Goal: Task Accomplishment & Management: Use online tool/utility

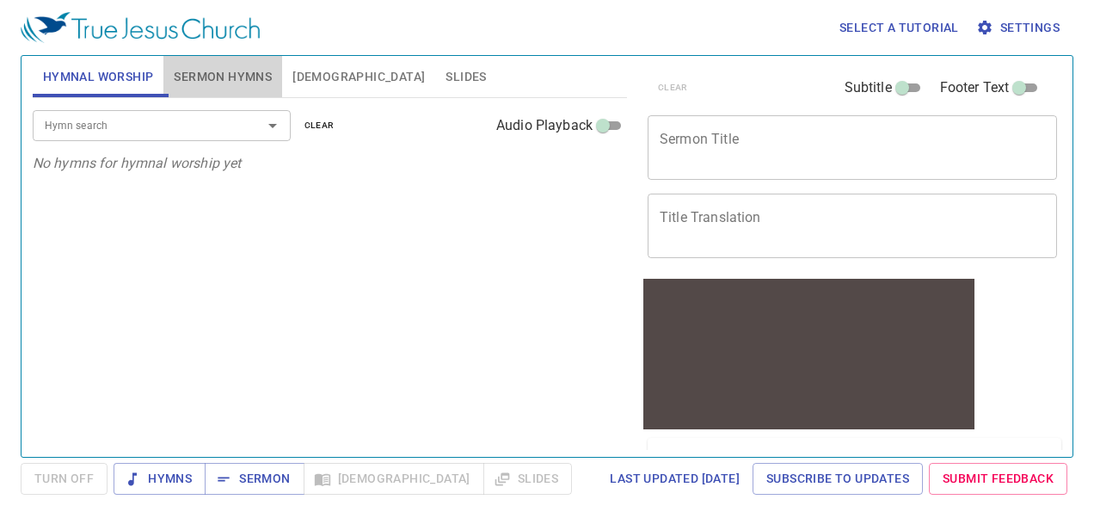
click at [210, 79] on span "Sermon Hymns" at bounding box center [223, 76] width 98 height 21
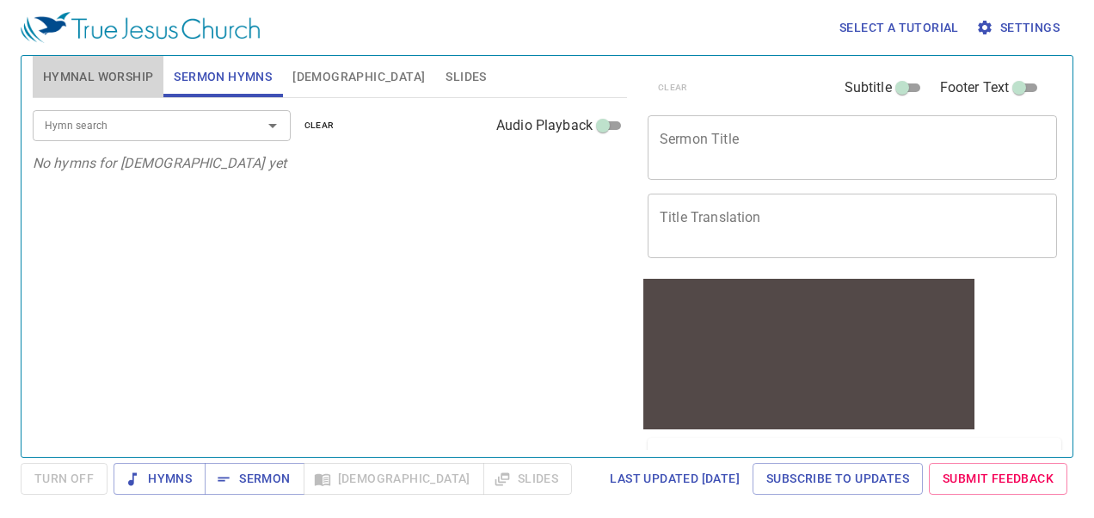
click at [118, 82] on span "Hymnal Worship" at bounding box center [98, 76] width 111 height 21
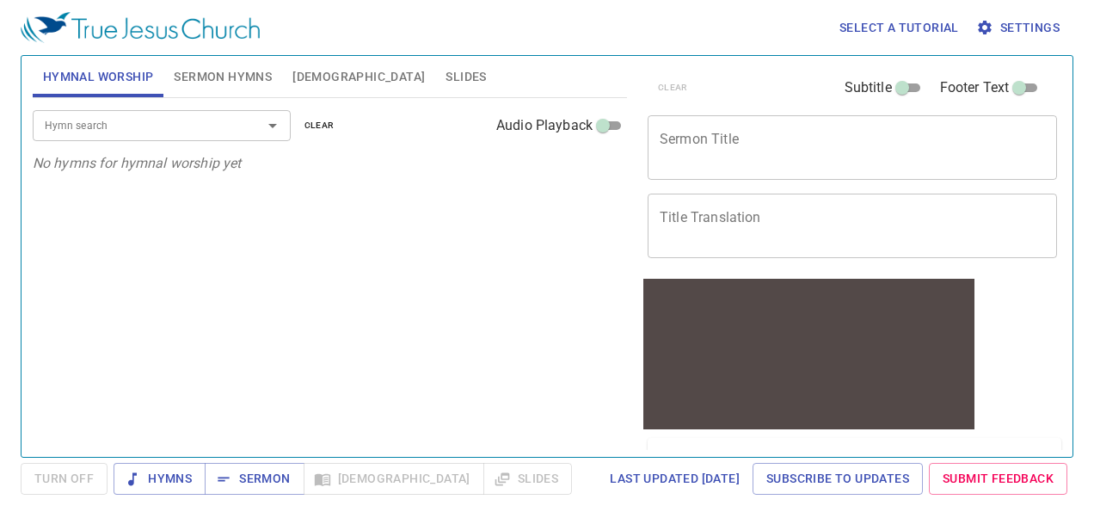
click at [712, 163] on div "x Sermon Title" at bounding box center [851, 147] width 409 height 64
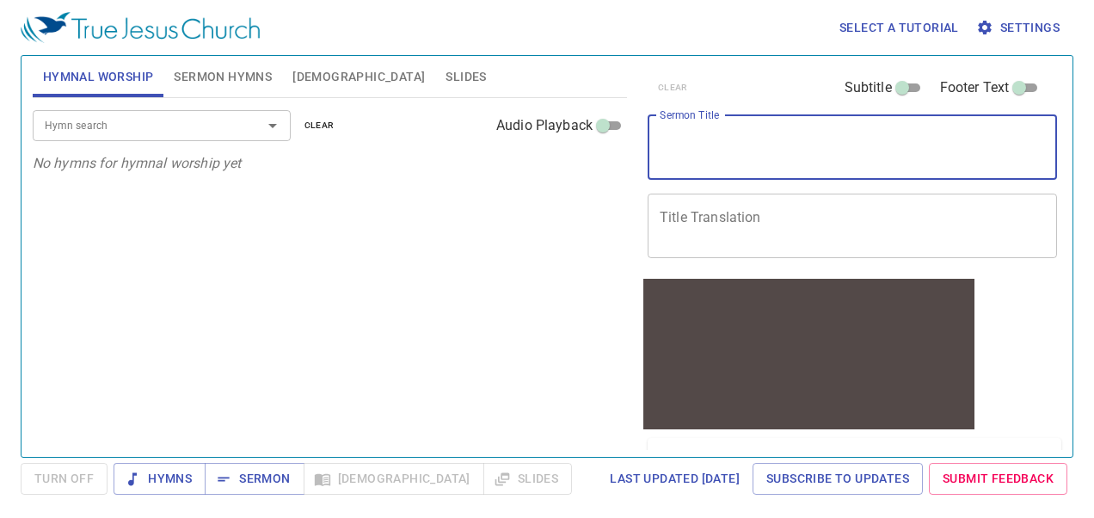
click at [236, 67] on span "Sermon Hymns" at bounding box center [223, 76] width 98 height 21
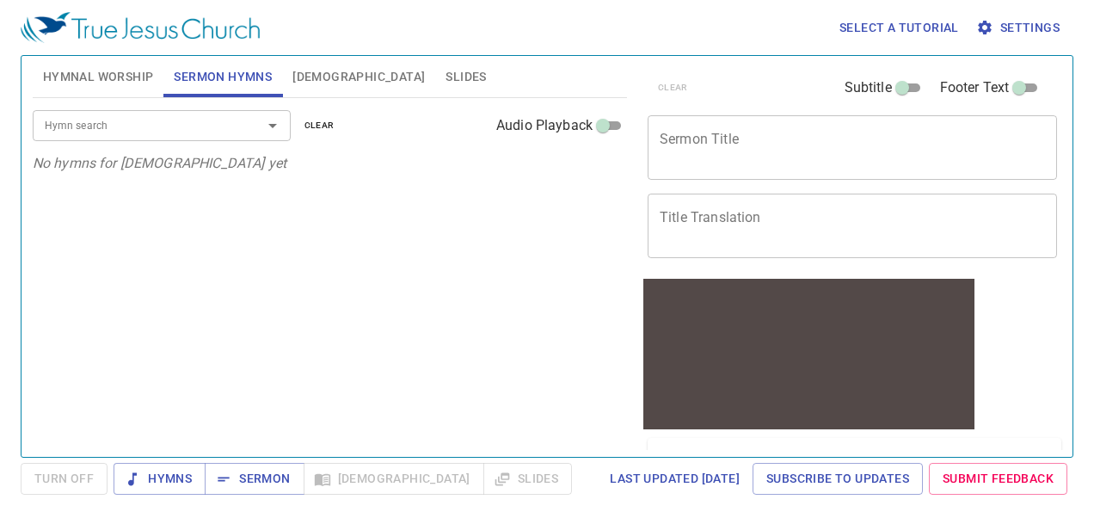
drag, startPoint x: 313, startPoint y: 82, endPoint x: 325, endPoint y: 84, distance: 12.3
click at [313, 83] on span "[DEMOGRAPHIC_DATA]" at bounding box center [358, 76] width 132 height 21
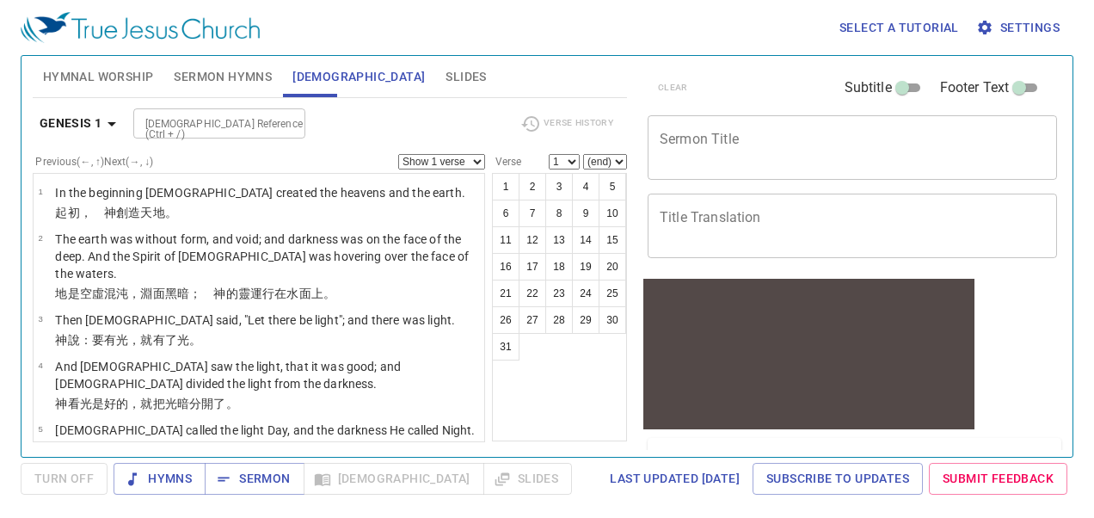
click at [435, 88] on button "Slides" at bounding box center [465, 76] width 61 height 41
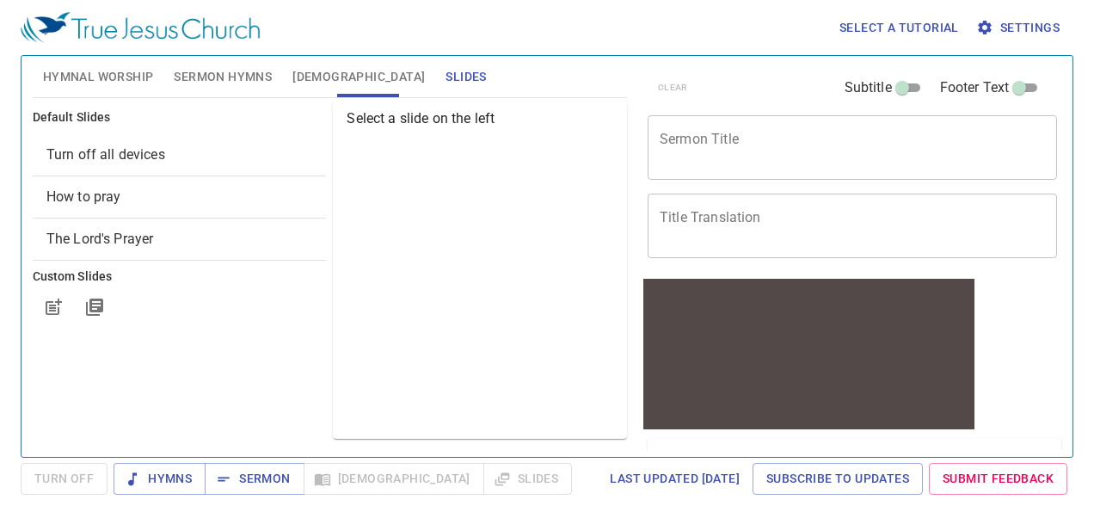
click at [107, 66] on span "Hymnal Worship" at bounding box center [98, 76] width 111 height 21
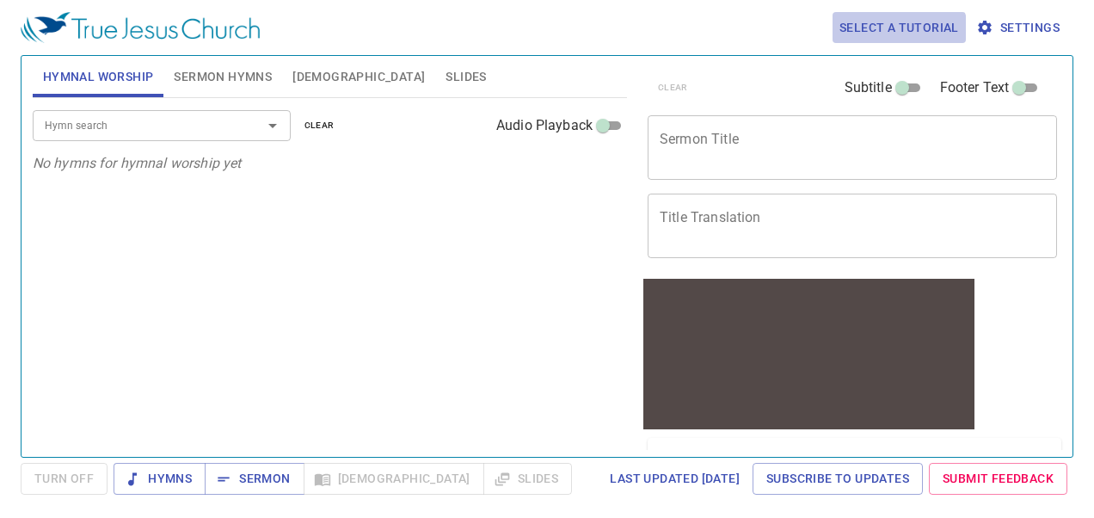
click at [889, 33] on span "Select a tutorial" at bounding box center [899, 27] width 120 height 21
click at [884, 52] on li "Basic" at bounding box center [865, 58] width 62 height 31
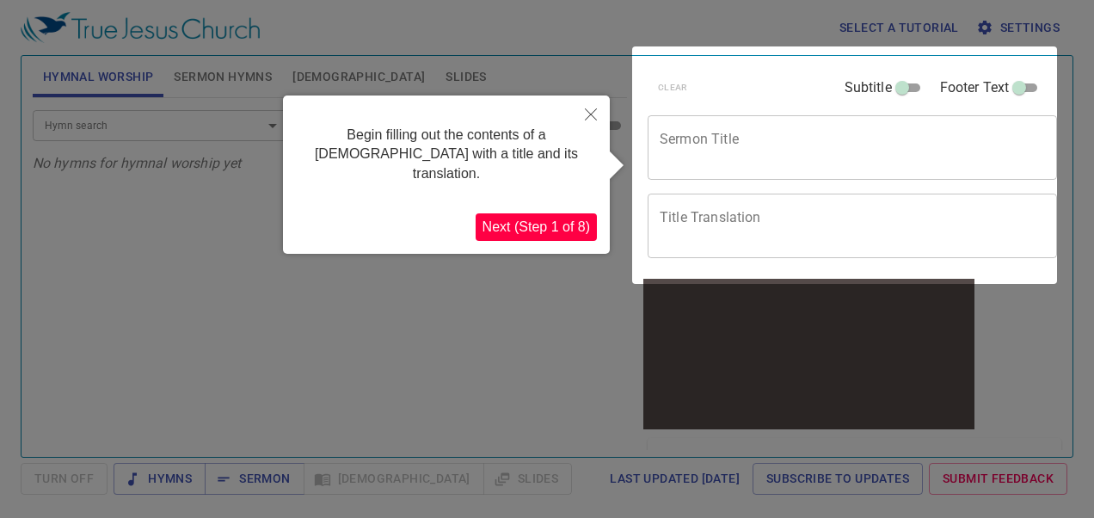
click at [566, 213] on button "Next (Step 1 of 8)" at bounding box center [536, 227] width 121 height 28
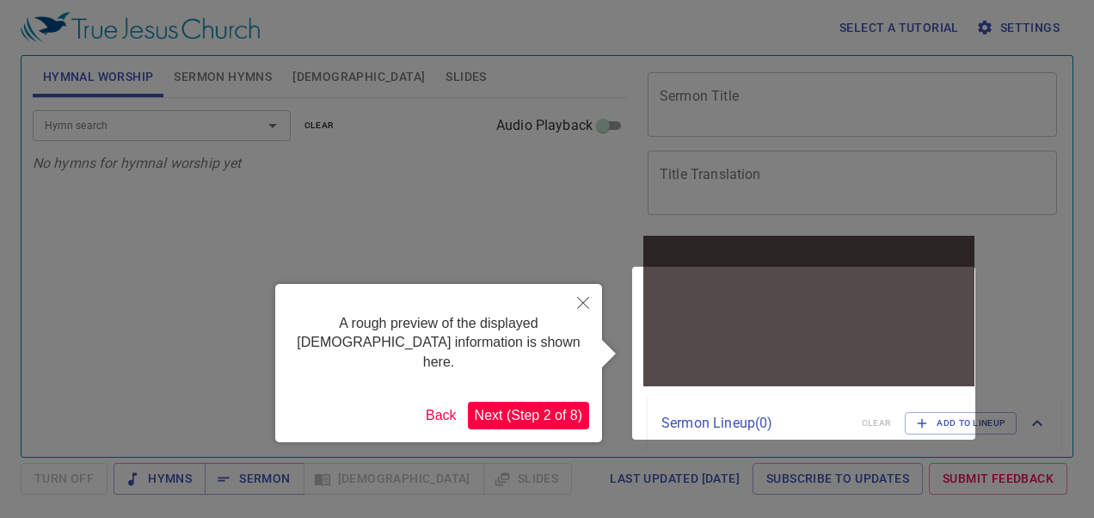
scroll to position [99, 0]
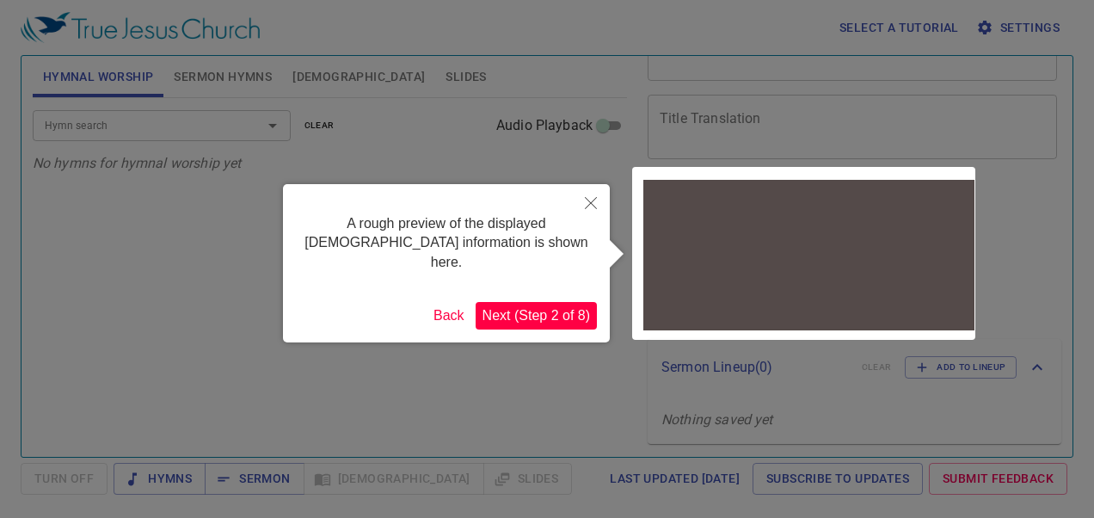
click at [566, 302] on button "Next (Step 2 of 8)" at bounding box center [536, 316] width 121 height 28
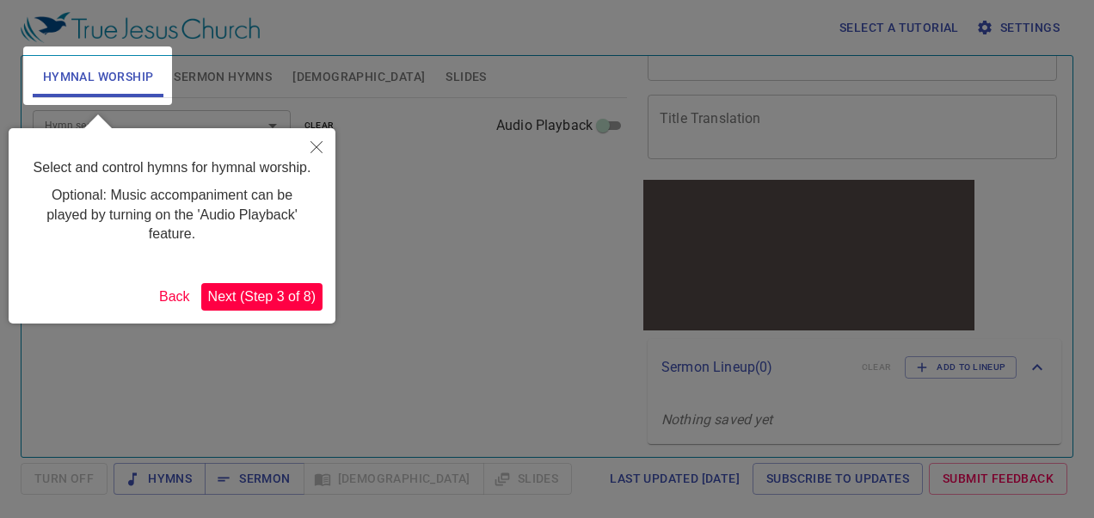
click at [279, 297] on button "Next (Step 3 of 8)" at bounding box center [261, 297] width 121 height 28
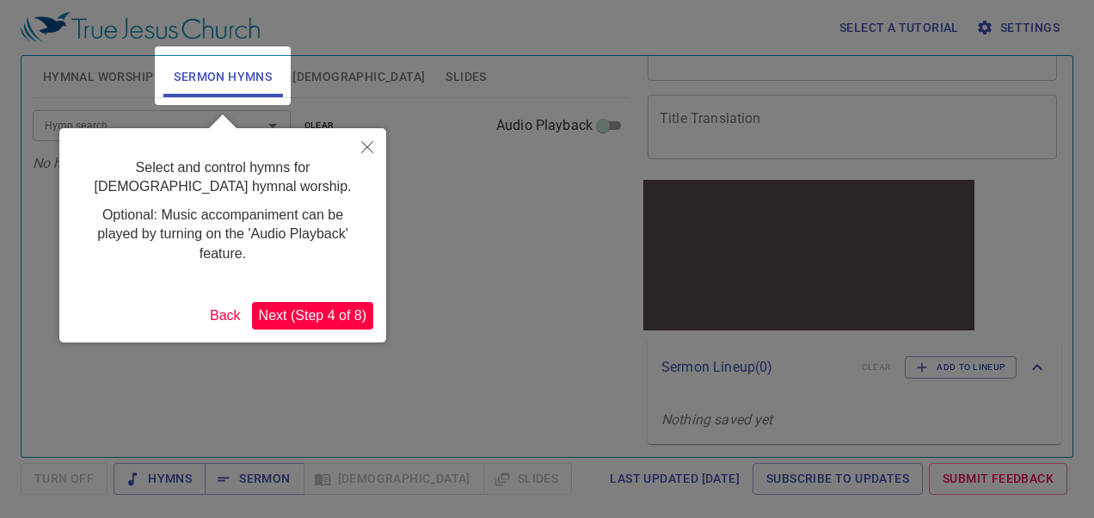
click at [286, 311] on button "Next (Step 4 of 8)" at bounding box center [312, 316] width 121 height 28
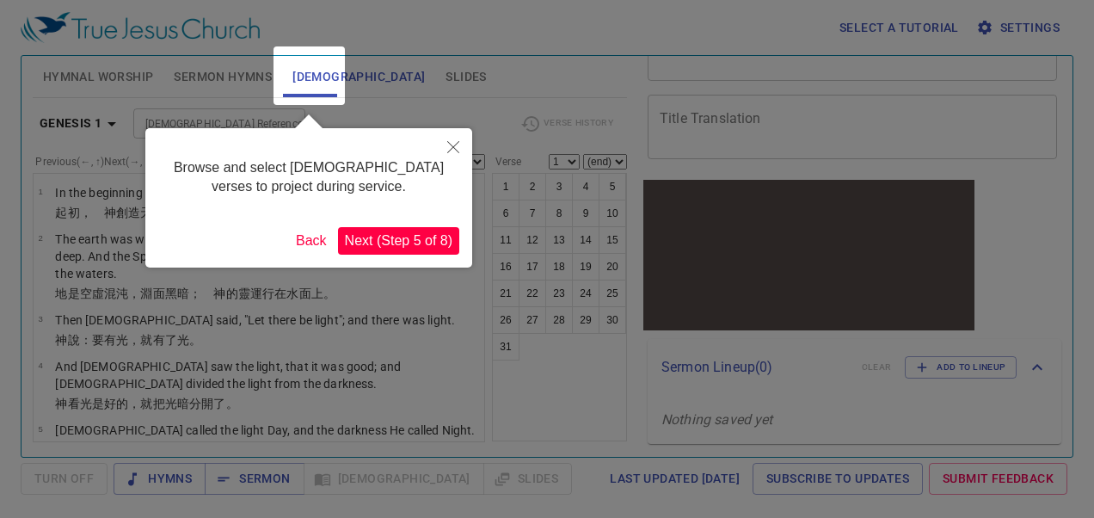
click at [418, 243] on button "Next (Step 5 of 8)" at bounding box center [398, 241] width 121 height 28
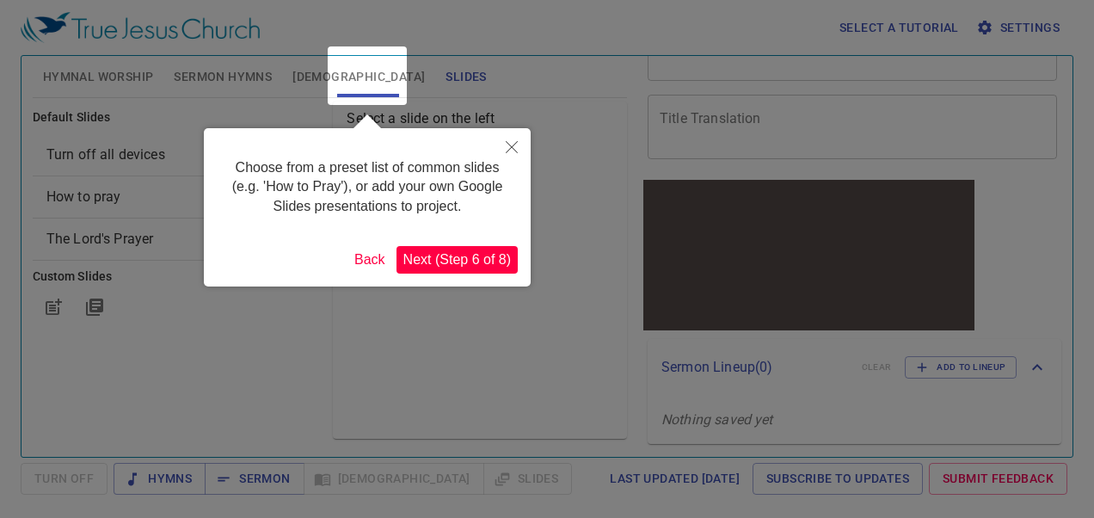
click at [447, 255] on button "Next (Step 6 of 8)" at bounding box center [456, 260] width 121 height 28
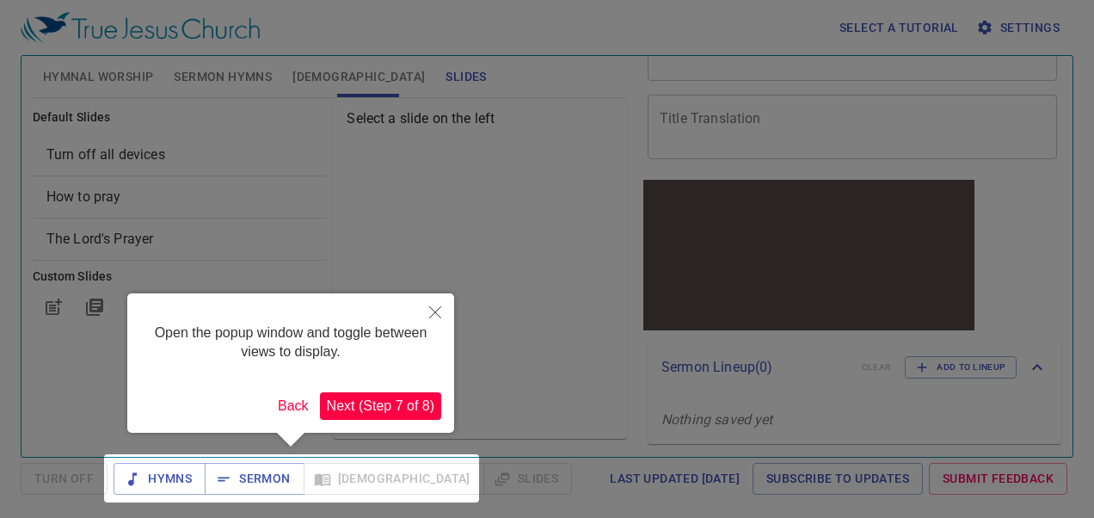
click at [381, 399] on button "Next (Step 7 of 8)" at bounding box center [380, 406] width 121 height 28
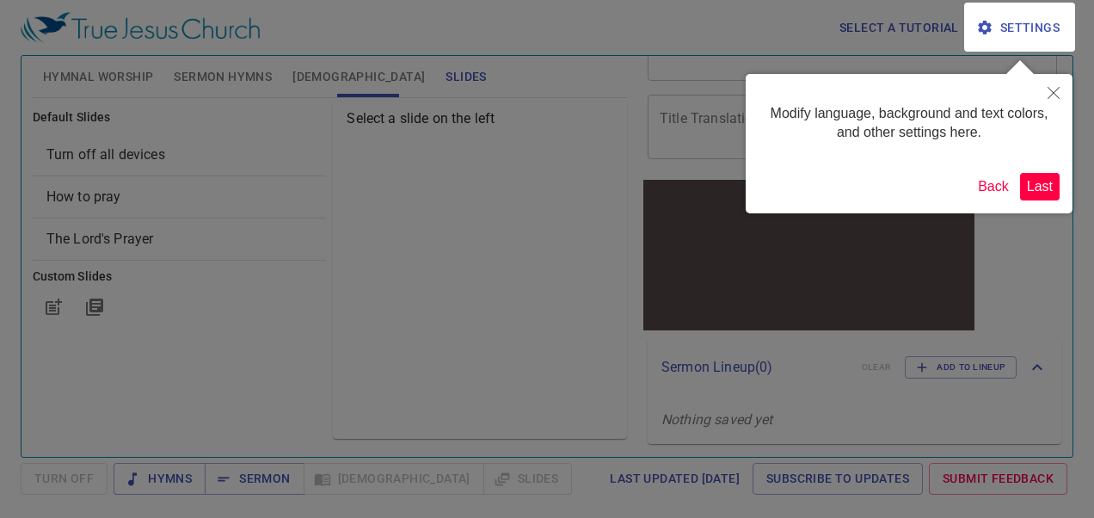
click at [1038, 182] on button "Last" at bounding box center [1040, 187] width 40 height 28
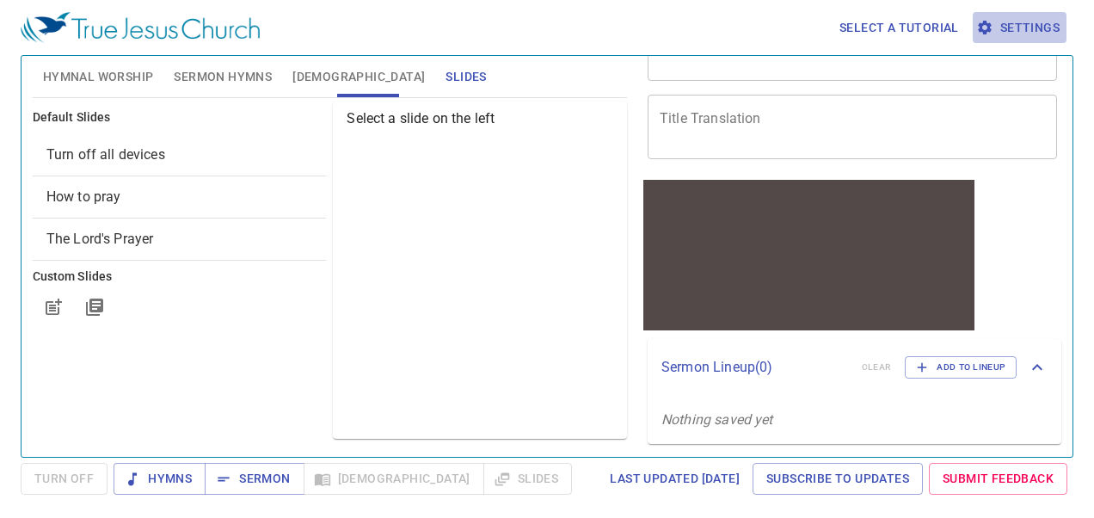
click at [1009, 24] on span "Settings" at bounding box center [1019, 27] width 80 height 21
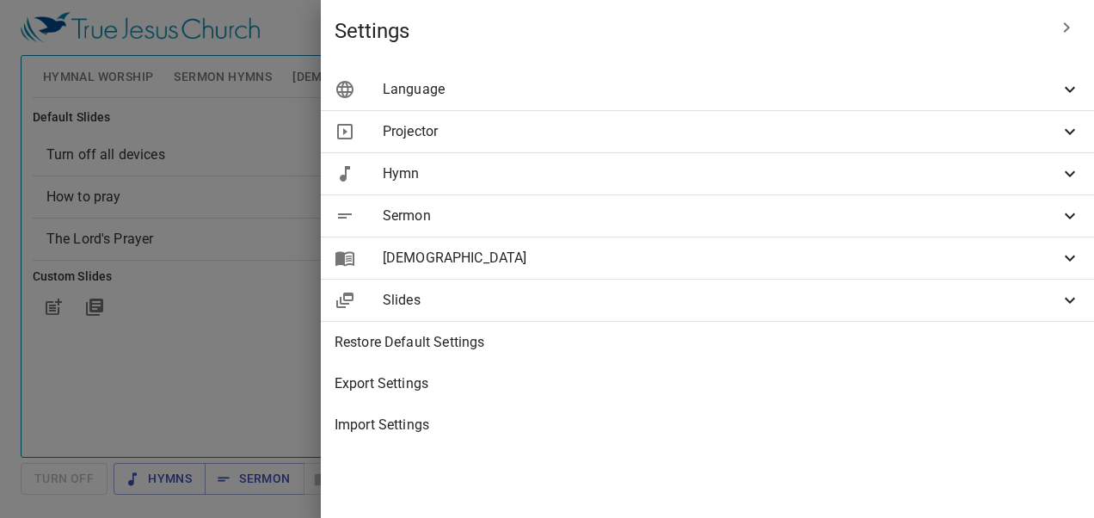
click at [633, 76] on div "Language" at bounding box center [707, 89] width 773 height 41
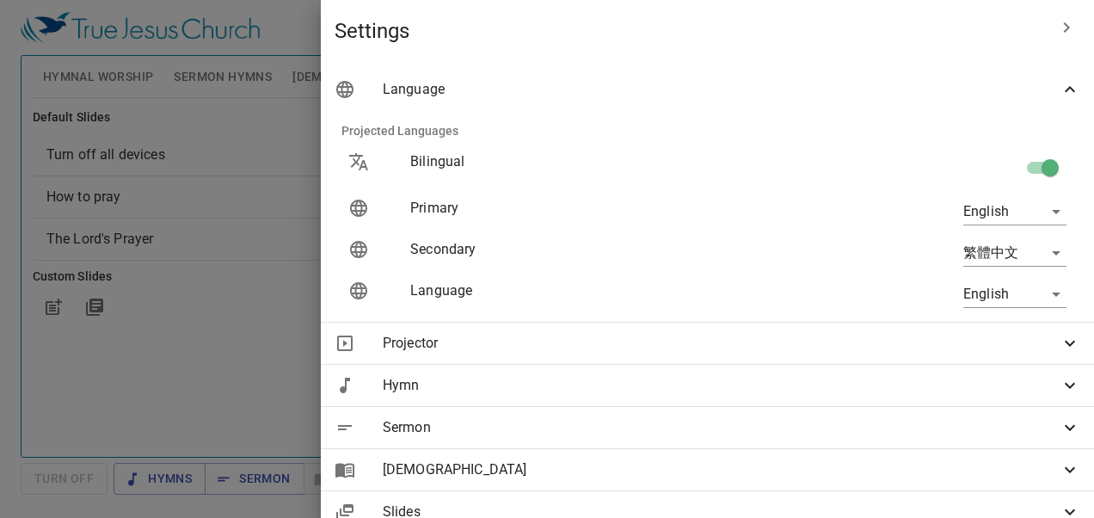
click at [979, 353] on div "Projector" at bounding box center [707, 342] width 773 height 41
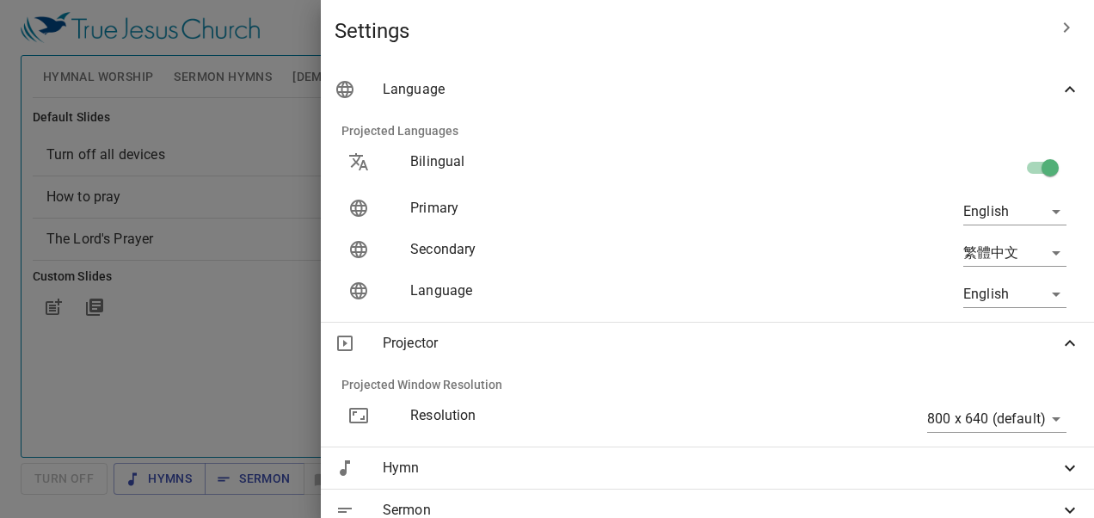
click at [978, 353] on span "Projector" at bounding box center [721, 343] width 677 height 21
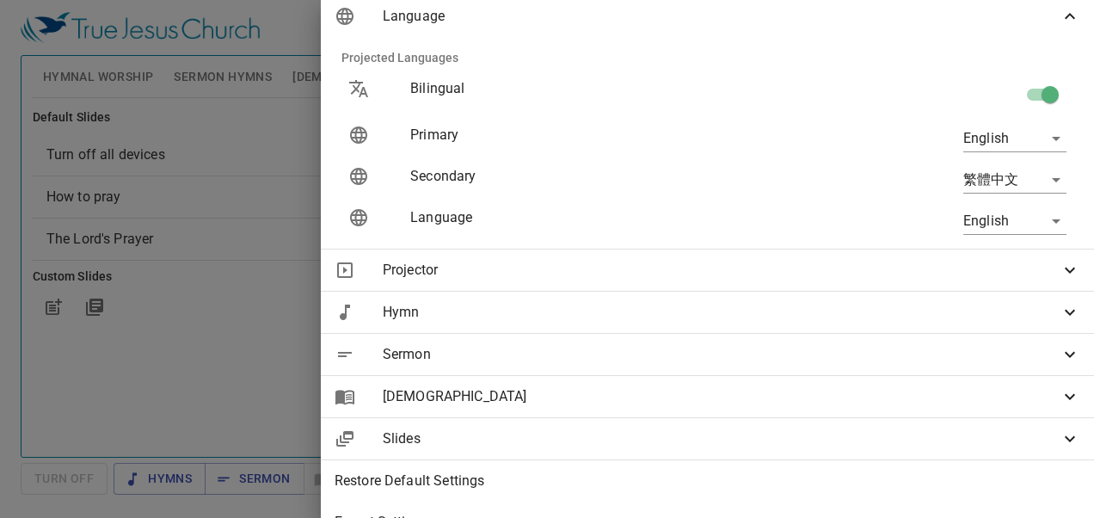
scroll to position [0, 0]
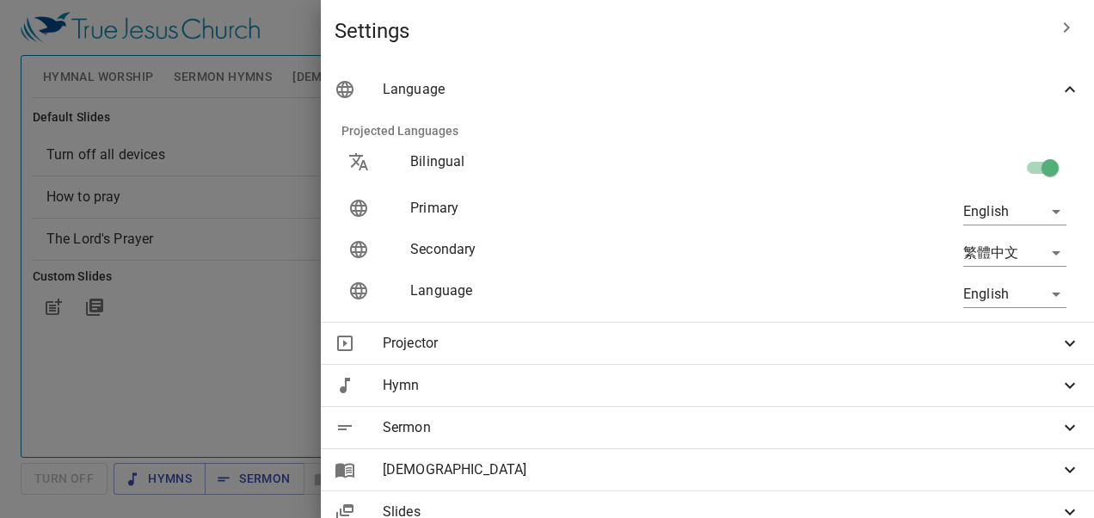
click at [528, 33] on div at bounding box center [547, 259] width 1094 height 518
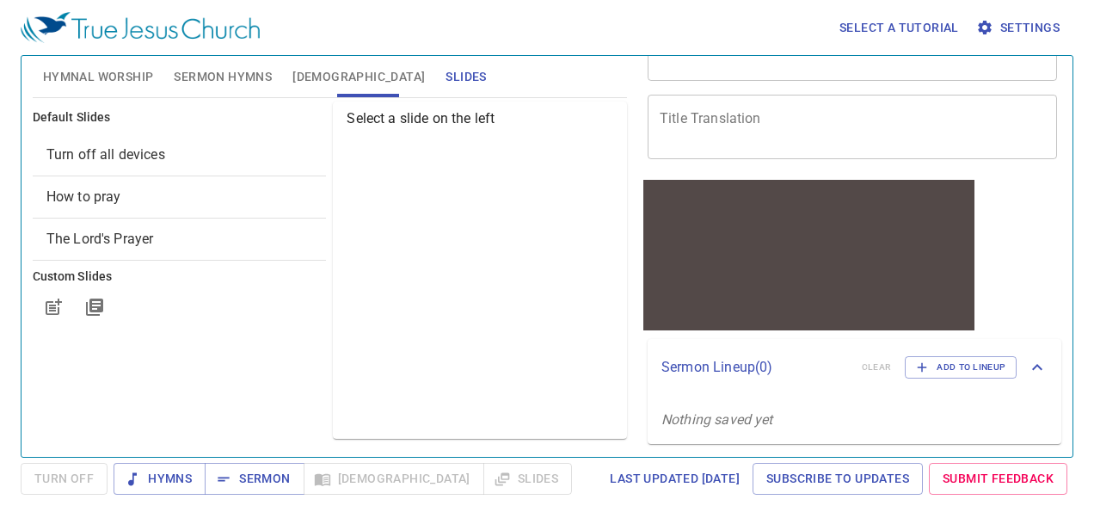
click at [972, 12] on button "Settings" at bounding box center [1019, 28] width 94 height 32
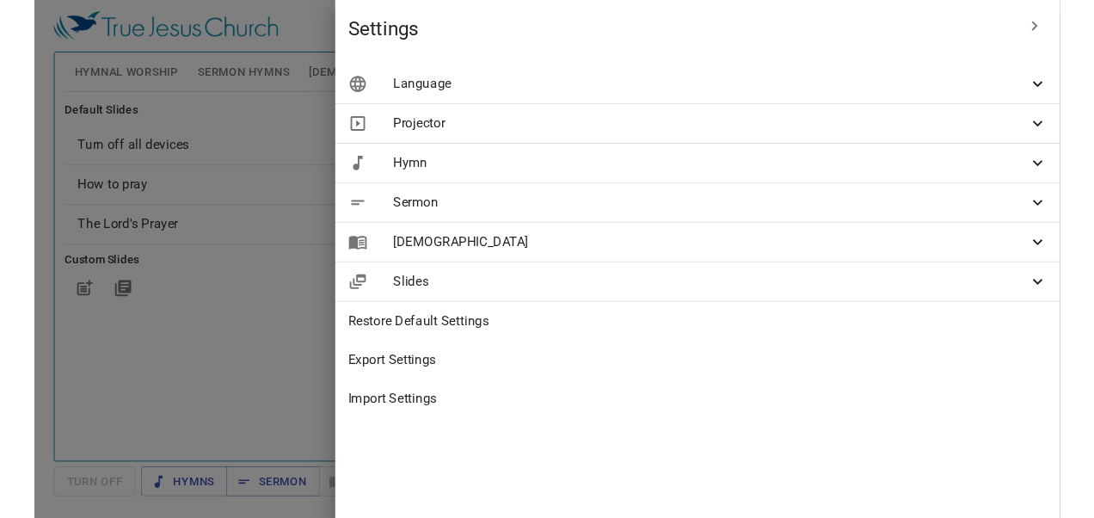
scroll to position [99, 0]
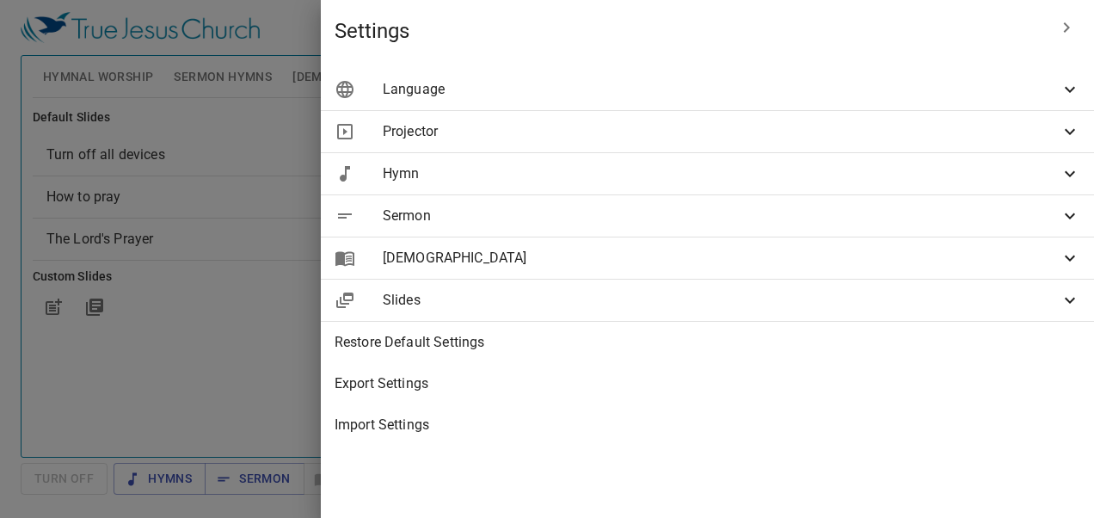
click at [506, 298] on div at bounding box center [547, 259] width 1094 height 518
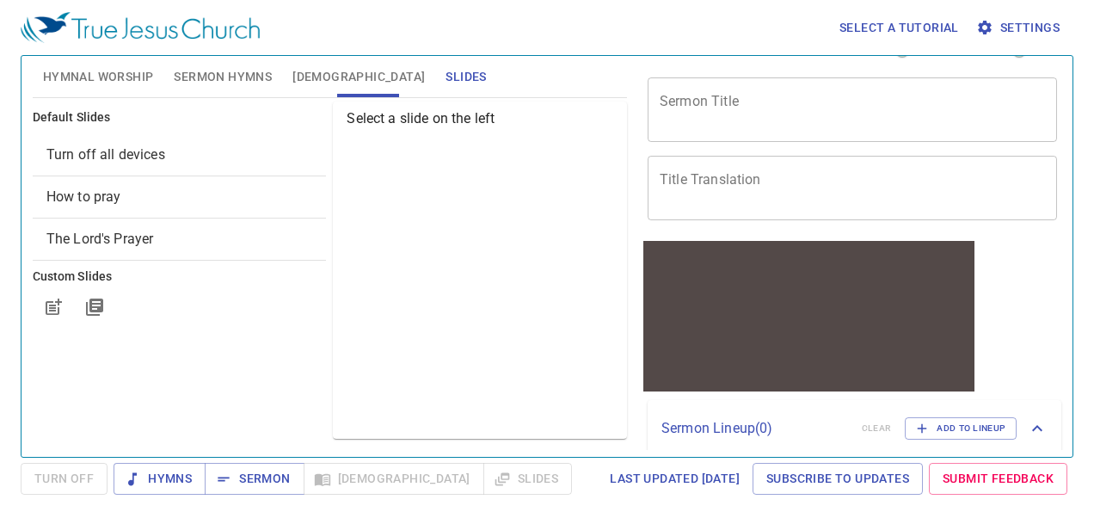
scroll to position [0, 0]
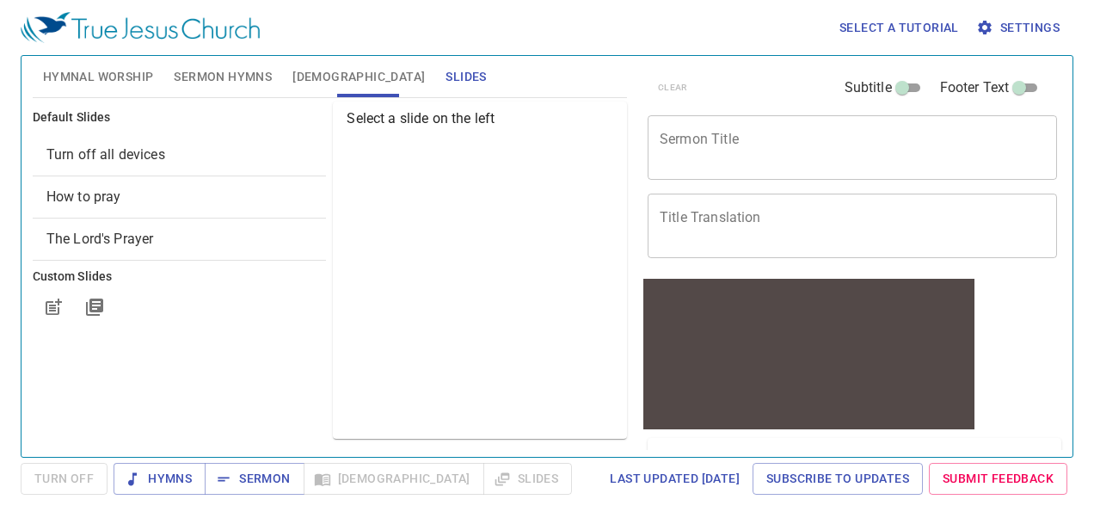
click at [771, 155] on textarea "Sermon Title" at bounding box center [852, 147] width 385 height 33
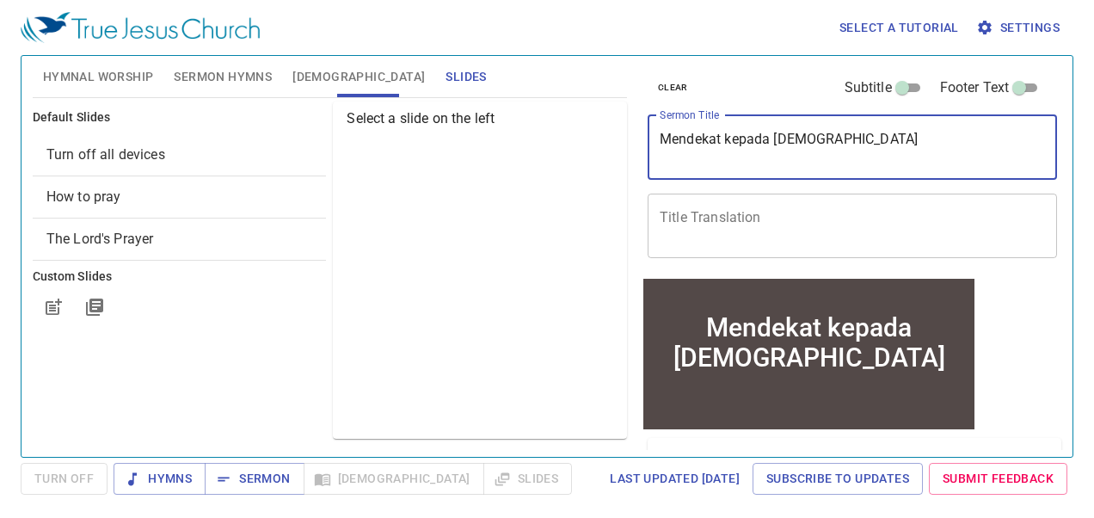
type textarea "Mendekat kepada [DEMOGRAPHIC_DATA]"
click at [1006, 83] on input "Footer Text" at bounding box center [1019, 91] width 62 height 21
checkbox input "true"
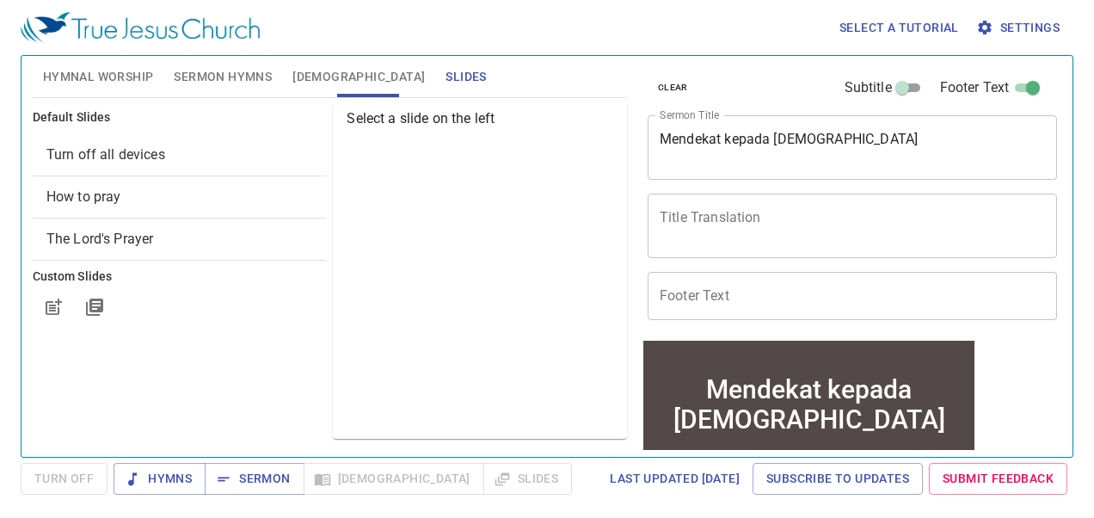
click at [961, 237] on textarea "Title Translation" at bounding box center [852, 225] width 385 height 33
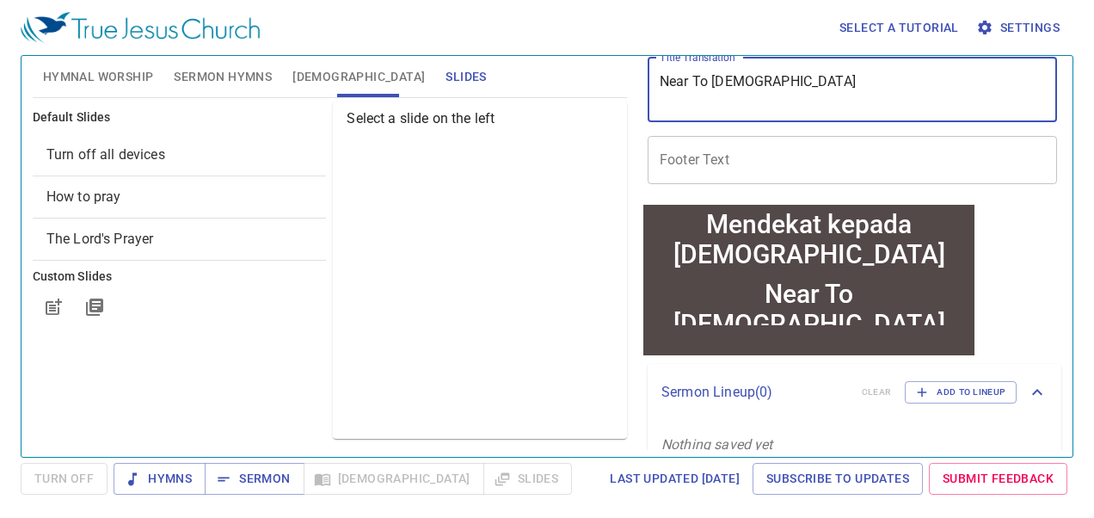
scroll to position [161, 0]
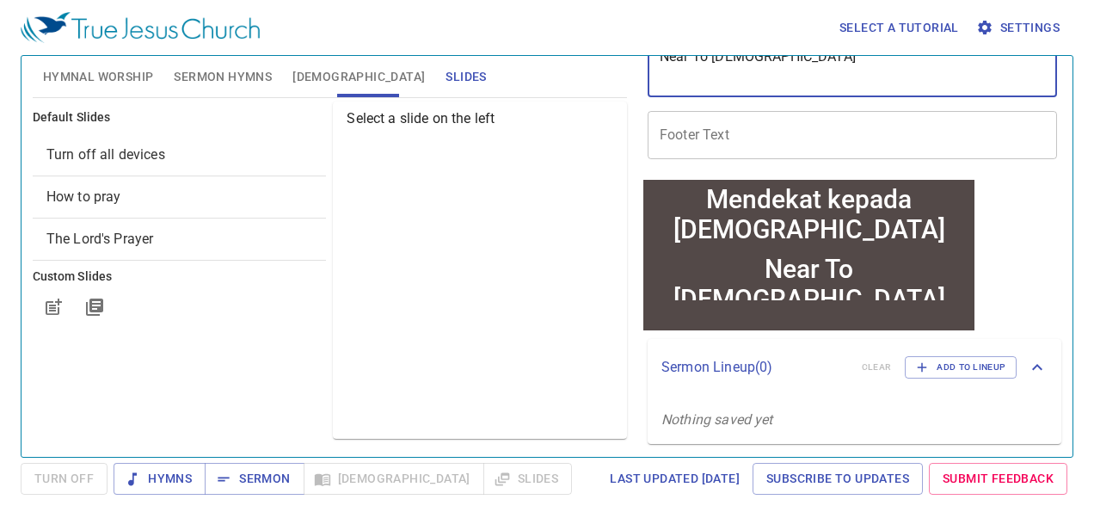
type textarea "Near To God"
click at [1002, 36] on span "Settings" at bounding box center [1019, 27] width 80 height 21
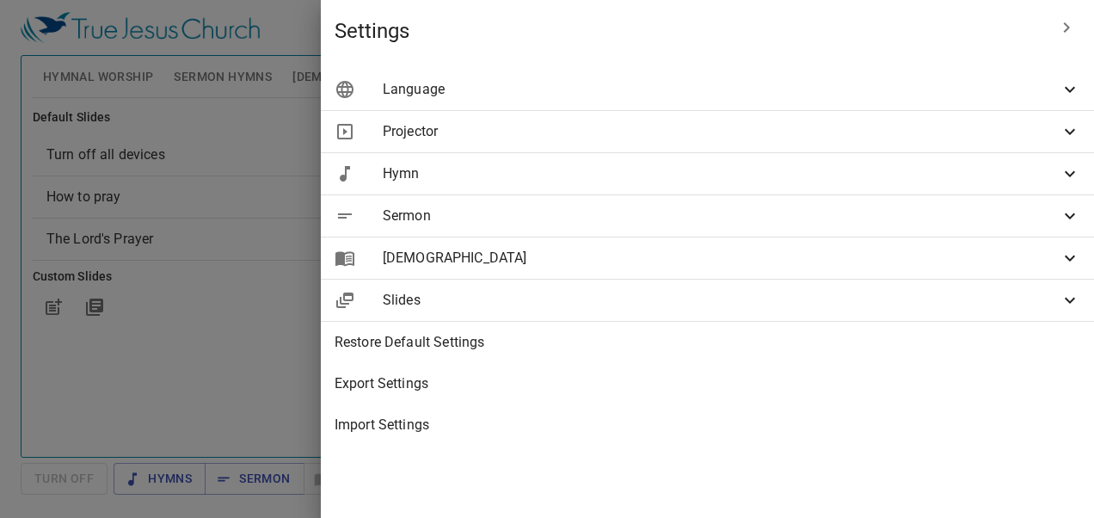
click at [887, 138] on span "Projector" at bounding box center [721, 131] width 677 height 21
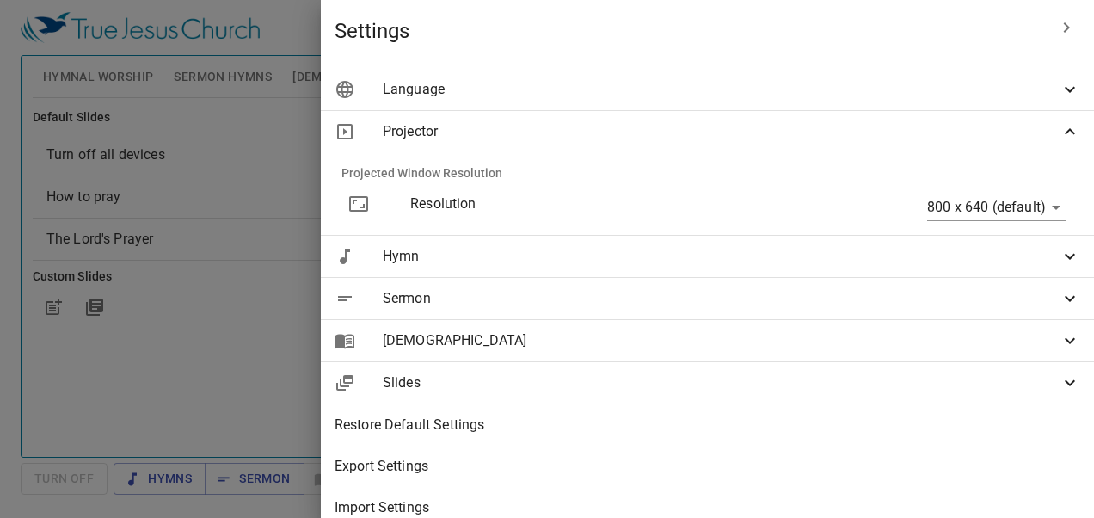
click at [879, 118] on div "Projector" at bounding box center [707, 131] width 773 height 41
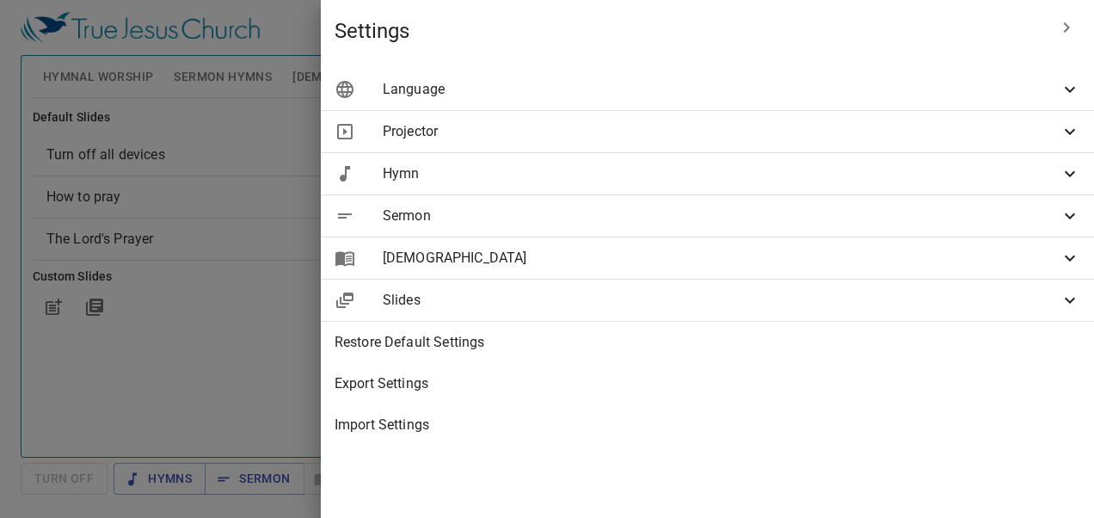
click at [480, 175] on div at bounding box center [547, 259] width 1094 height 518
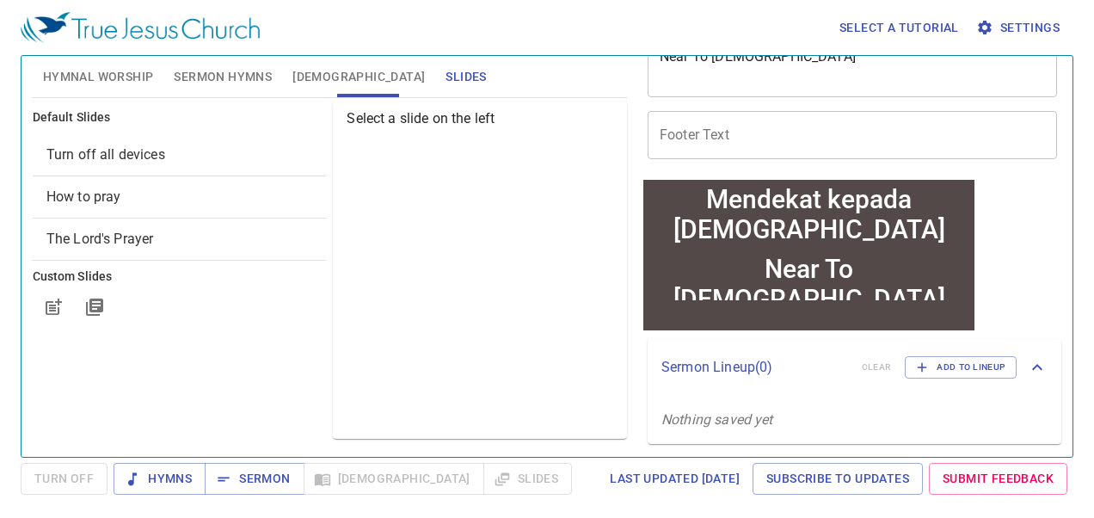
click at [76, 72] on span "Hymnal Worship" at bounding box center [98, 76] width 111 height 21
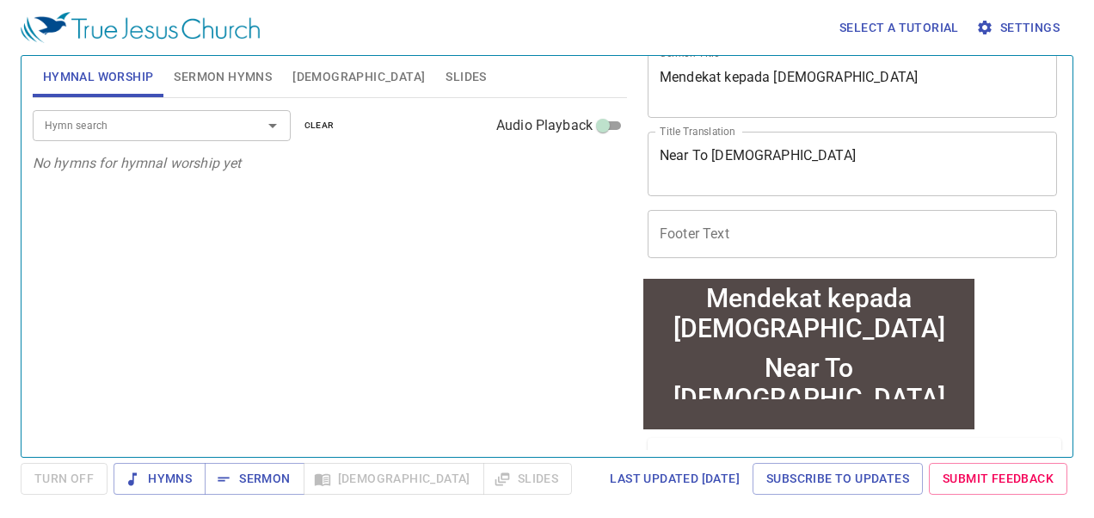
scroll to position [0, 0]
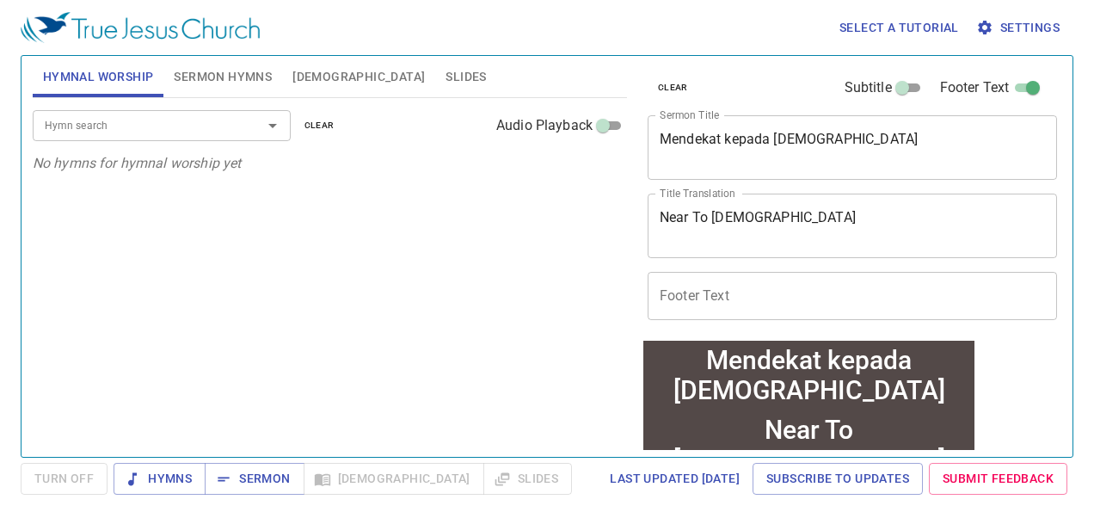
click at [211, 115] on input "Hymn search" at bounding box center [136, 125] width 197 height 20
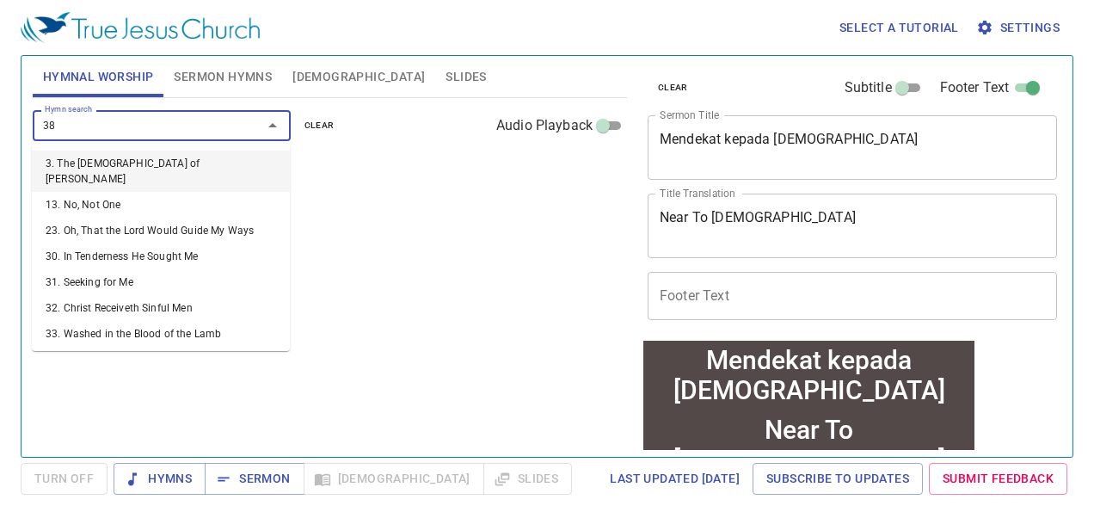
type input "389"
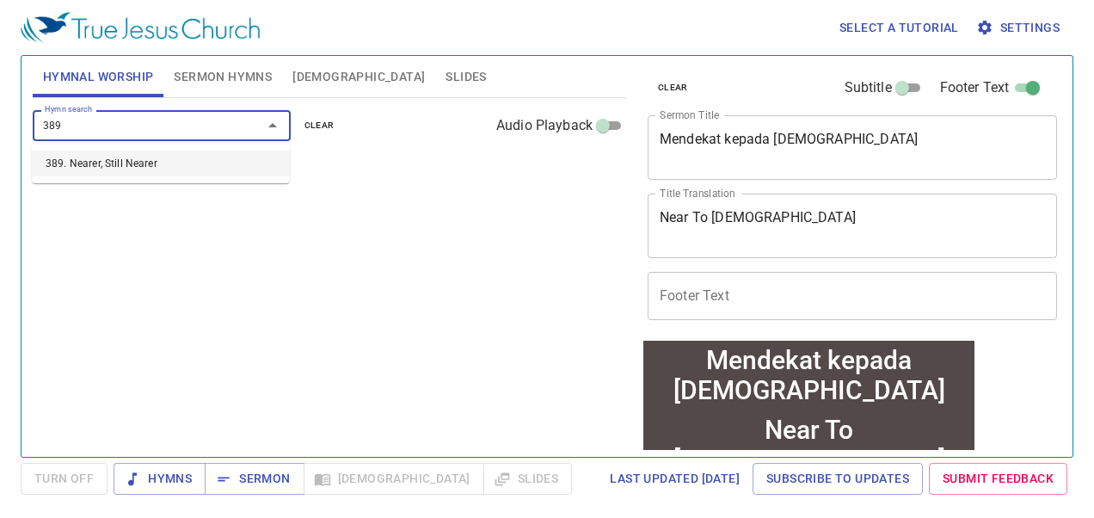
click at [185, 168] on li "389. Nearer, Still Nearer" at bounding box center [161, 163] width 258 height 26
click at [255, 181] on p "389. Nearer, Still Nearer" at bounding box center [330, 173] width 572 height 21
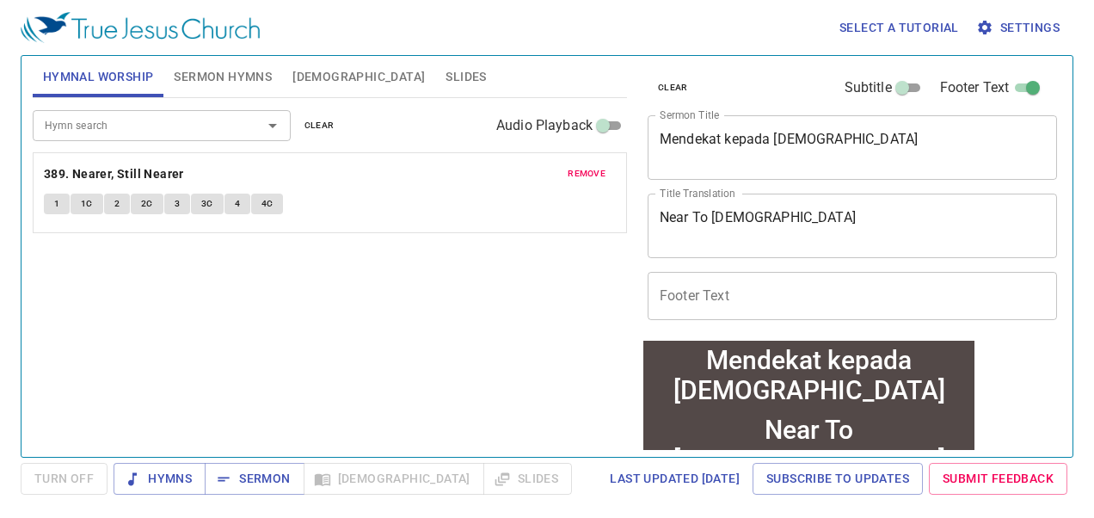
click at [387, 227] on div "remove 389. Nearer, Still Nearer 1 1C 2 2C 3 3C 4 4C" at bounding box center [330, 192] width 592 height 79
click at [226, 82] on span "Sermon Hymns" at bounding box center [223, 76] width 98 height 21
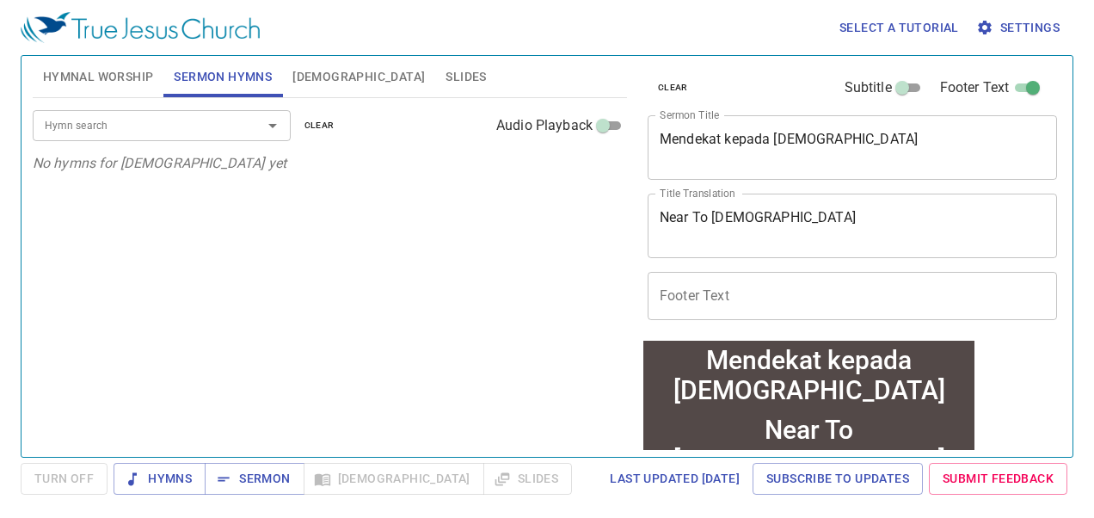
click at [203, 128] on input "Hymn search" at bounding box center [136, 125] width 197 height 20
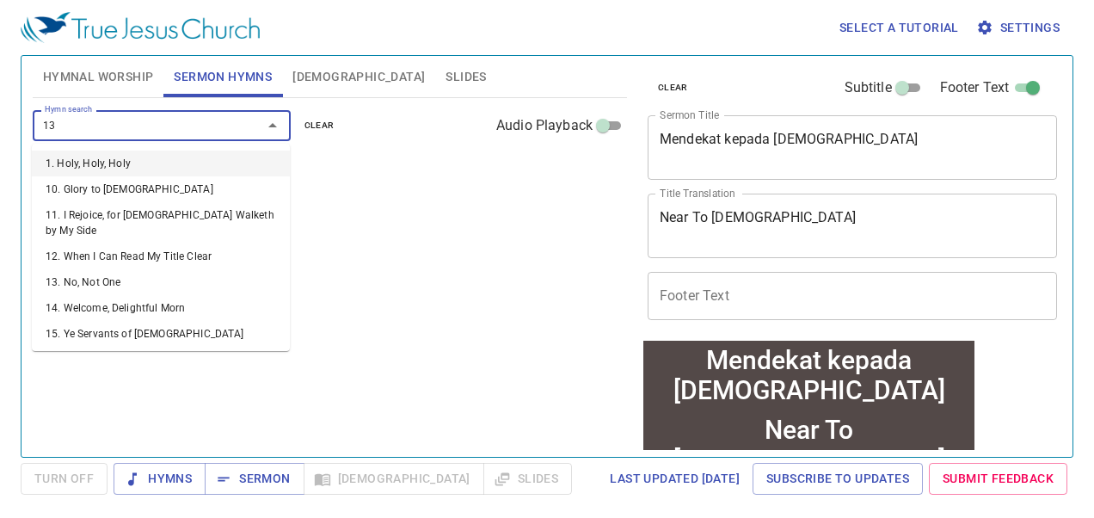
type input "131"
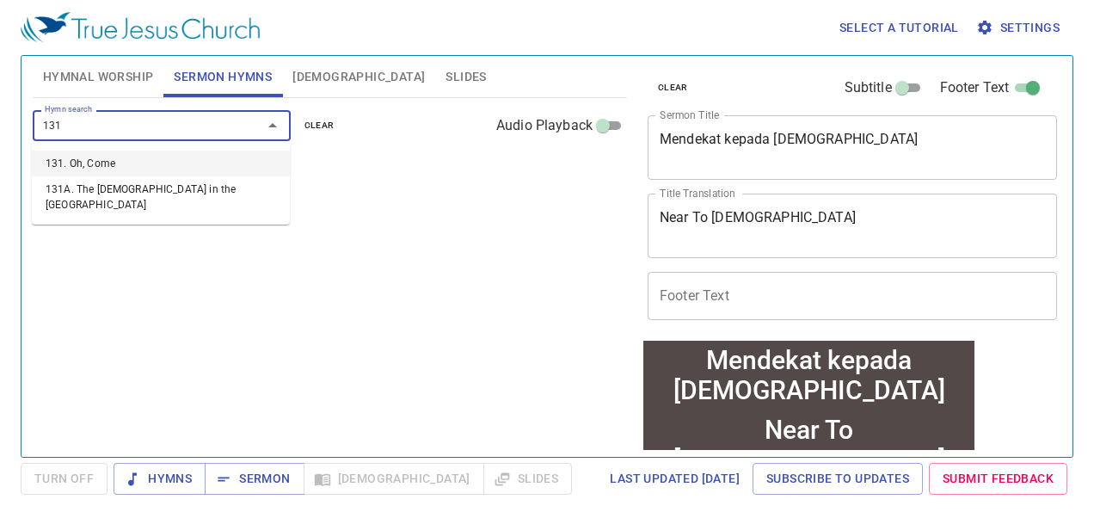
click at [206, 158] on li "131. Oh, Come" at bounding box center [161, 163] width 258 height 26
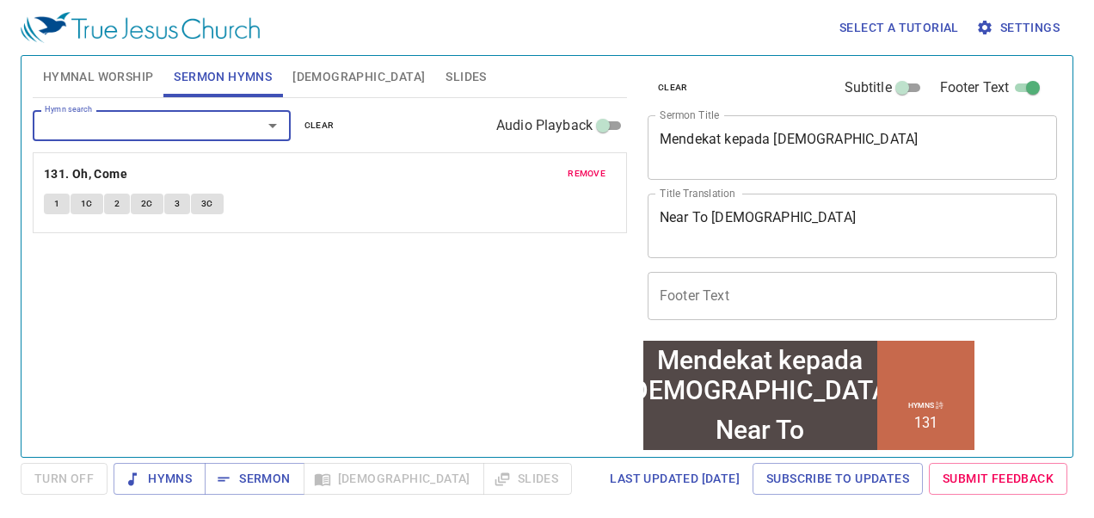
click at [1010, 83] on input "Footer Text" at bounding box center [1033, 91] width 62 height 21
checkbox input "false"
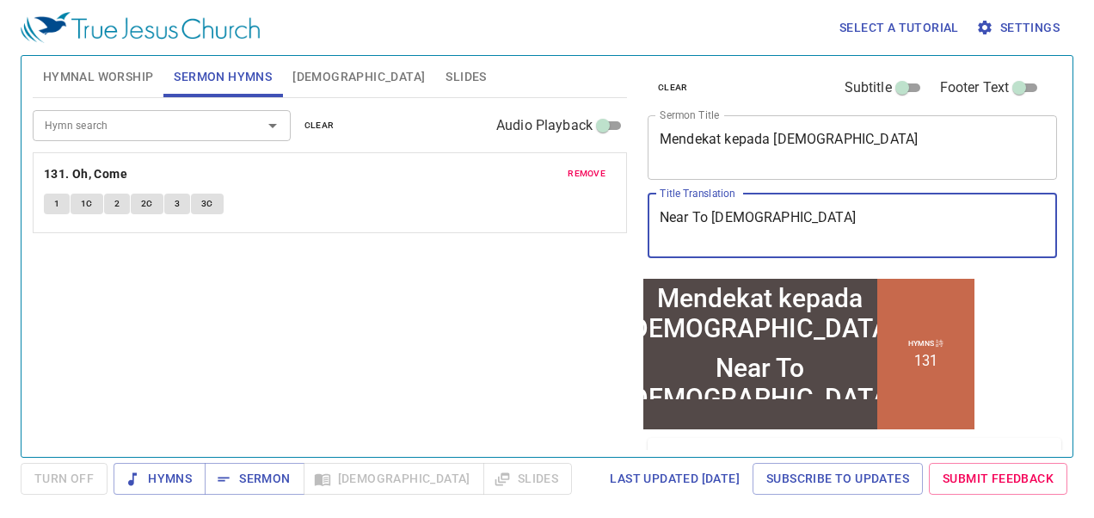
drag, startPoint x: 795, startPoint y: 208, endPoint x: 619, endPoint y: 217, distance: 175.6
click at [614, 219] on div "Hymnal Worship Sermon Hymns Bible Slides Hymn search Hymn search clear Audio Pl…" at bounding box center [547, 249] width 1042 height 401
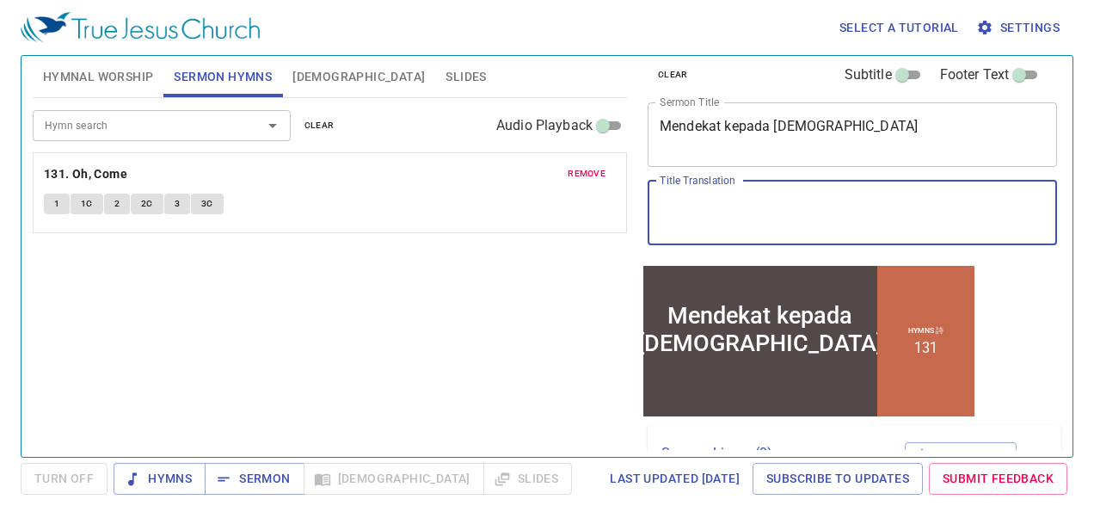
scroll to position [99, 0]
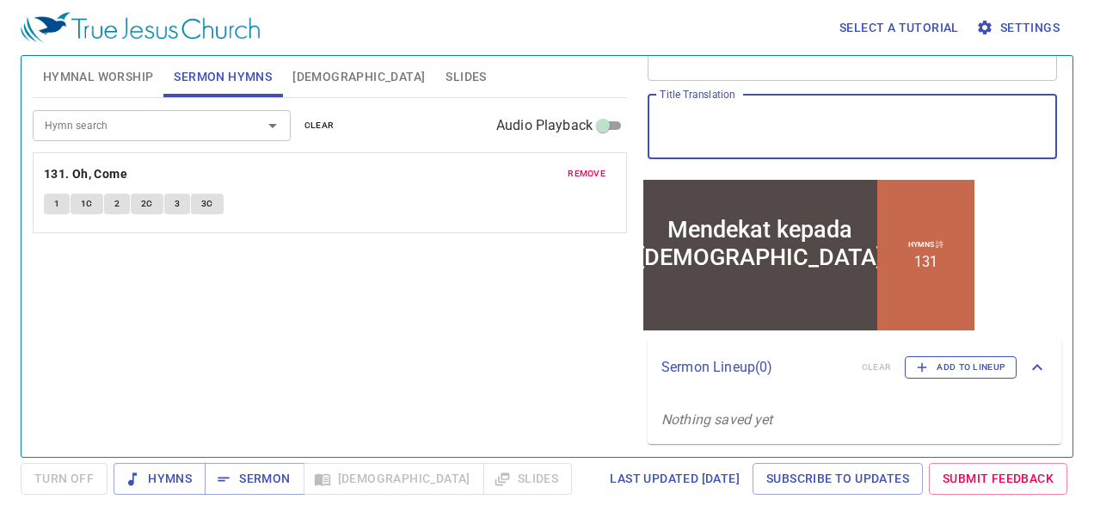
click at [945, 360] on span "Add to Lineup" at bounding box center [960, 366] width 89 height 15
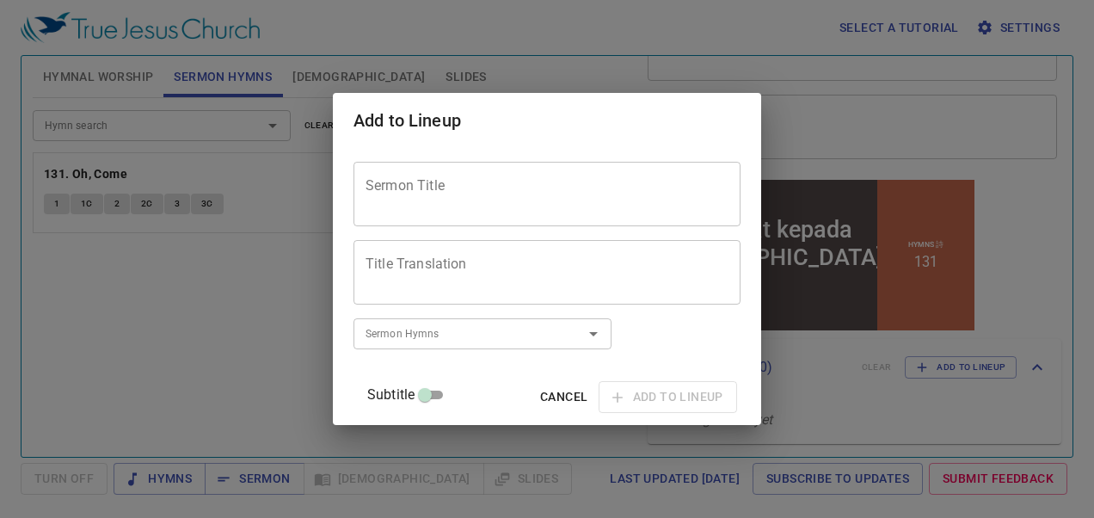
click at [829, 357] on div "Add to Lineup Sermon Title Sermon Title Title Translation Title Translation Sub…" at bounding box center [547, 259] width 1094 height 518
click at [1063, 56] on div "Add to Lineup Sermon Title Sermon Title Title Translation Title Translation Sub…" at bounding box center [547, 259] width 1094 height 518
click at [543, 396] on span "Cancel" at bounding box center [563, 396] width 47 height 21
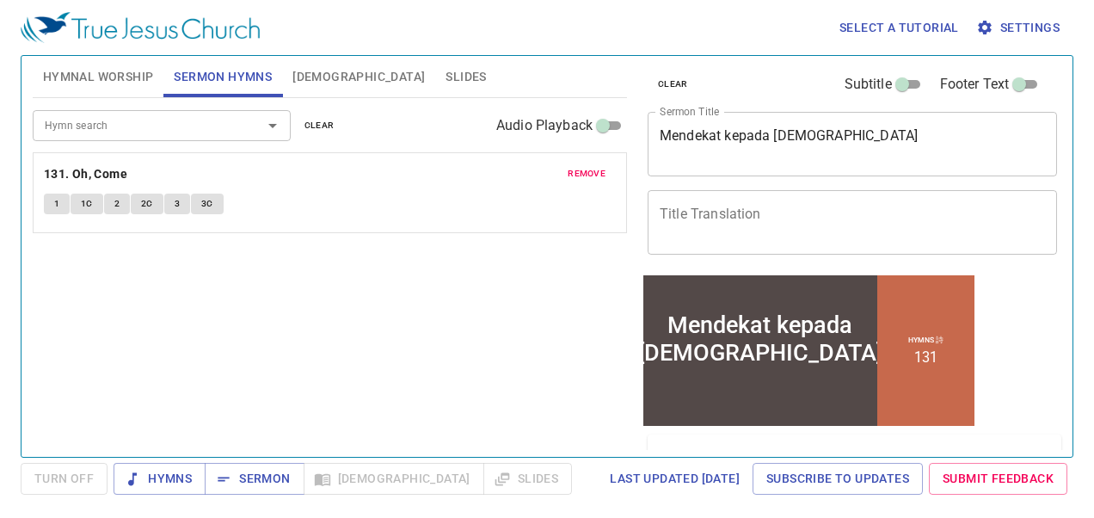
scroll to position [0, 0]
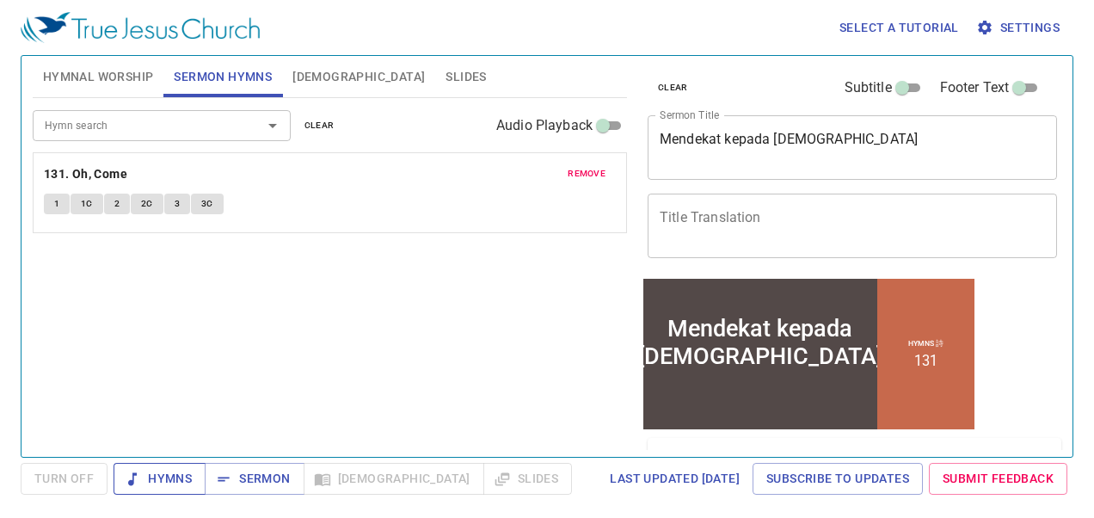
click at [173, 476] on span "Hymns" at bounding box center [159, 478] width 64 height 21
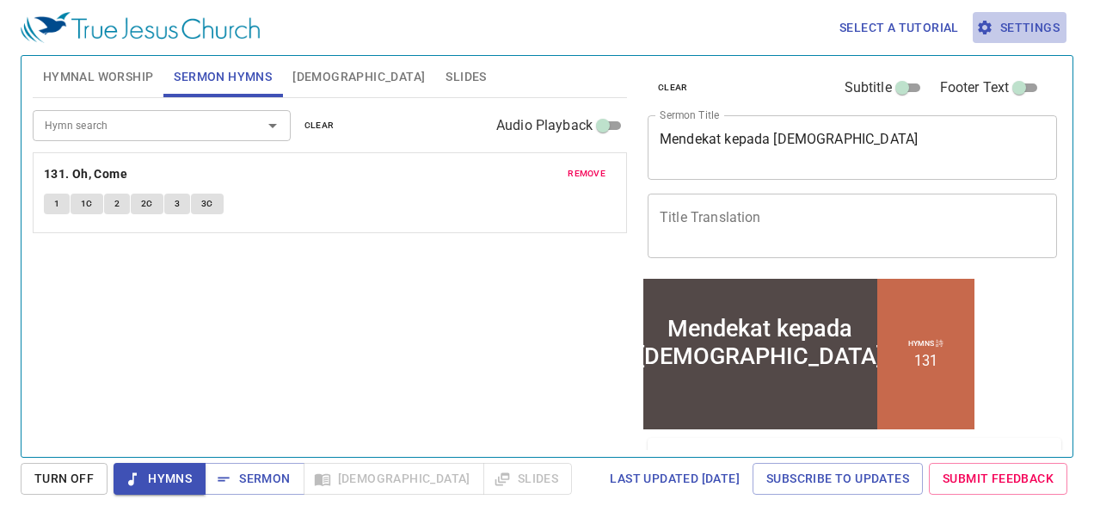
click at [1049, 32] on span "Settings" at bounding box center [1019, 27] width 80 height 21
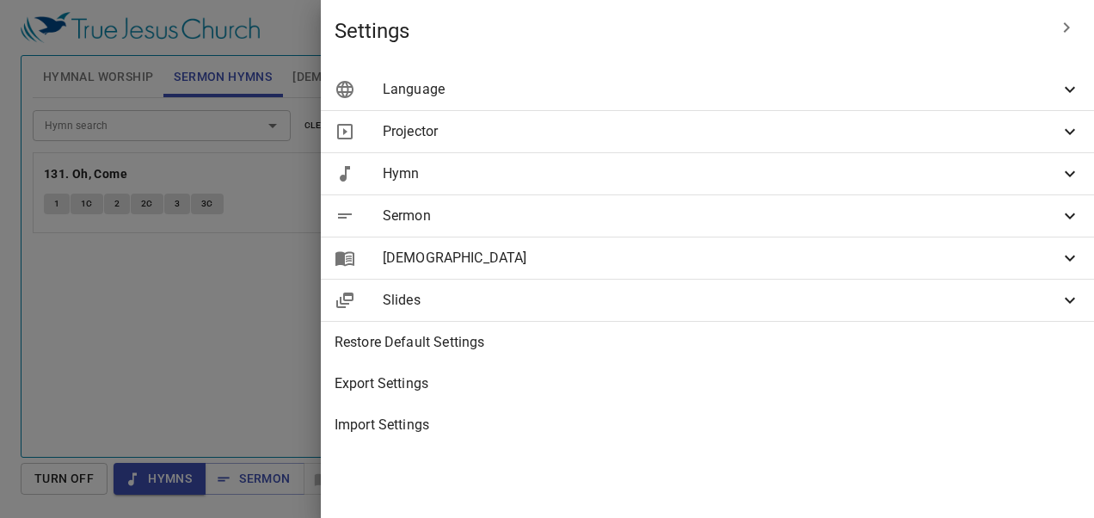
click at [870, 134] on span "Projector" at bounding box center [721, 131] width 677 height 21
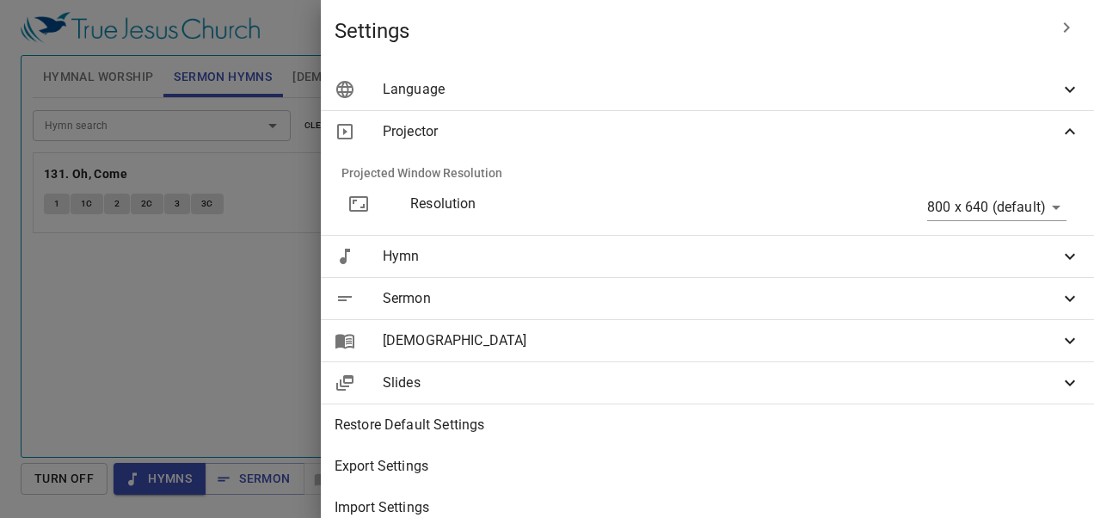
click at [951, 206] on body "Select a tutorial Settings Hymnal Worship Sermon Hymns Bible Slides Hymn search…" at bounding box center [547, 259] width 1094 height 518
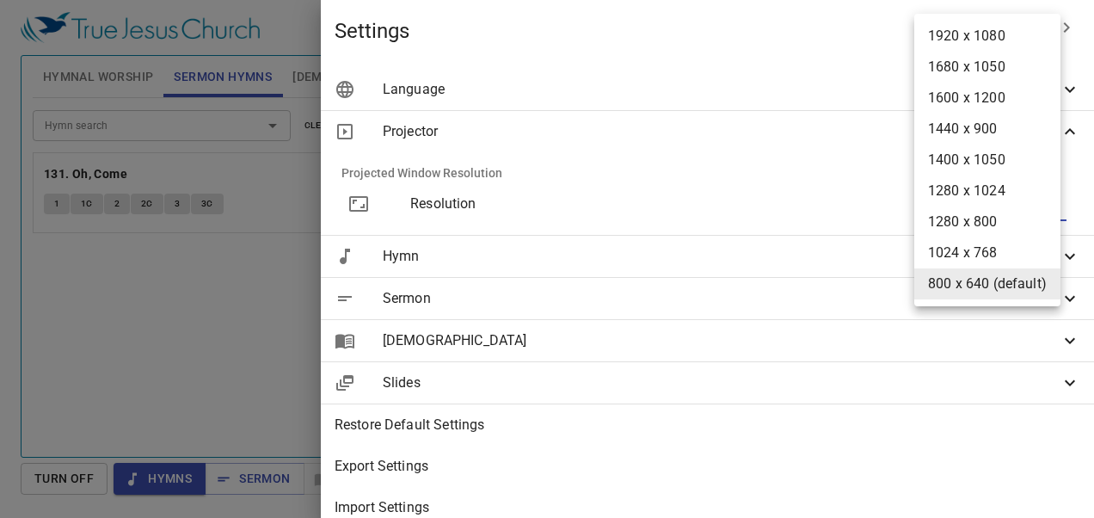
drag, startPoint x: 898, startPoint y: 377, endPoint x: 906, endPoint y: 383, distance: 11.0
click at [899, 377] on div at bounding box center [547, 259] width 1094 height 518
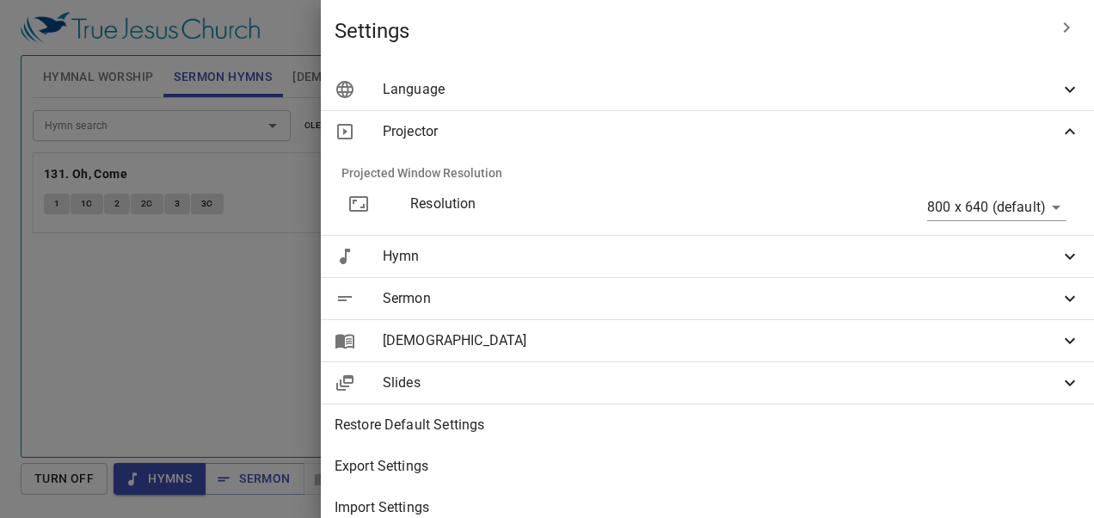
click at [906, 383] on span "Slides" at bounding box center [721, 382] width 677 height 21
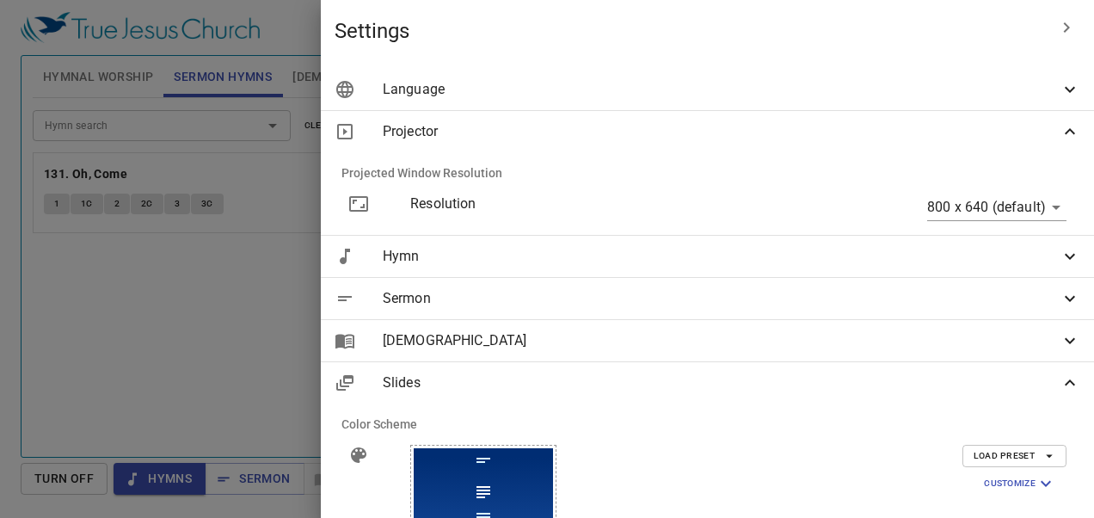
click at [546, 32] on div at bounding box center [547, 259] width 1094 height 518
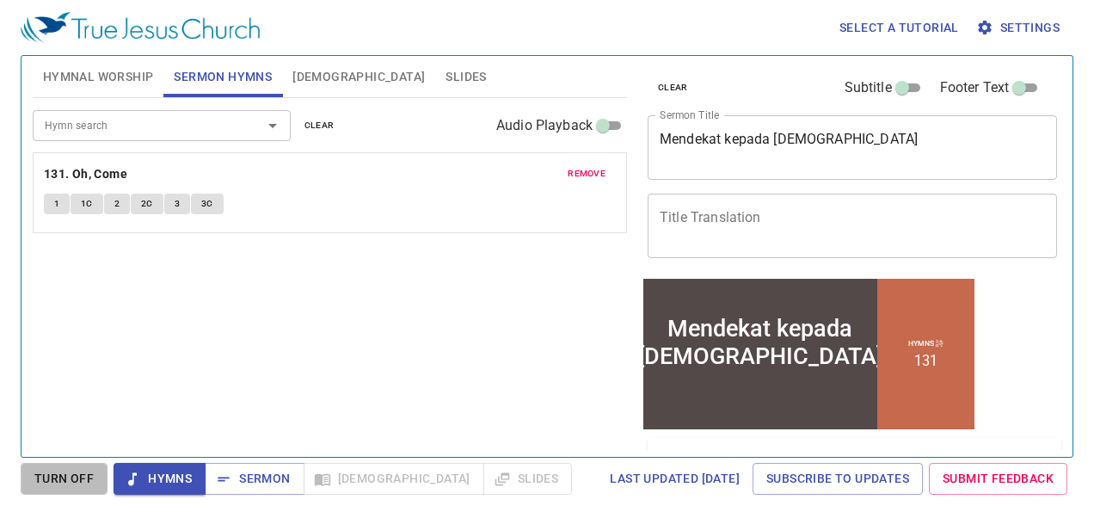
click at [73, 492] on button "Turn Off" at bounding box center [64, 479] width 87 height 32
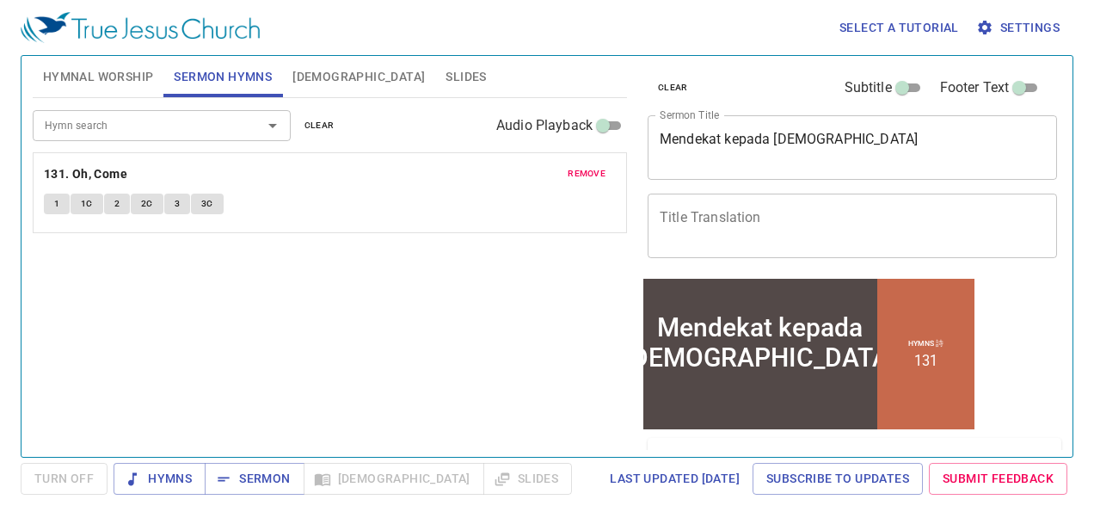
click at [82, 475] on span "Turn Off" at bounding box center [64, 479] width 87 height 32
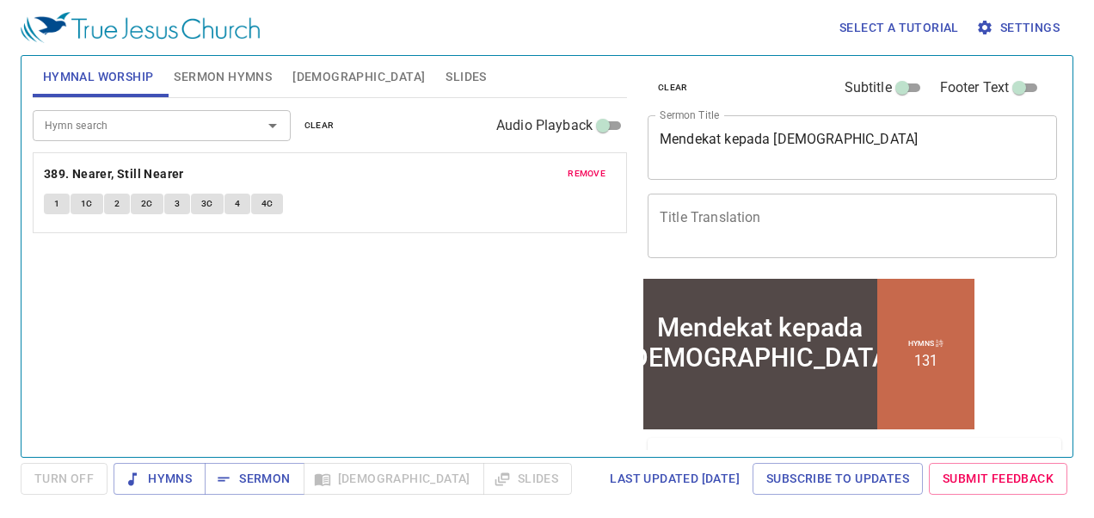
click at [867, 32] on span "Select a tutorial" at bounding box center [899, 27] width 120 height 21
click at [862, 64] on li "Basic" at bounding box center [865, 58] width 62 height 31
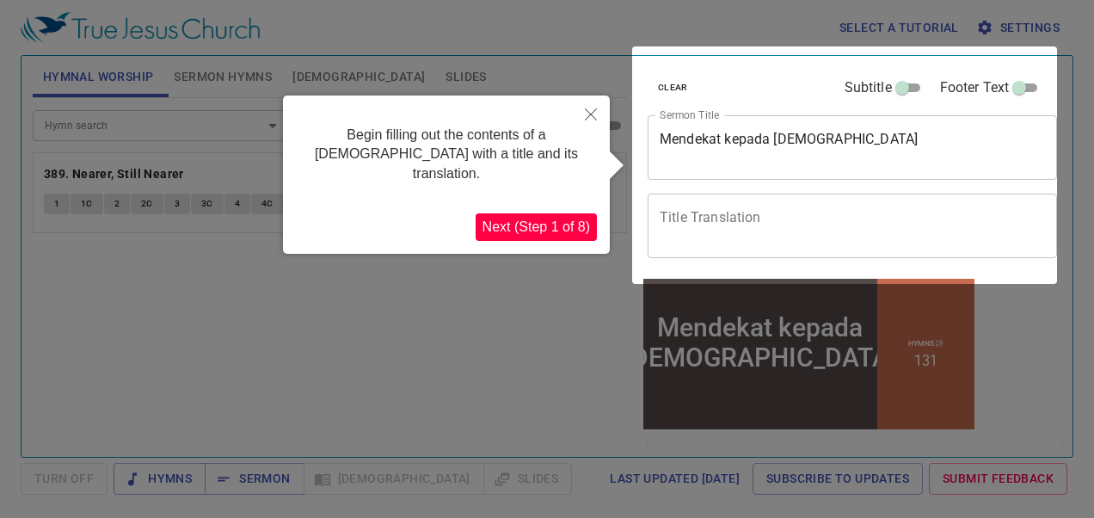
click at [557, 213] on button "Next (Step 1 of 8)" at bounding box center [536, 227] width 121 height 28
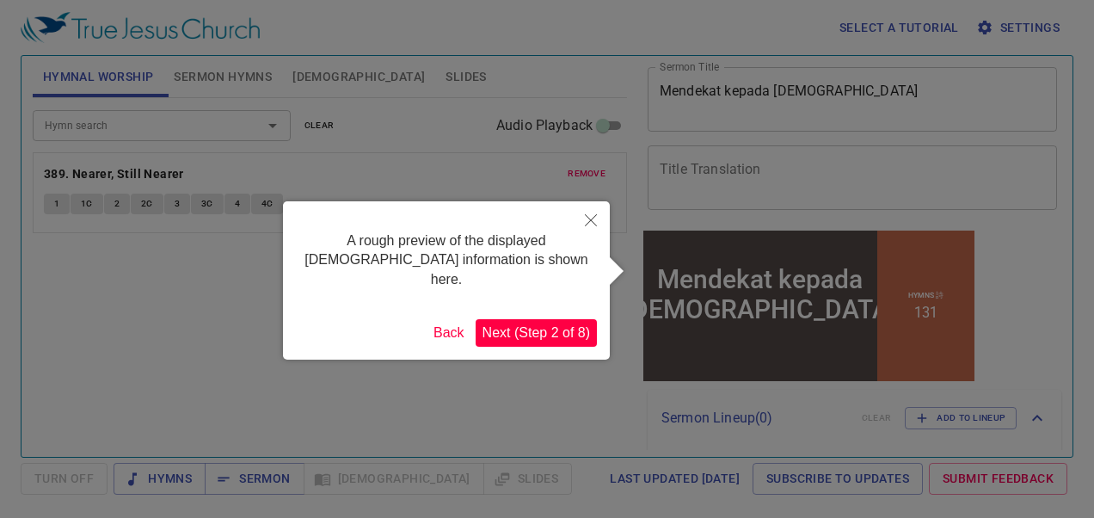
scroll to position [99, 0]
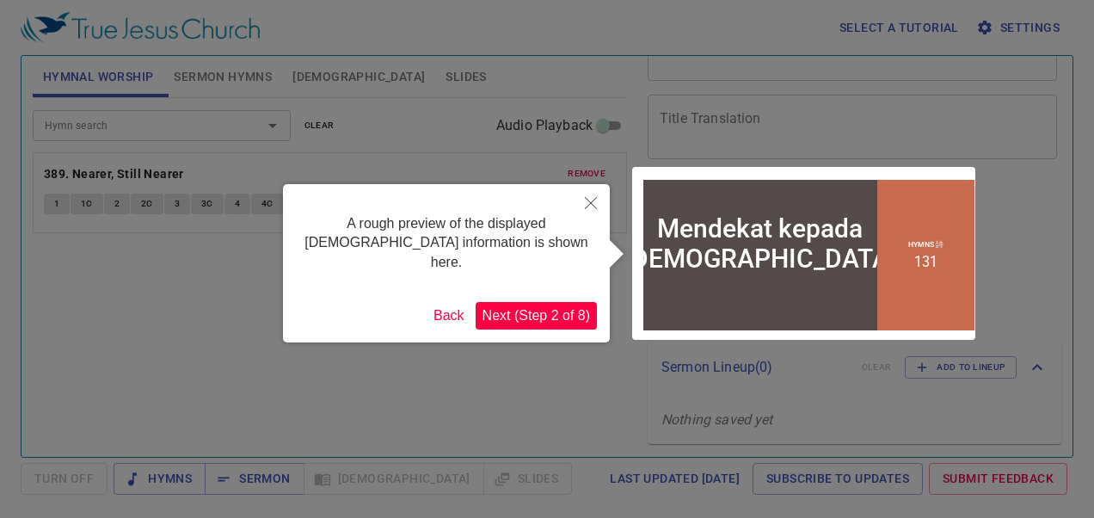
click at [564, 302] on button "Next (Step 2 of 8)" at bounding box center [536, 316] width 121 height 28
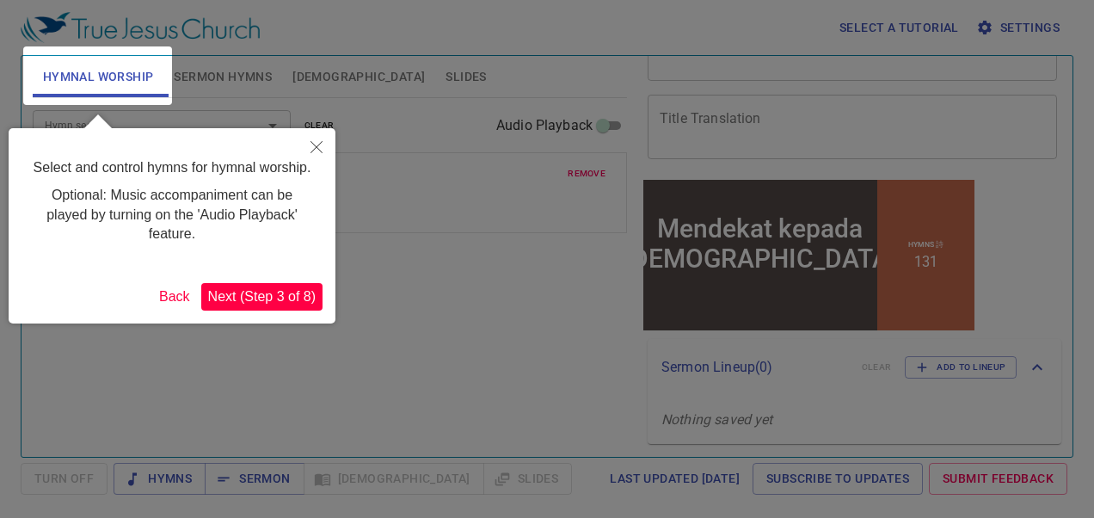
click at [299, 285] on button "Next (Step 3 of 8)" at bounding box center [261, 297] width 121 height 28
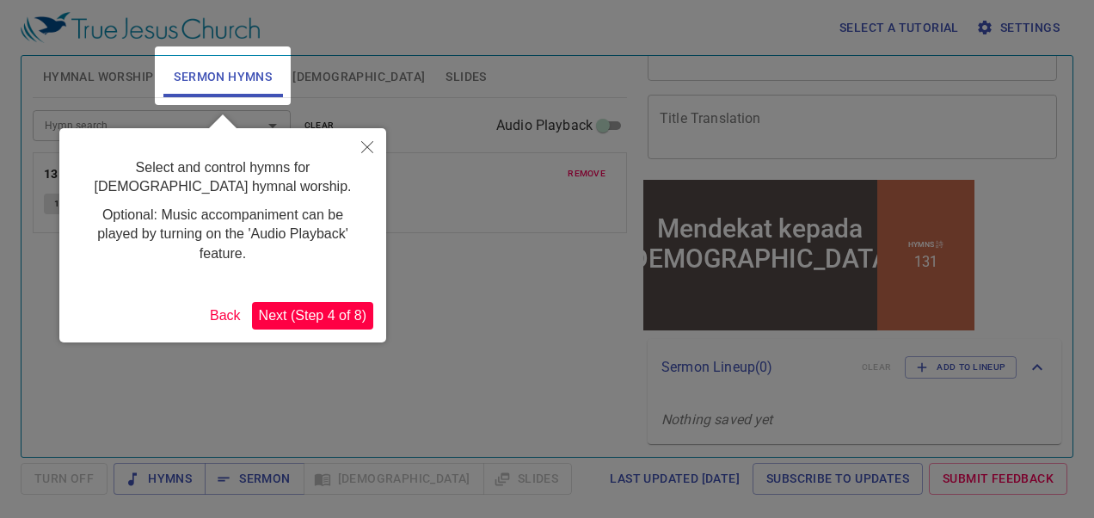
click at [297, 316] on button "Next (Step 4 of 8)" at bounding box center [312, 316] width 121 height 28
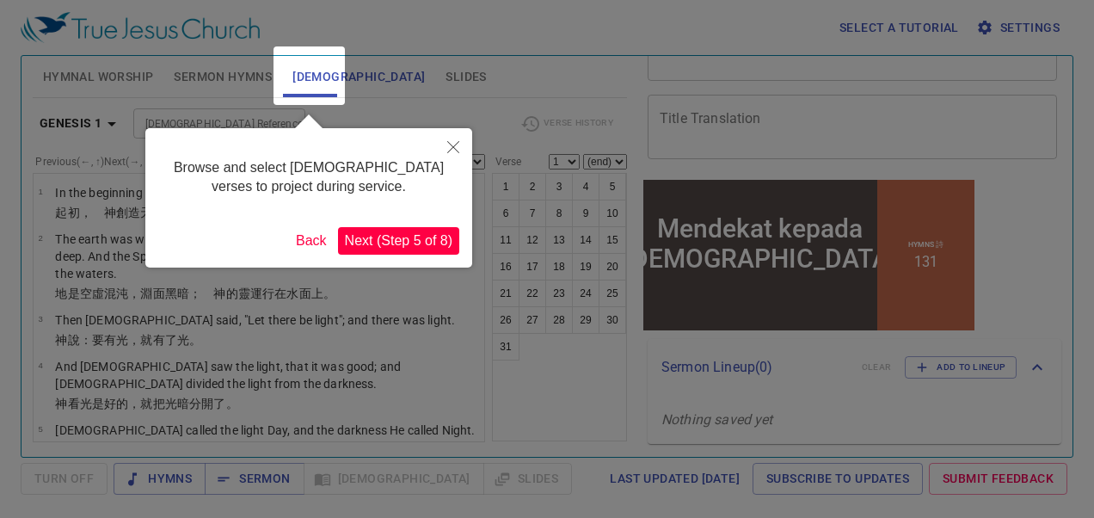
click at [371, 237] on button "Next (Step 5 of 8)" at bounding box center [398, 241] width 121 height 28
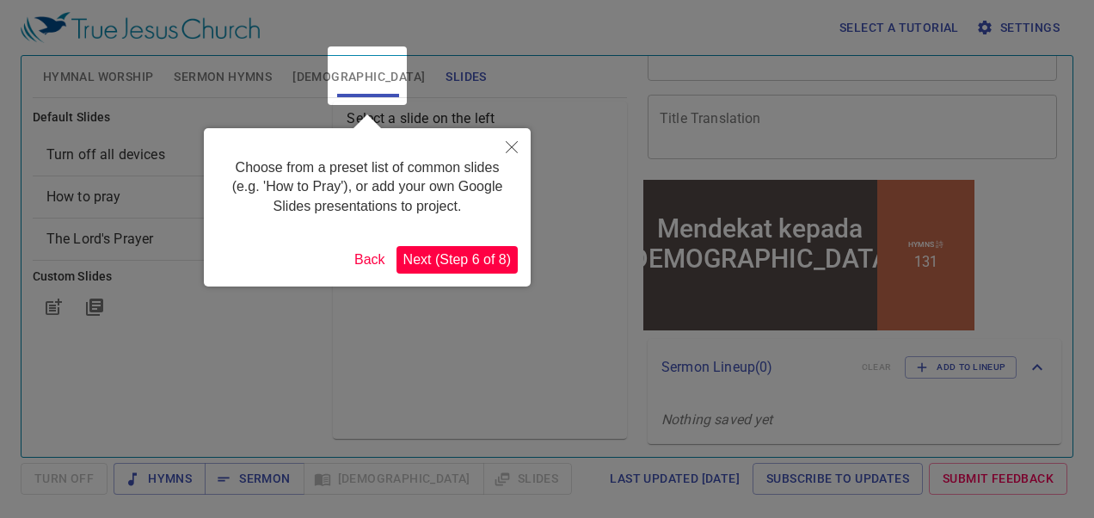
click at [498, 254] on button "Next (Step 6 of 8)" at bounding box center [456, 260] width 121 height 28
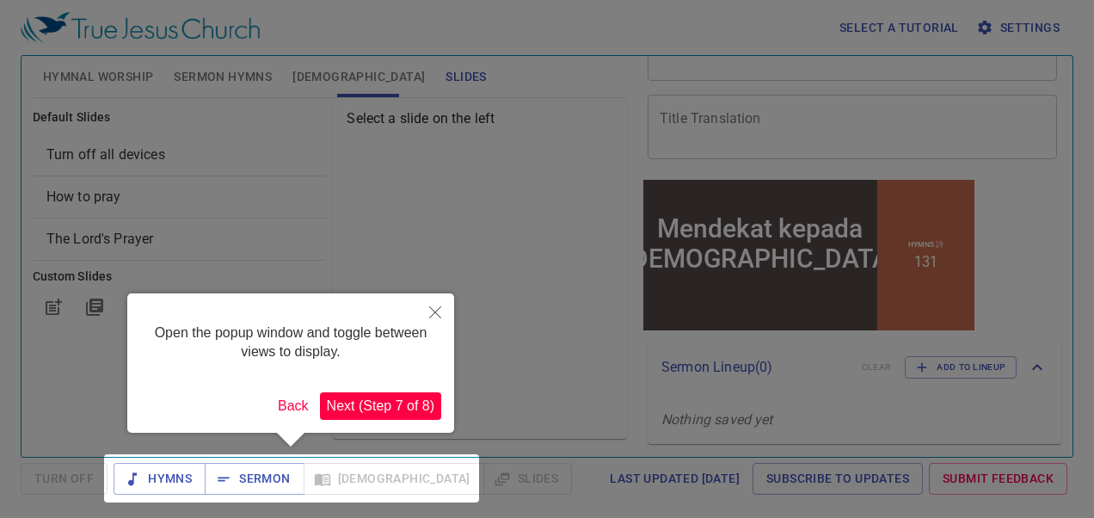
click at [379, 400] on button "Next (Step 7 of 8)" at bounding box center [380, 406] width 121 height 28
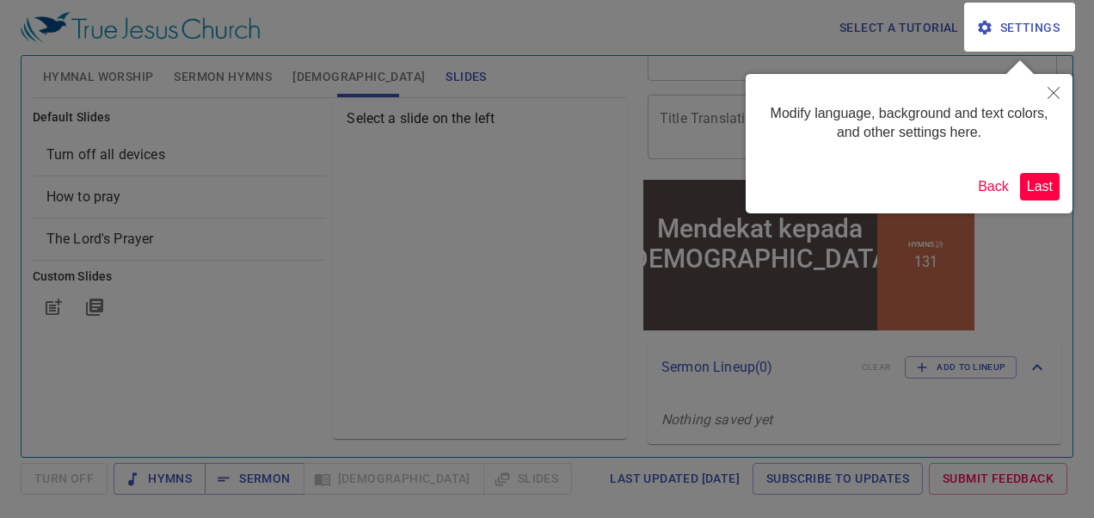
click at [1043, 181] on button "Last" at bounding box center [1040, 187] width 40 height 28
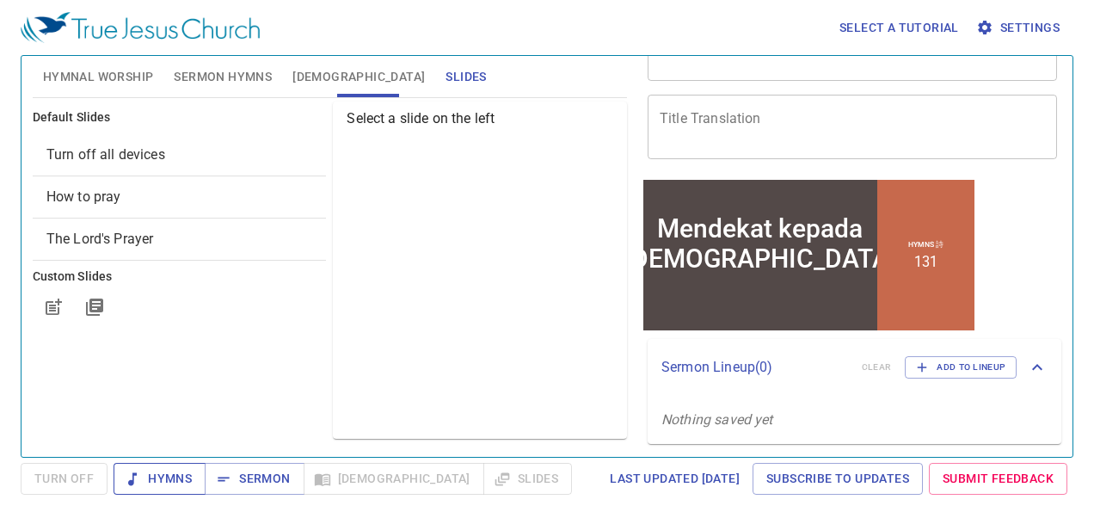
click at [185, 481] on span "Hymns" at bounding box center [159, 478] width 64 height 21
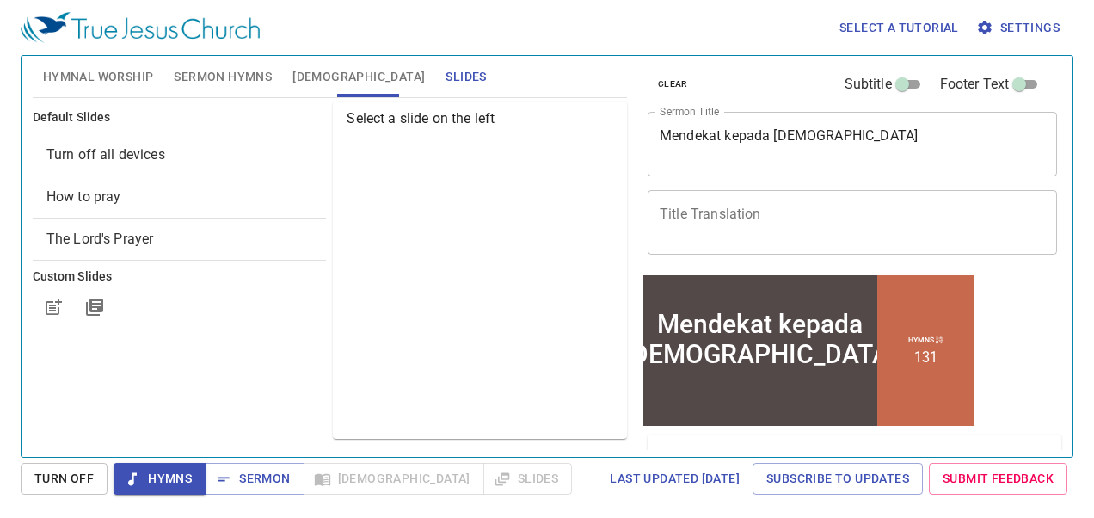
scroll to position [0, 0]
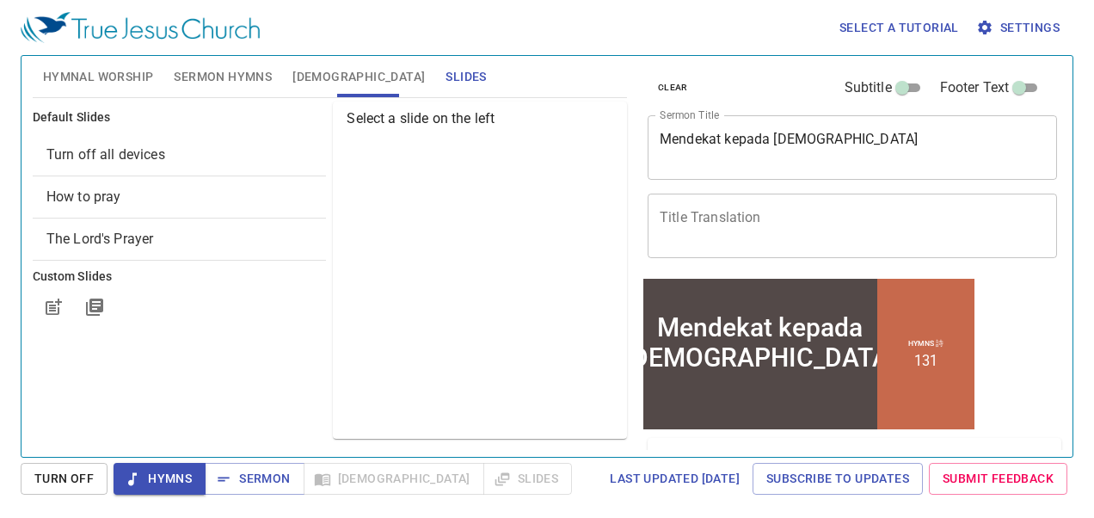
click at [1025, 29] on span "Settings" at bounding box center [1019, 27] width 80 height 21
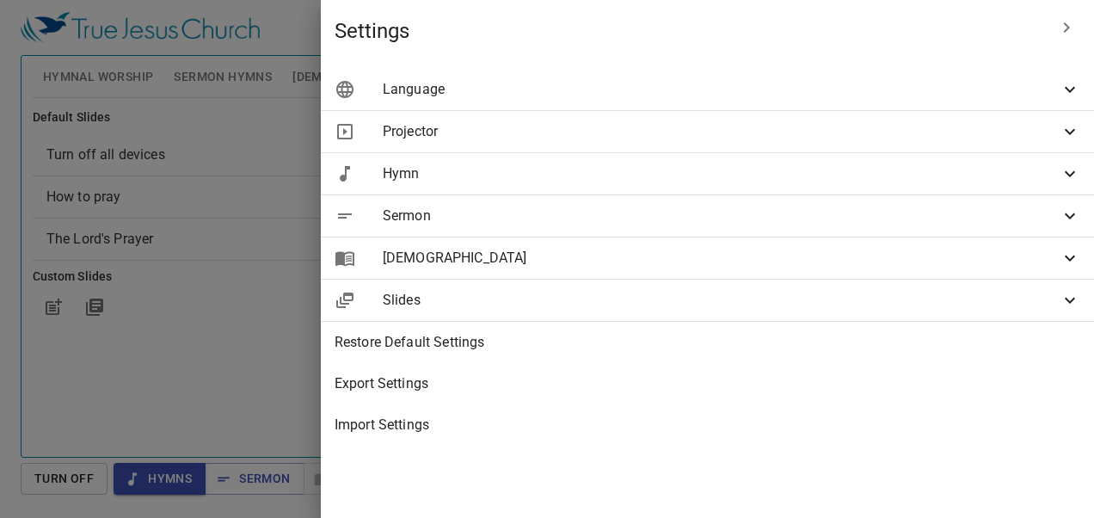
click at [770, 121] on span "Projector" at bounding box center [721, 131] width 677 height 21
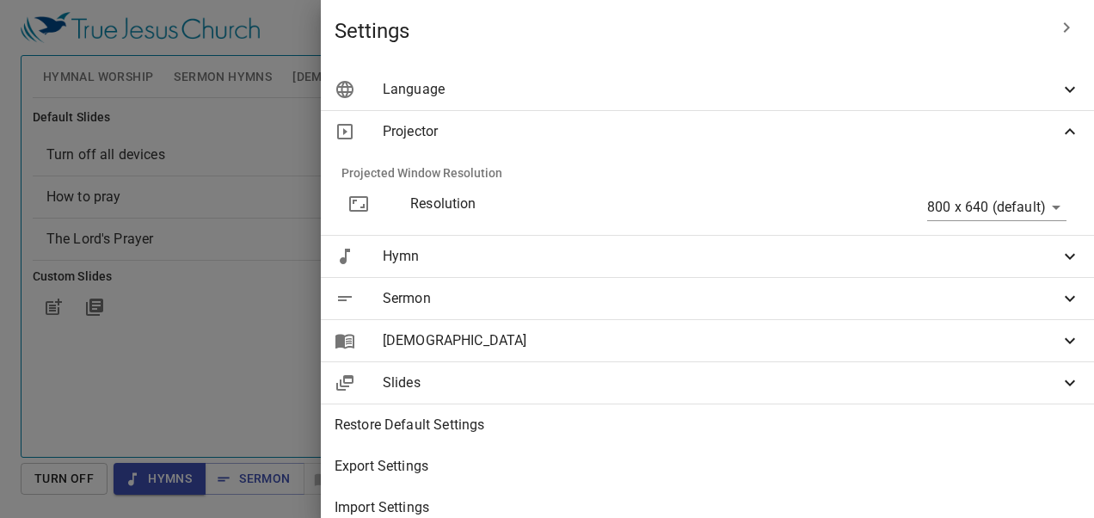
click at [796, 146] on div "Projector" at bounding box center [707, 131] width 773 height 41
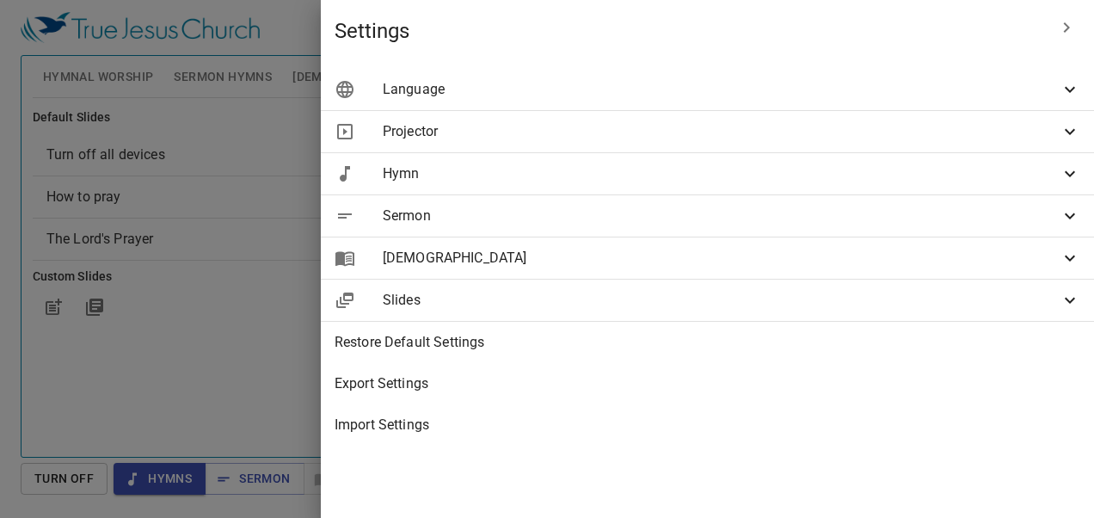
click at [306, 348] on div at bounding box center [547, 259] width 1094 height 518
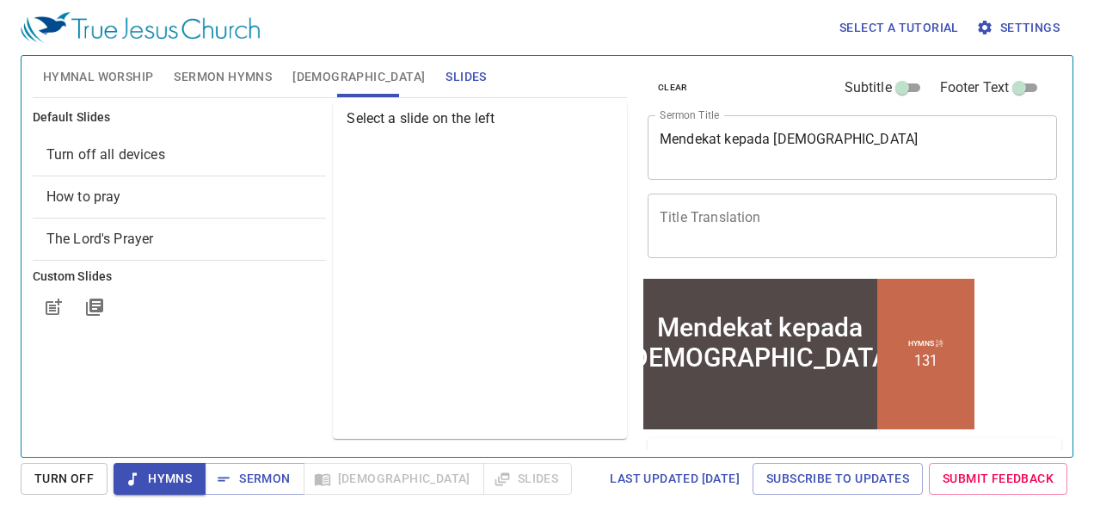
click at [983, 26] on icon "button" at bounding box center [984, 27] width 17 height 17
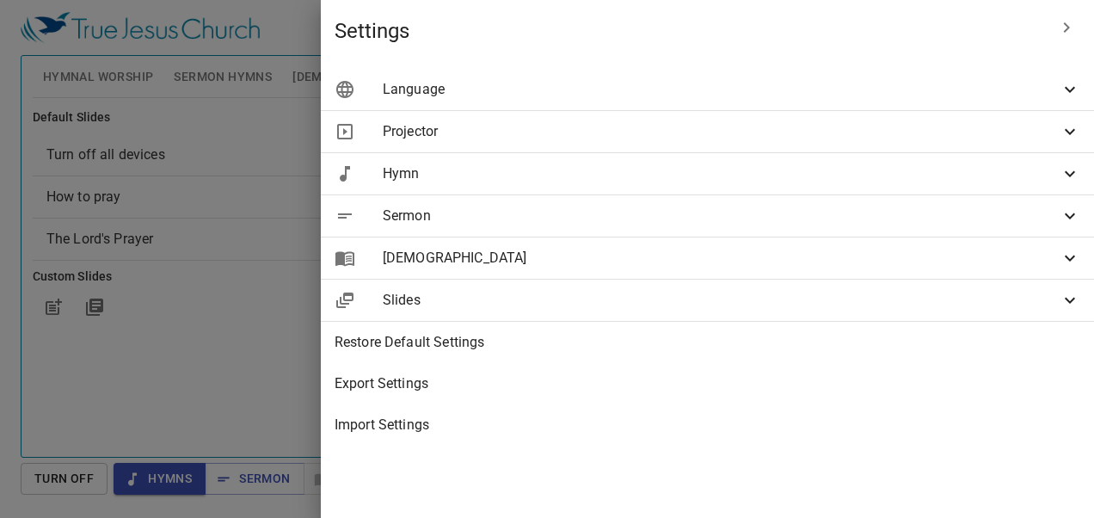
click at [359, 86] on div at bounding box center [547, 259] width 1094 height 518
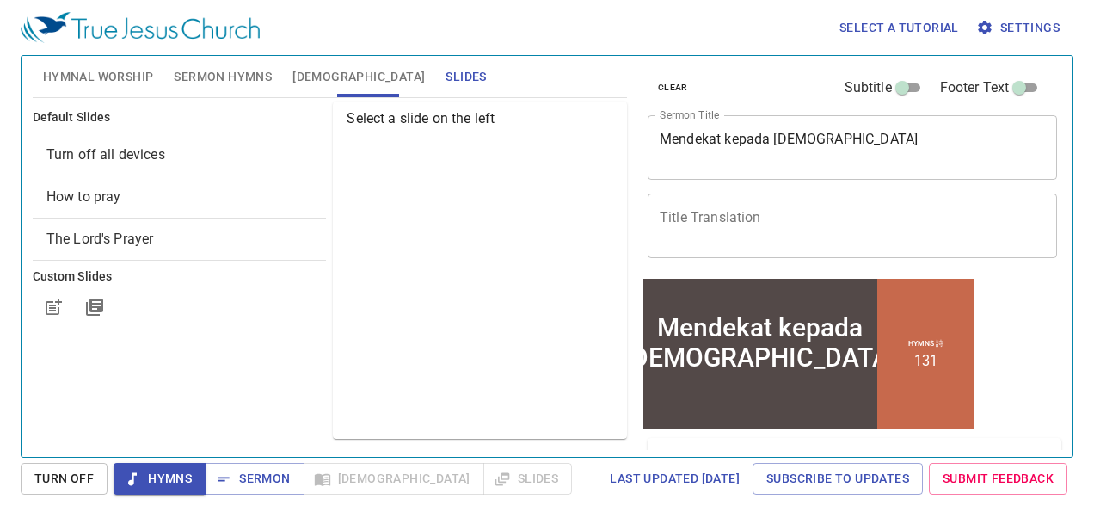
click at [176, 167] on div "Turn off all devices" at bounding box center [180, 154] width 294 height 41
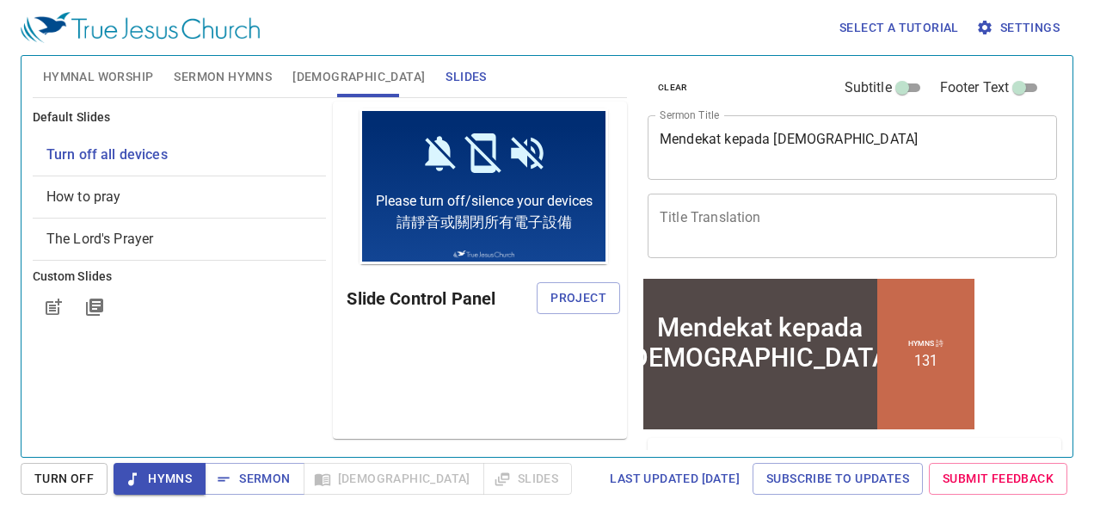
click at [162, 187] on span "How to pray" at bounding box center [179, 197] width 267 height 21
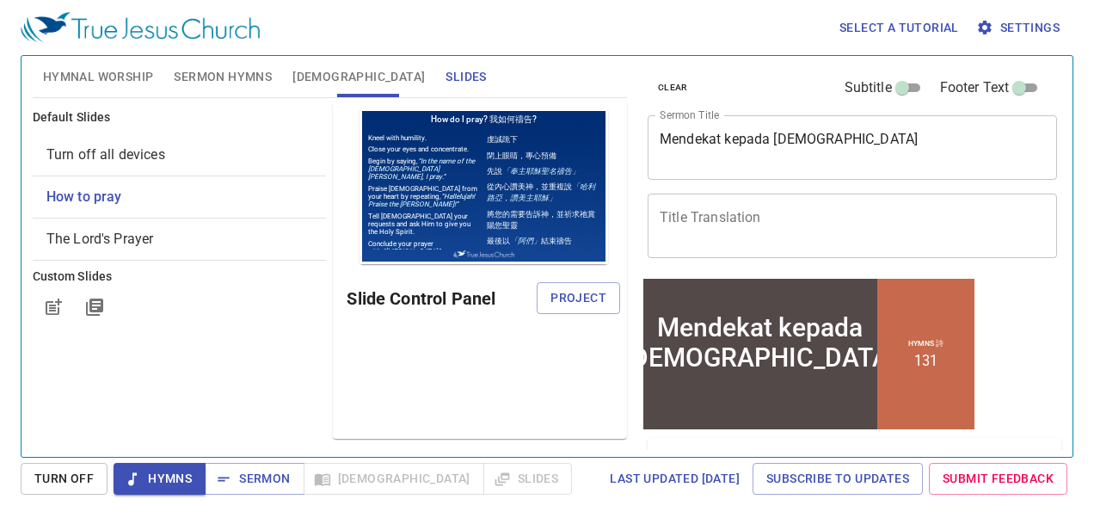
click at [164, 242] on span "The Lord's Prayer" at bounding box center [179, 239] width 267 height 21
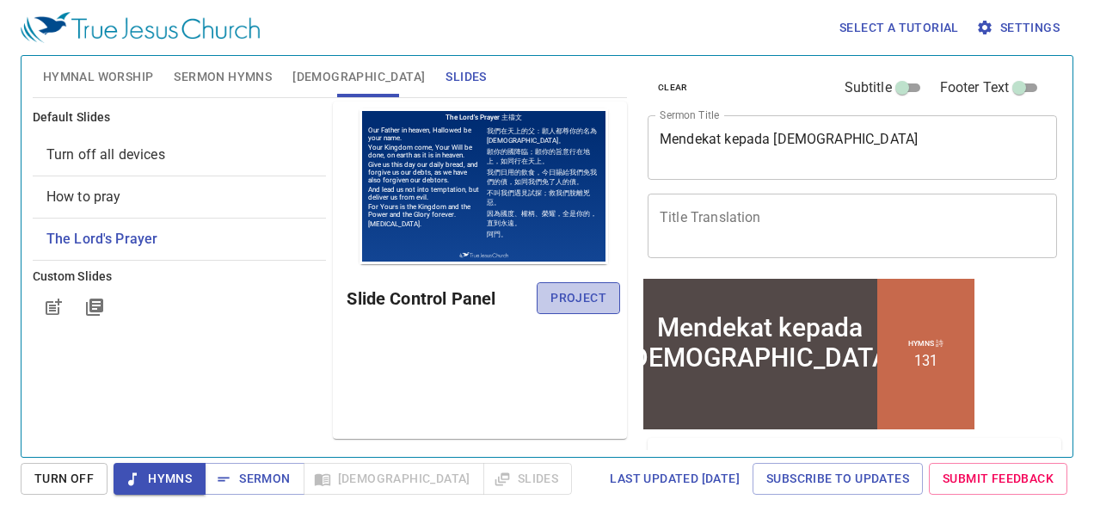
click at [561, 285] on button "Project" at bounding box center [578, 298] width 83 height 32
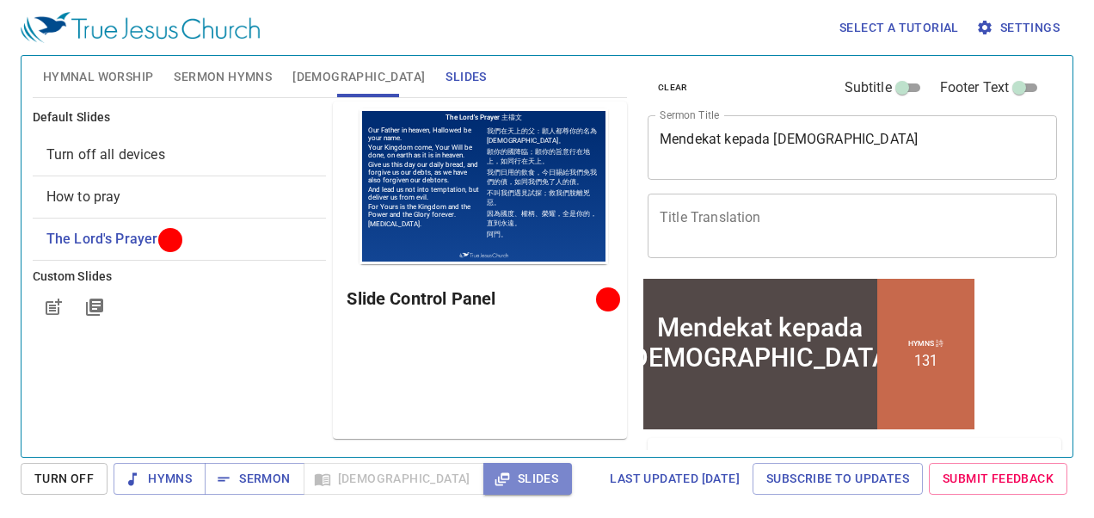
click at [497, 476] on span "Slides" at bounding box center [527, 478] width 61 height 21
click at [183, 206] on div "How to pray" at bounding box center [180, 196] width 294 height 41
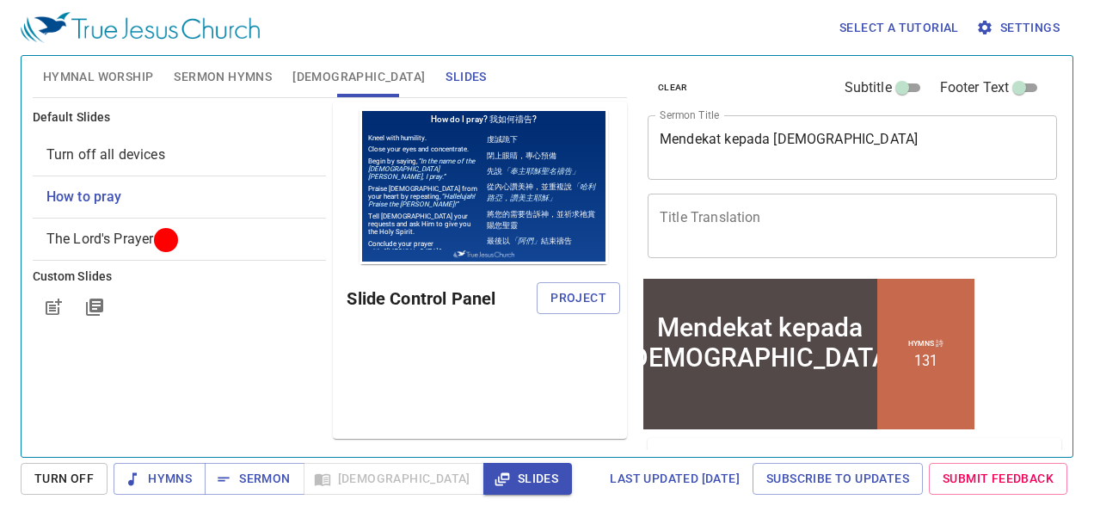
click at [248, 158] on span "Turn off all devices" at bounding box center [179, 154] width 267 height 21
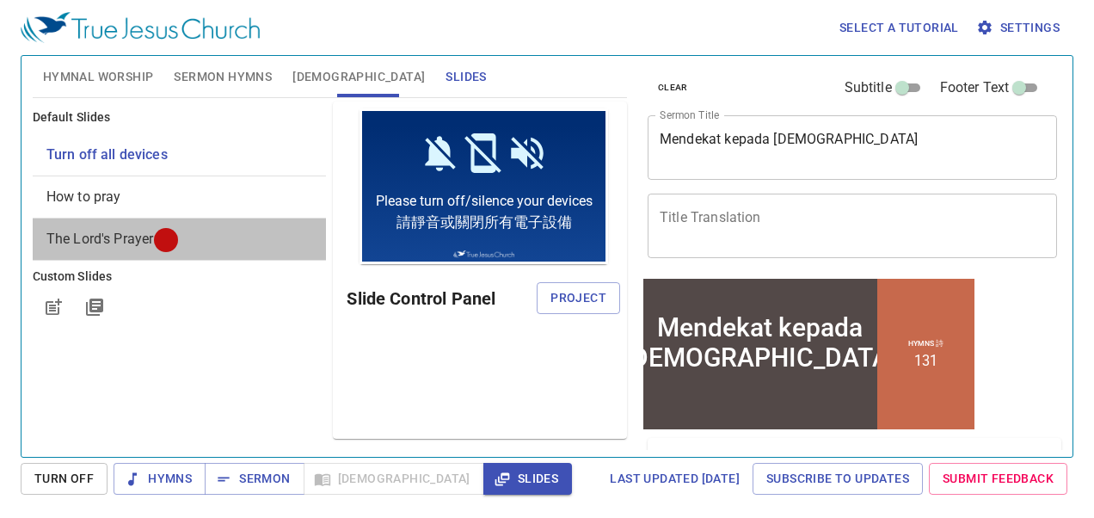
click at [246, 244] on span "The Lord's Prayer" at bounding box center [179, 239] width 267 height 21
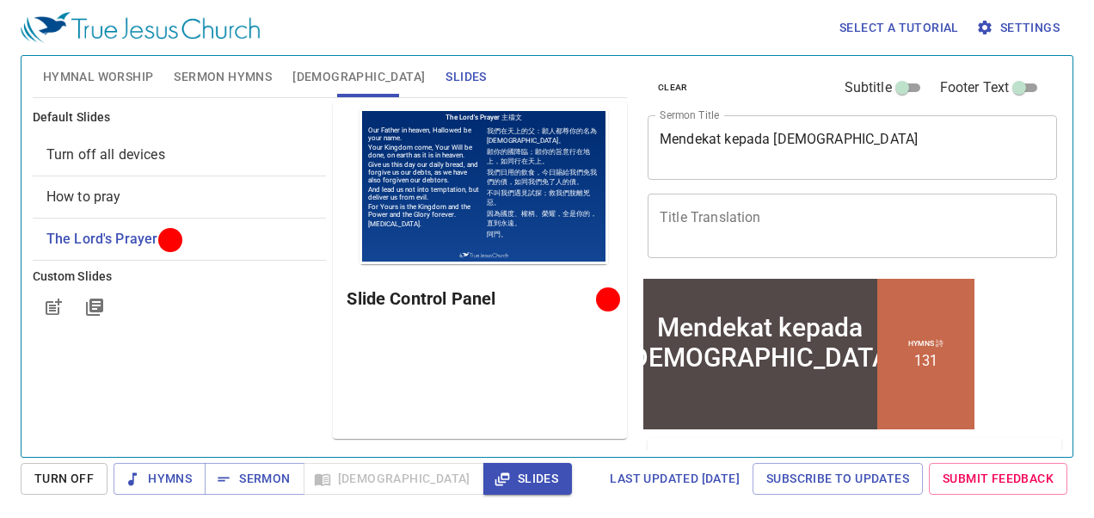
click at [601, 296] on div at bounding box center [607, 298] width 13 height 13
click at [609, 296] on div at bounding box center [607, 298] width 13 height 13
click at [83, 476] on span "Turn Off" at bounding box center [63, 478] width 59 height 21
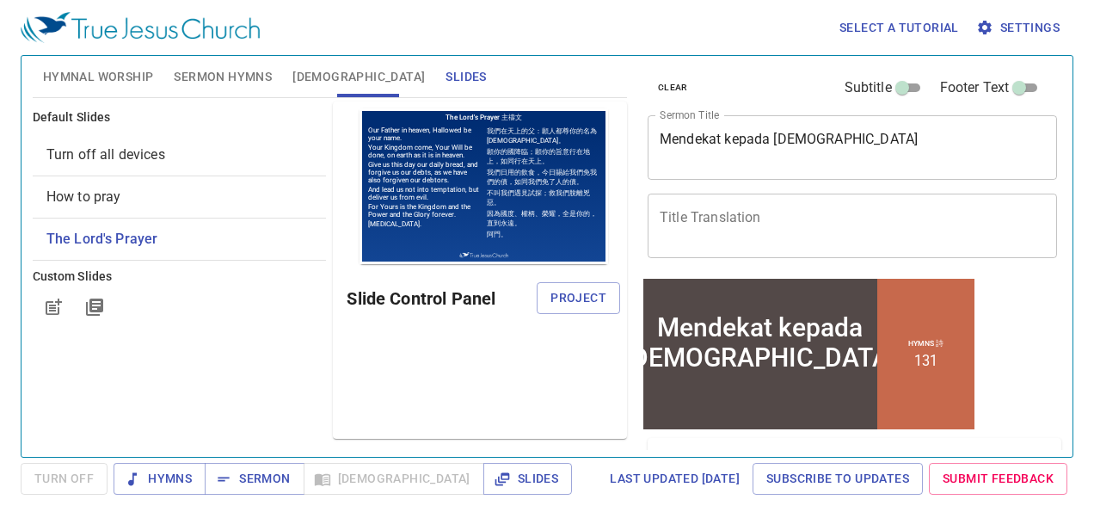
click at [141, 69] on span "Hymnal Worship" at bounding box center [98, 76] width 111 height 21
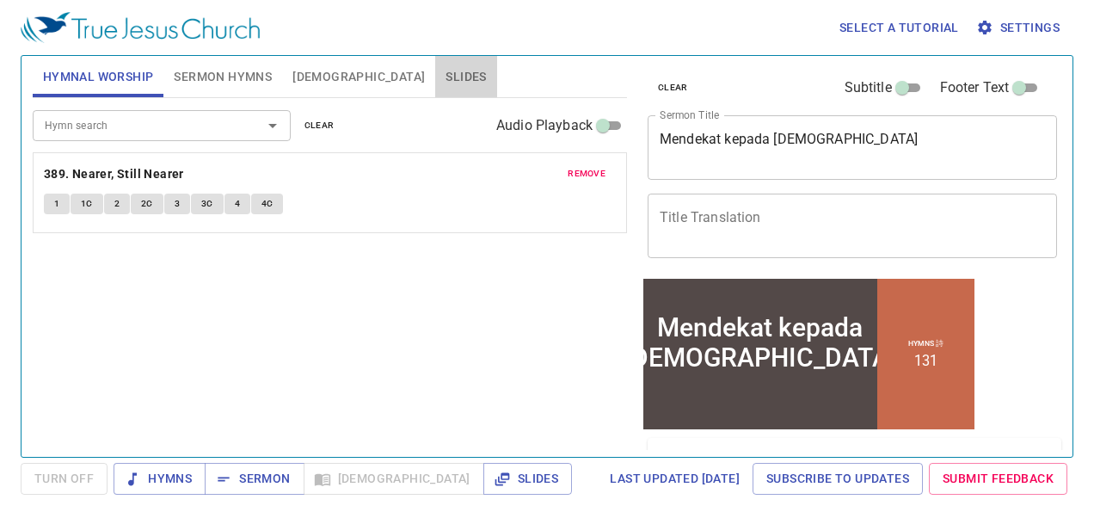
click at [435, 67] on button "Slides" at bounding box center [465, 76] width 61 height 41
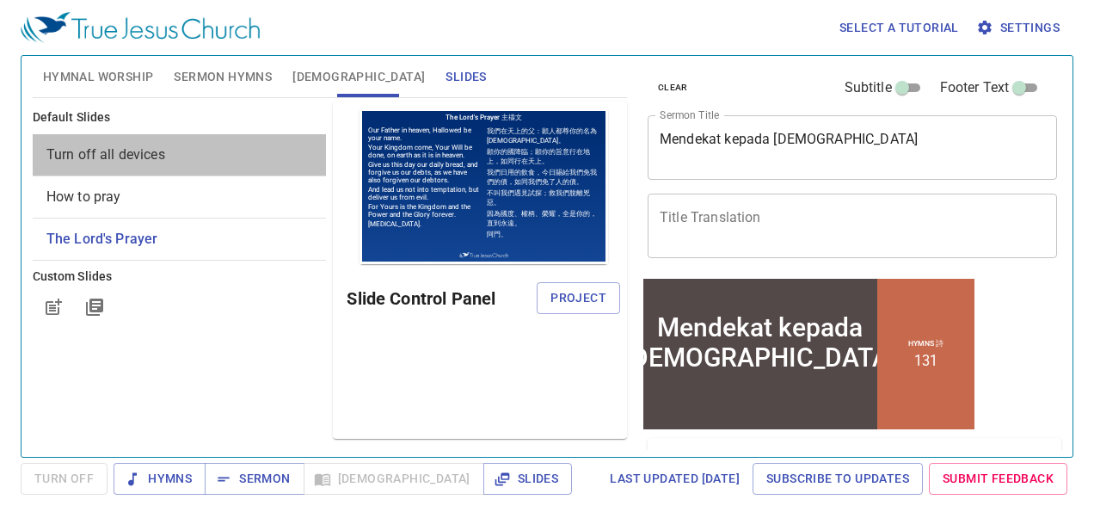
click at [259, 170] on div "Turn off all devices" at bounding box center [180, 154] width 294 height 41
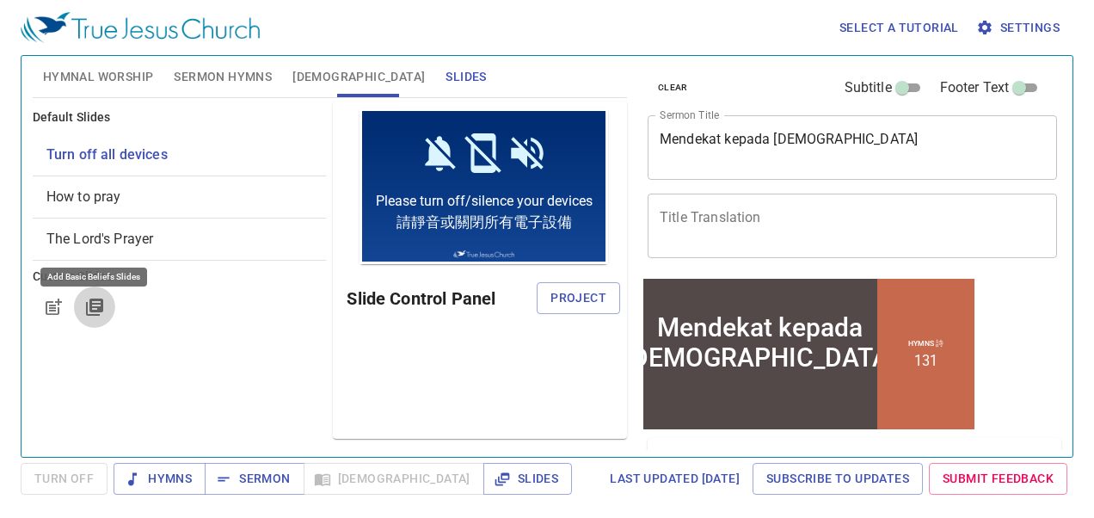
click at [93, 318] on button "button" at bounding box center [94, 306] width 41 height 41
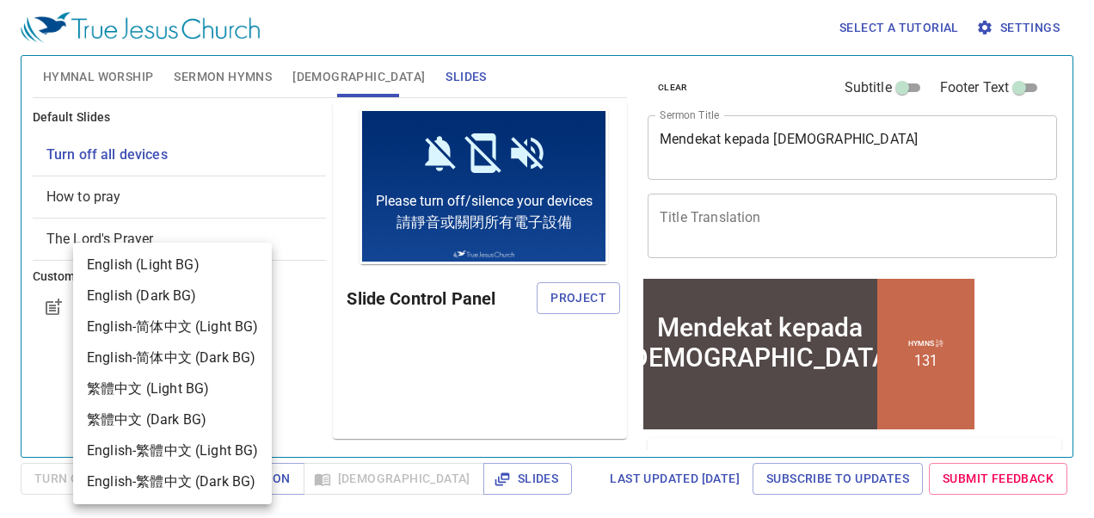
click at [34, 396] on div at bounding box center [547, 259] width 1094 height 518
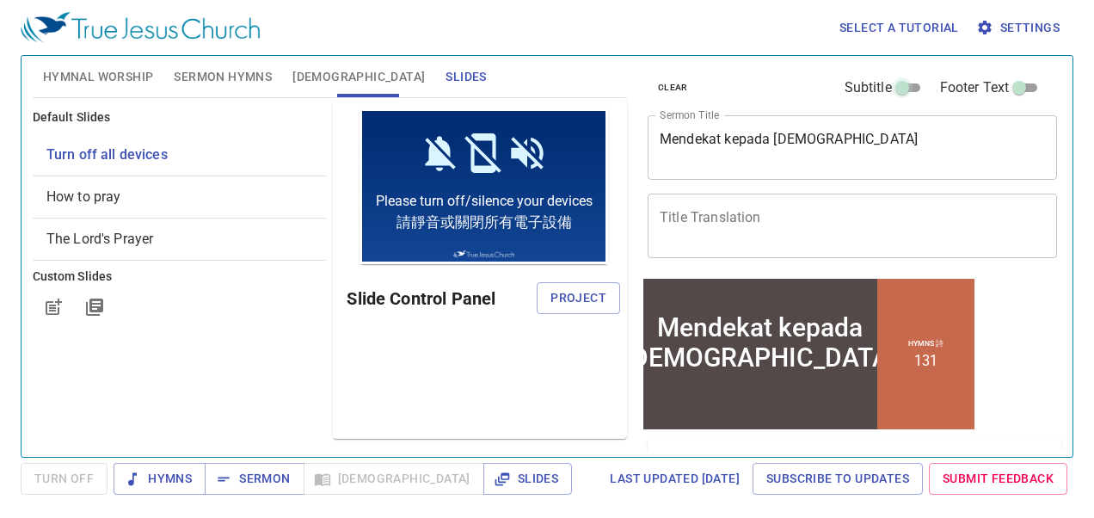
click at [898, 89] on input "Subtitle" at bounding box center [902, 91] width 62 height 21
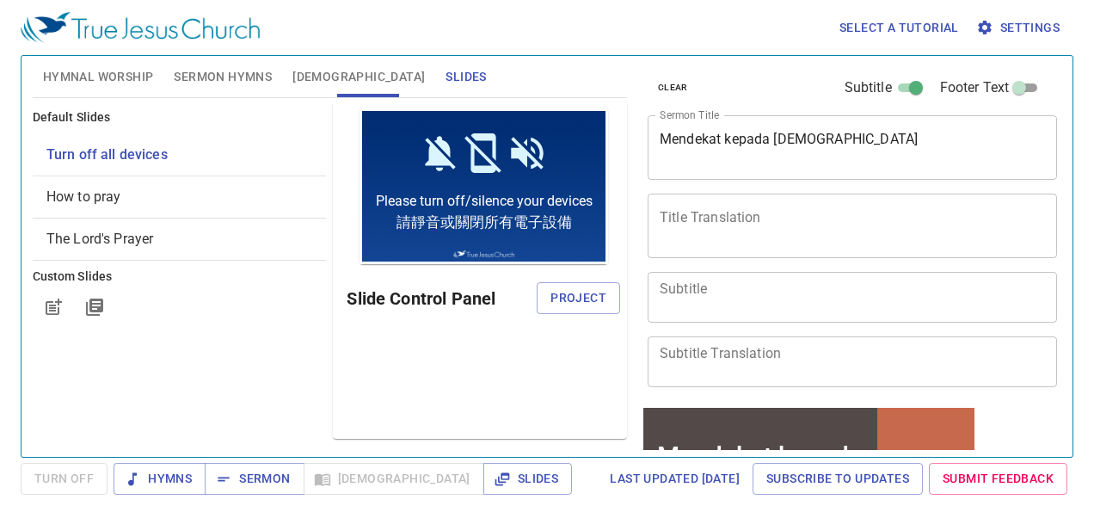
click at [898, 89] on input "Subtitle" at bounding box center [916, 91] width 62 height 21
checkbox input "false"
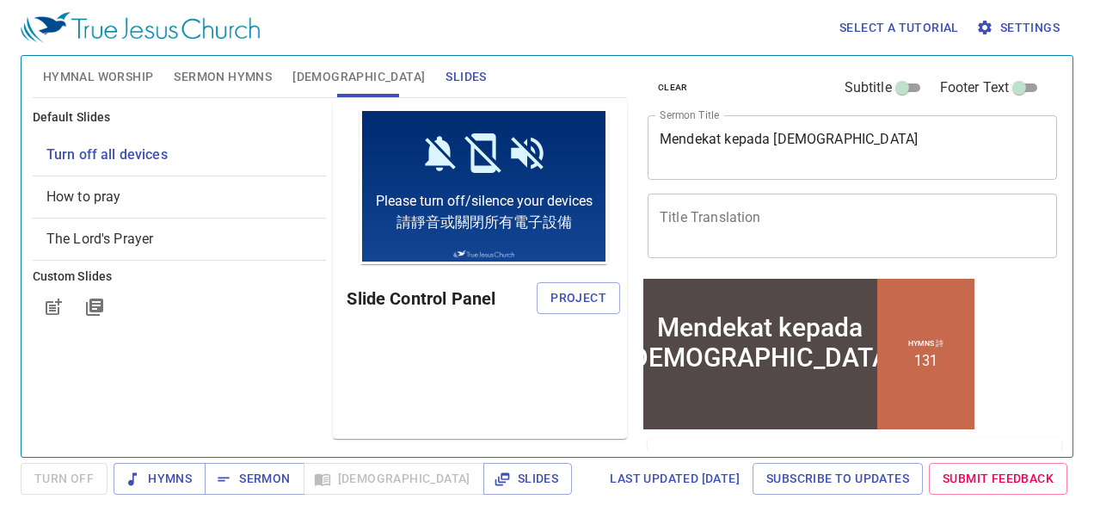
click at [1009, 91] on input "Footer Text" at bounding box center [1019, 91] width 62 height 21
checkbox input "true"
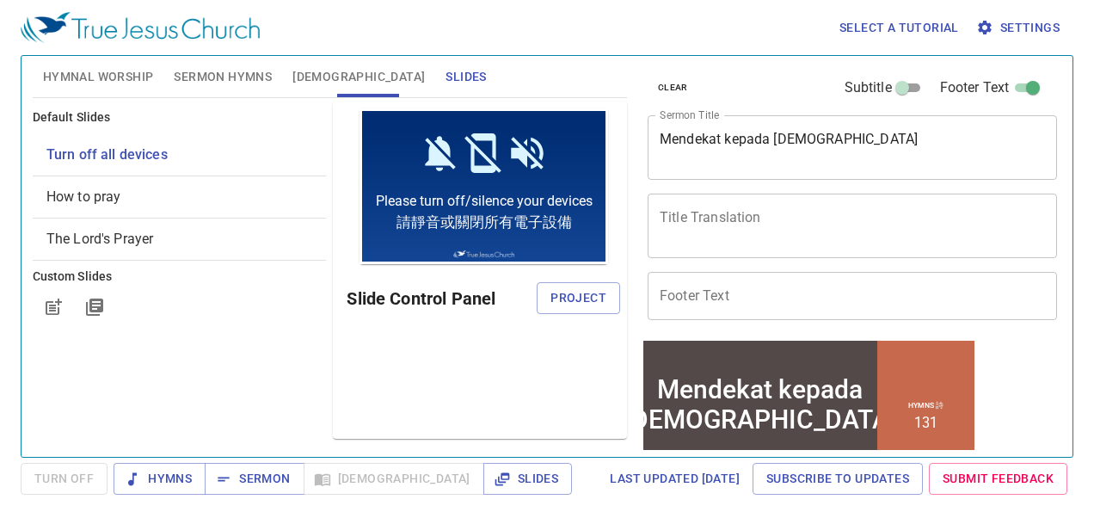
click at [997, 307] on input "Footer Text" at bounding box center [851, 296] width 409 height 48
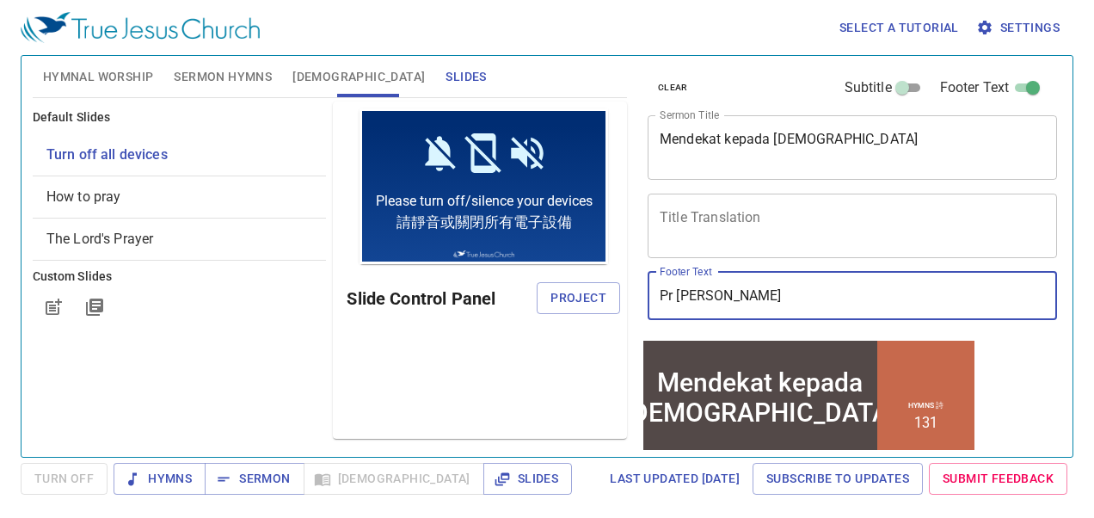
type input "Pr Matthew M."
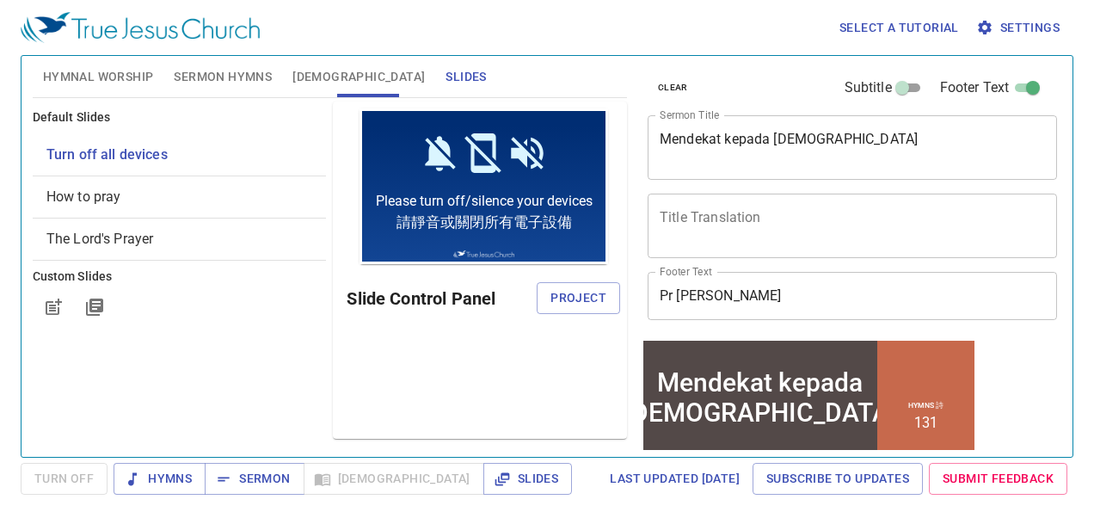
click at [975, 65] on div "clear Subtitle Footer Text Sermon Title Mendekat kepada Allah x Sermon Title Ti…" at bounding box center [851, 197] width 420 height 282
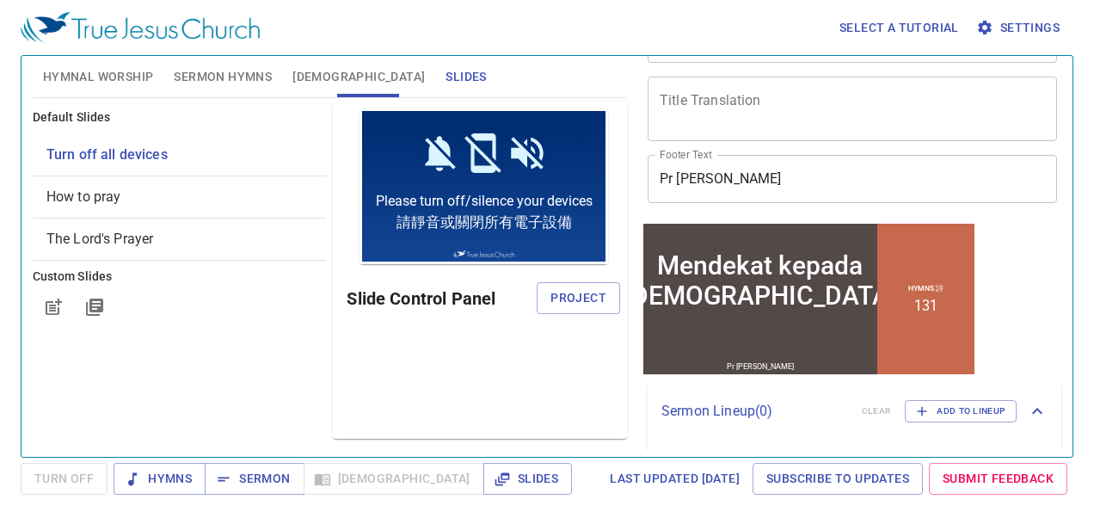
scroll to position [161, 0]
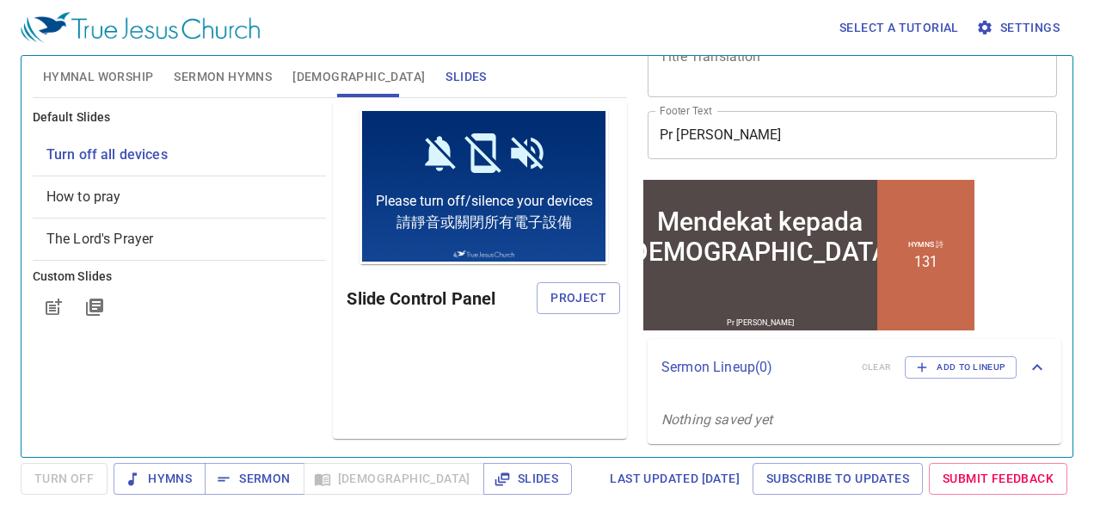
click at [46, 476] on span "Turn Off" at bounding box center [64, 479] width 87 height 32
click at [73, 474] on span "Turn Off" at bounding box center [64, 479] width 87 height 32
click at [101, 79] on span "Hymnal Worship" at bounding box center [98, 76] width 111 height 21
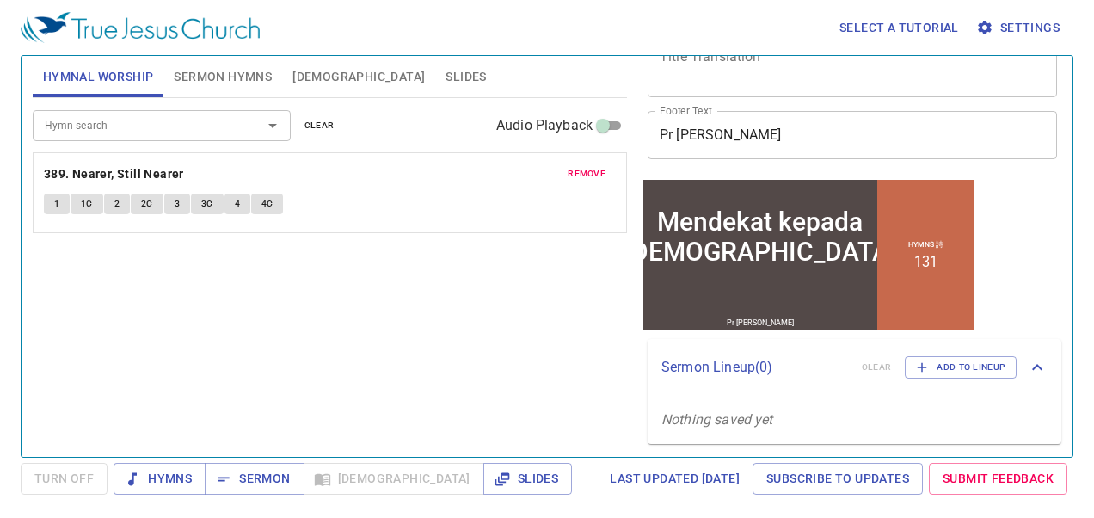
scroll to position [0, 0]
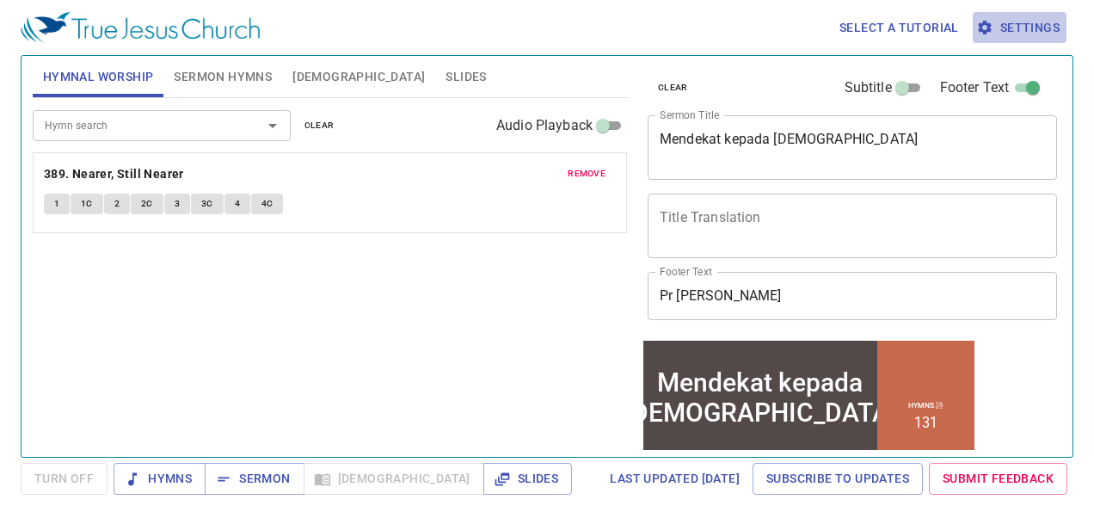
click at [1051, 33] on span "Settings" at bounding box center [1019, 27] width 80 height 21
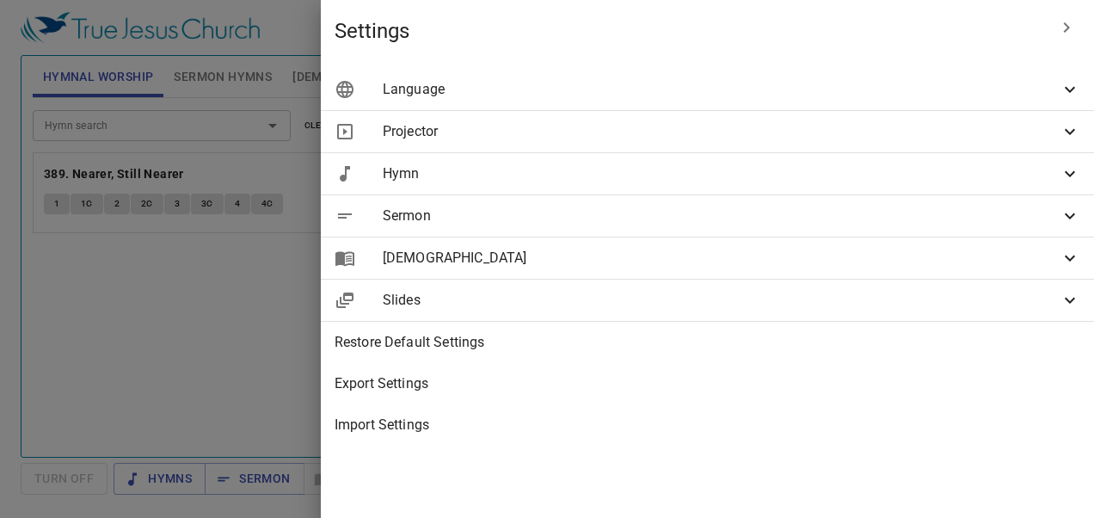
click at [416, 332] on div at bounding box center [547, 259] width 1094 height 518
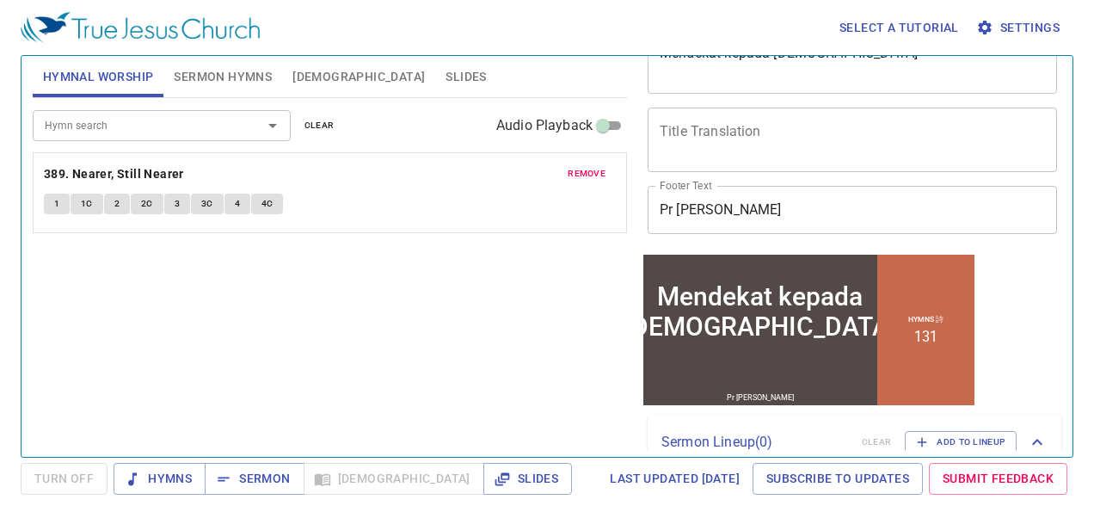
scroll to position [161, 0]
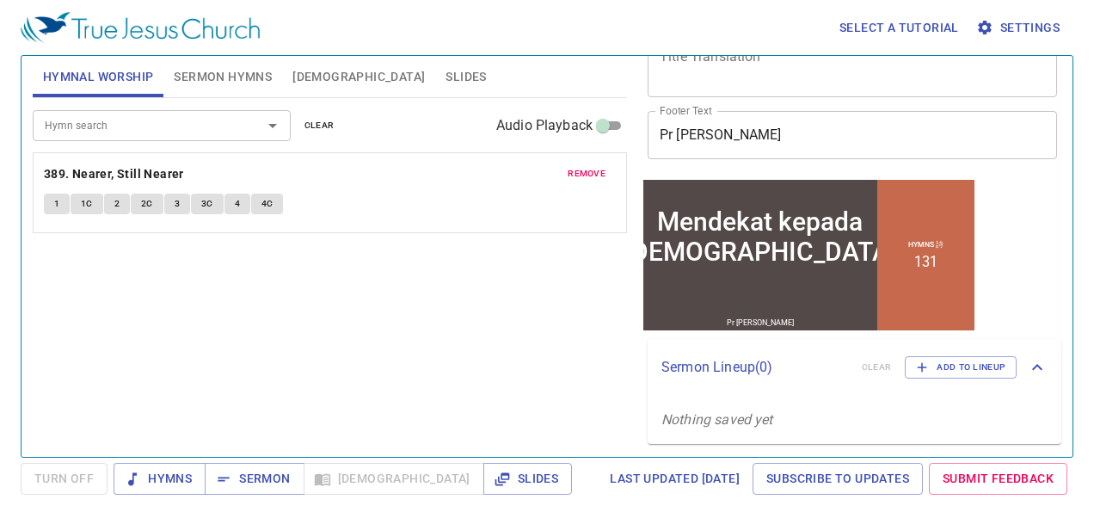
click at [907, 300] on div "Hymns 詩 131" at bounding box center [925, 254] width 97 height 150
click at [445, 74] on span "Slides" at bounding box center [465, 76] width 40 height 21
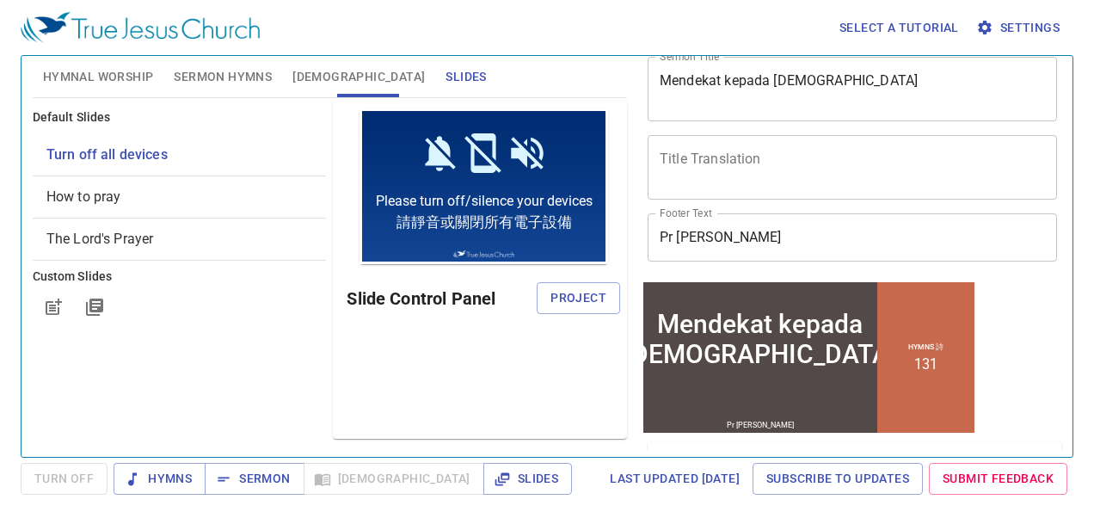
scroll to position [0, 0]
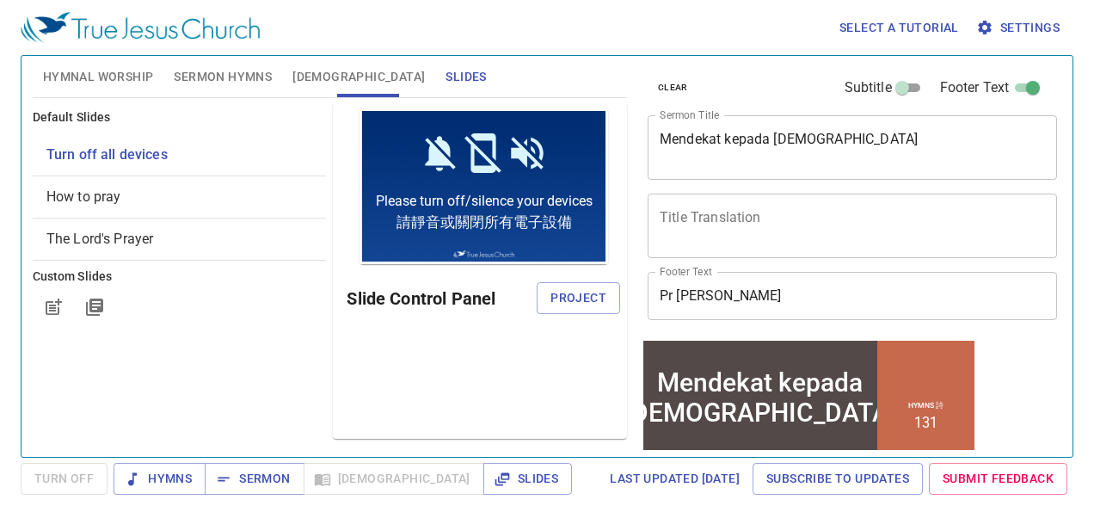
click at [586, 297] on span "Project" at bounding box center [578, 297] width 56 height 21
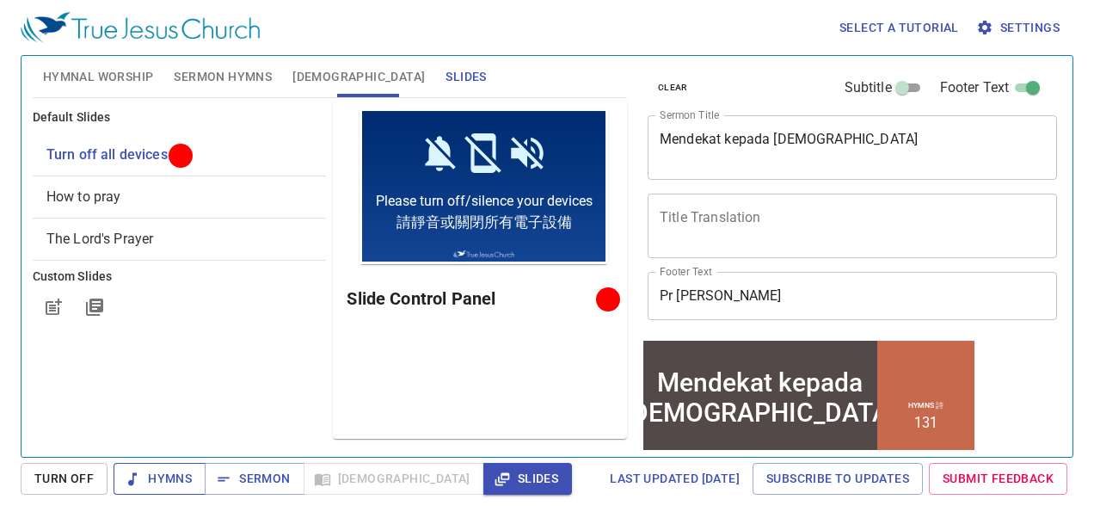
click at [143, 471] on span "Hymns" at bounding box center [159, 478] width 64 height 21
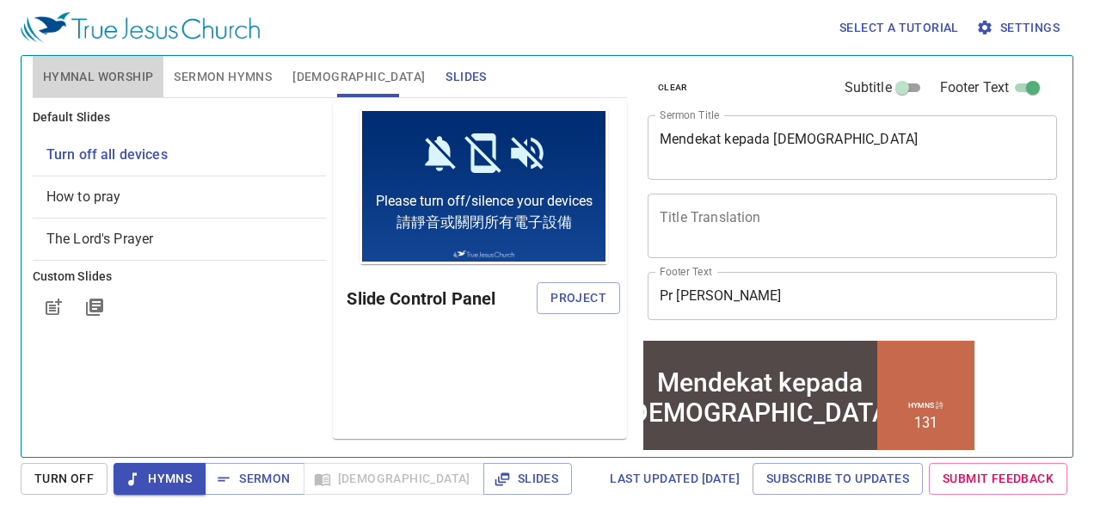
click at [103, 64] on button "Hymnal Worship" at bounding box center [99, 76] width 132 height 41
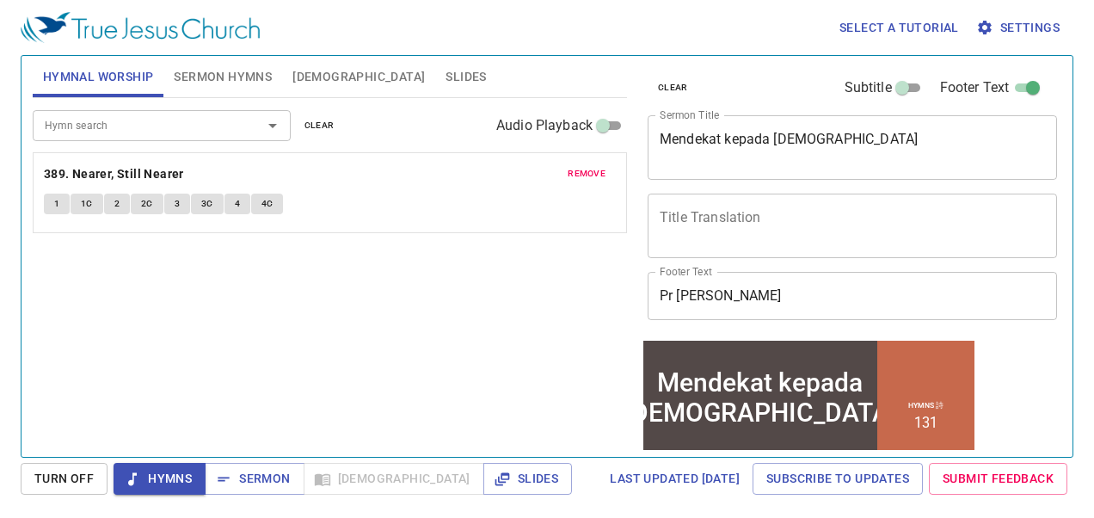
click at [187, 117] on input "Hymn search" at bounding box center [136, 125] width 197 height 20
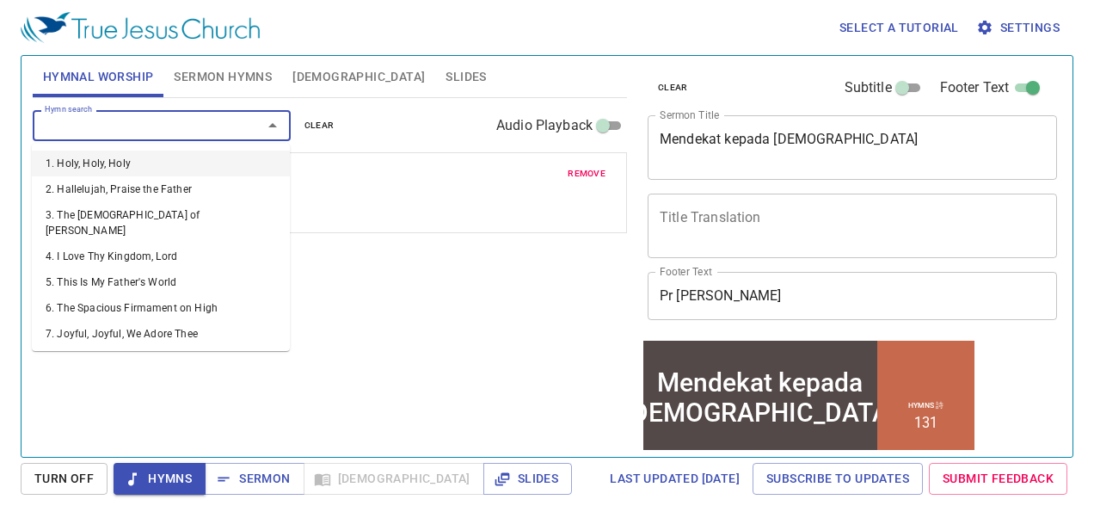
click at [86, 162] on li "1. Holy, Holy, Holy" at bounding box center [161, 163] width 258 height 26
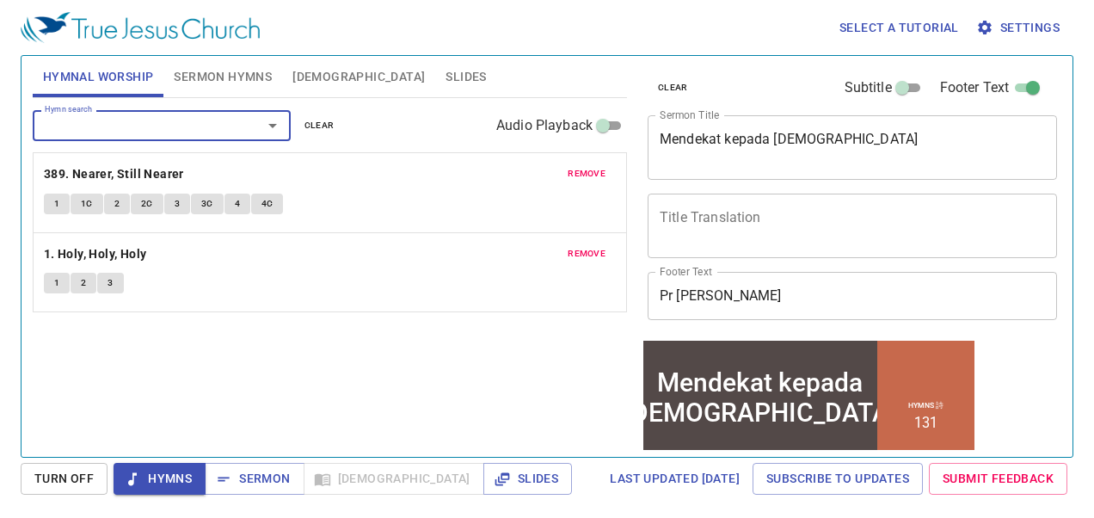
click at [54, 205] on span "1" at bounding box center [56, 203] width 5 height 15
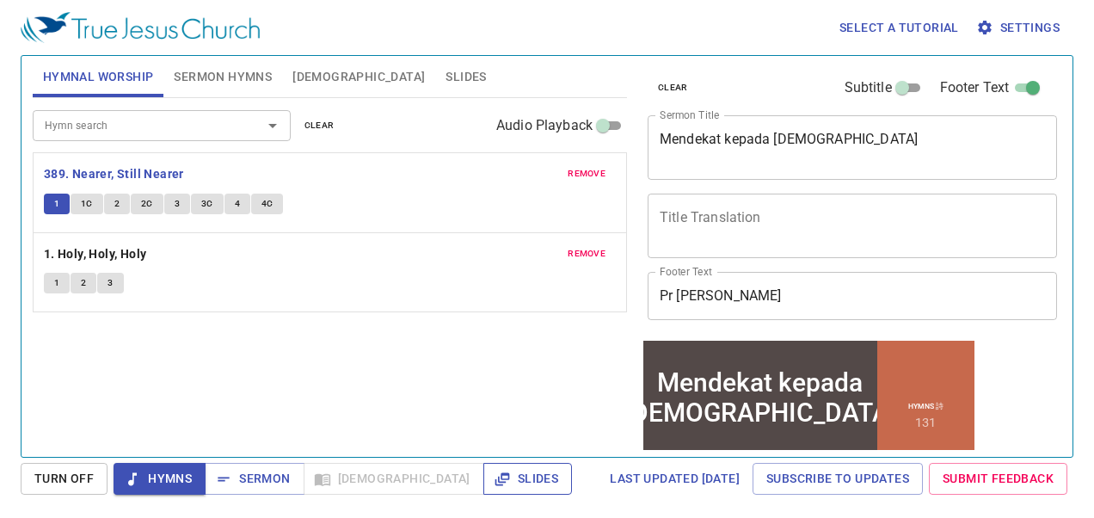
click at [497, 469] on span "Slides" at bounding box center [527, 478] width 61 height 21
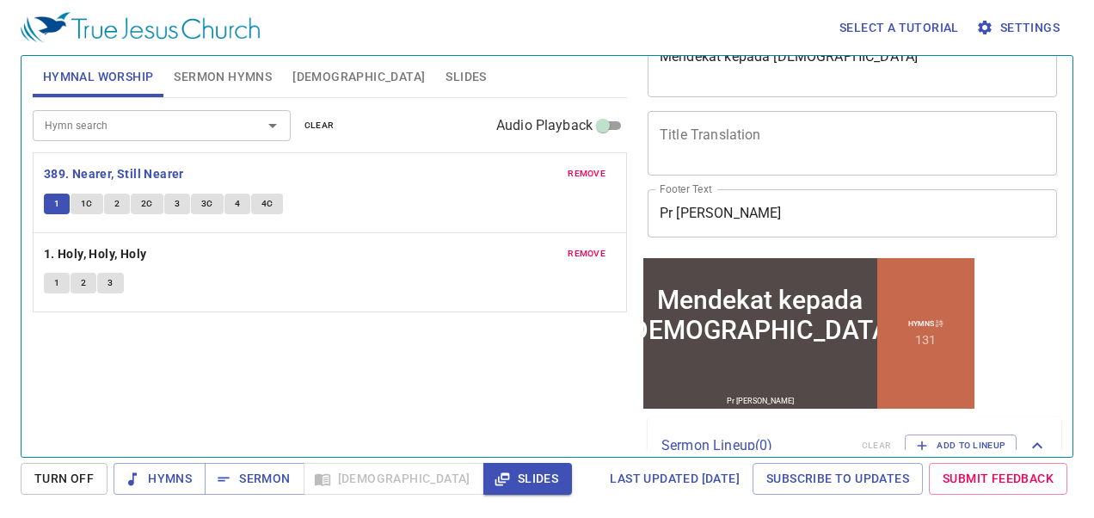
scroll to position [161, 0]
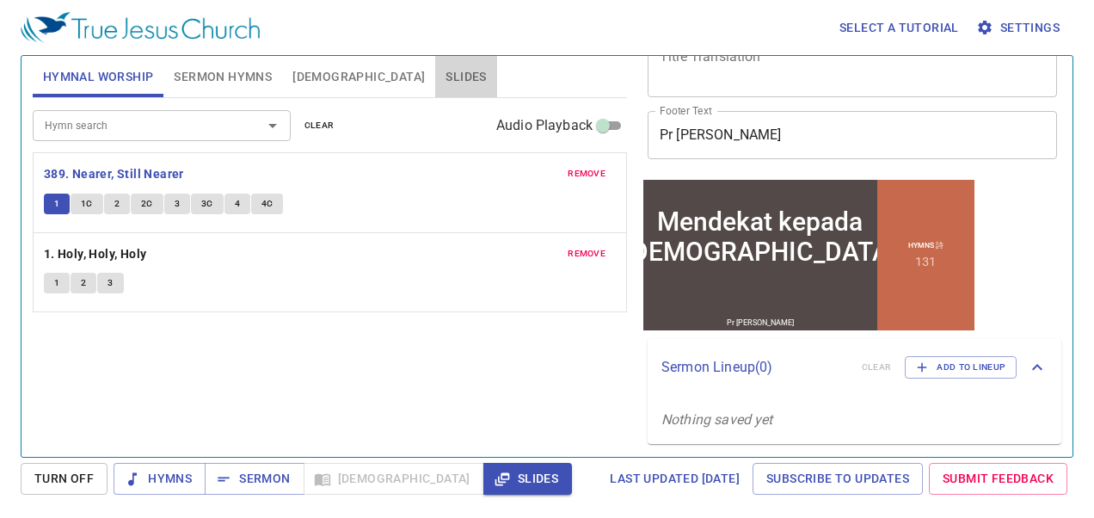
click at [445, 83] on span "Slides" at bounding box center [465, 76] width 40 height 21
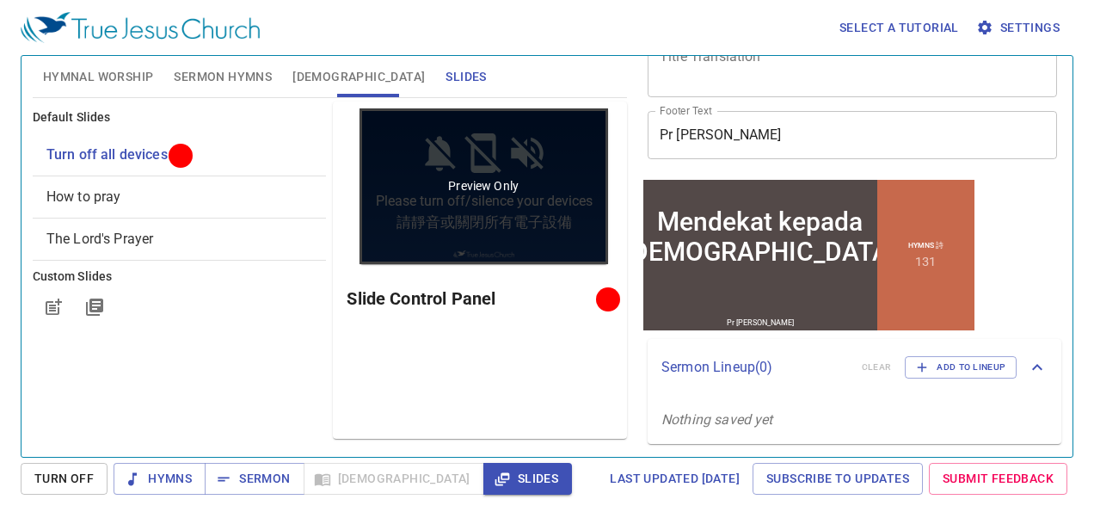
click at [484, 186] on p "Preview Only" at bounding box center [483, 185] width 71 height 17
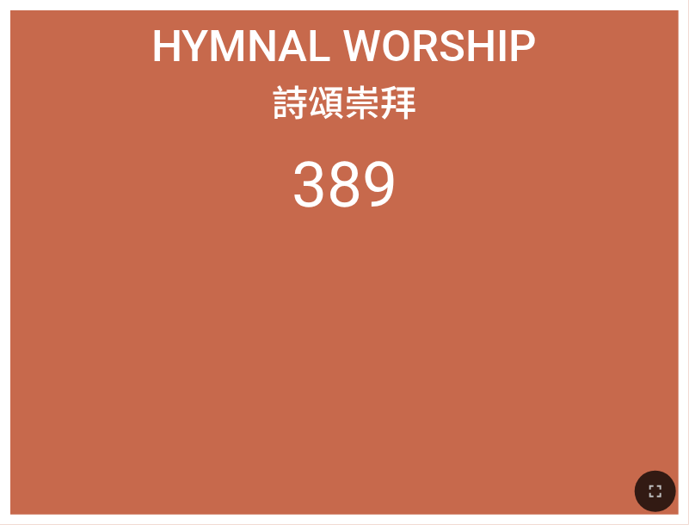
drag, startPoint x: 653, startPoint y: 507, endPoint x: 868, endPoint y: 557, distance: 220.7
click at [653, 507] on button "button" at bounding box center [655, 490] width 41 height 41
click at [652, 500] on icon "button" at bounding box center [655, 491] width 21 height 21
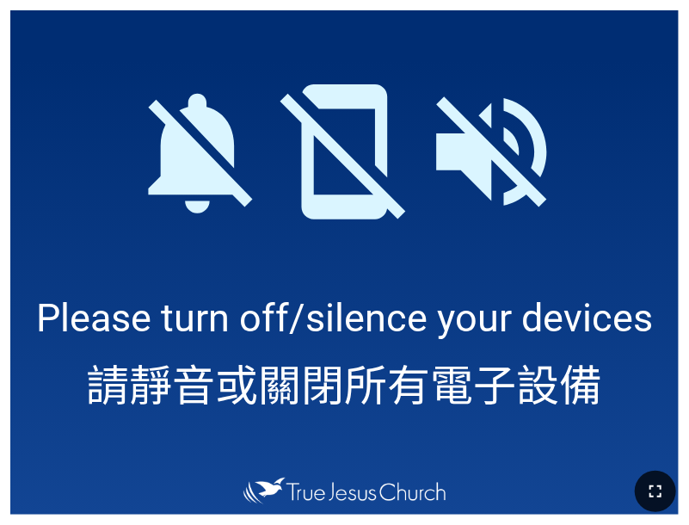
click at [666, 490] on icon "button" at bounding box center [655, 491] width 21 height 21
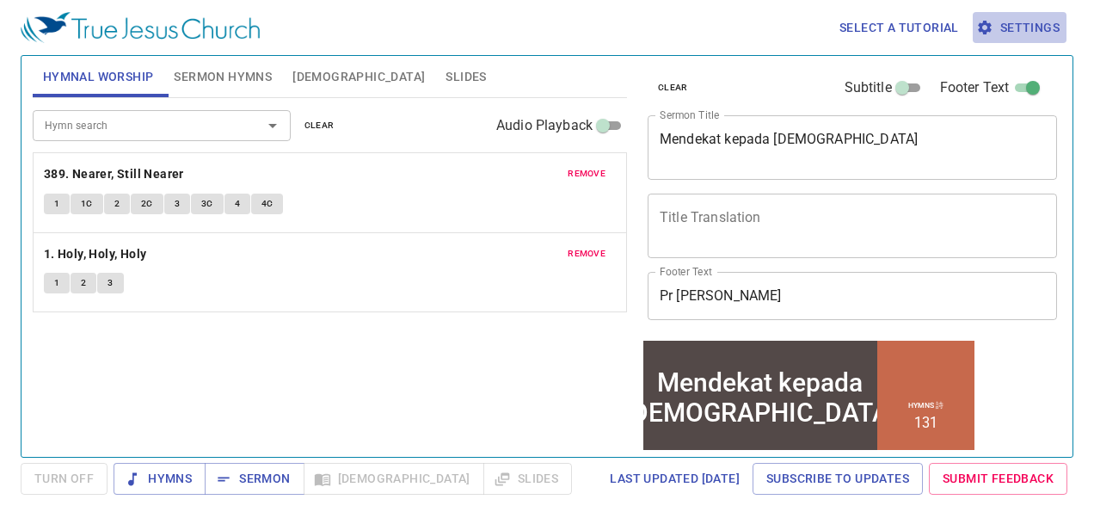
click at [1013, 19] on span "Settings" at bounding box center [1019, 27] width 80 height 21
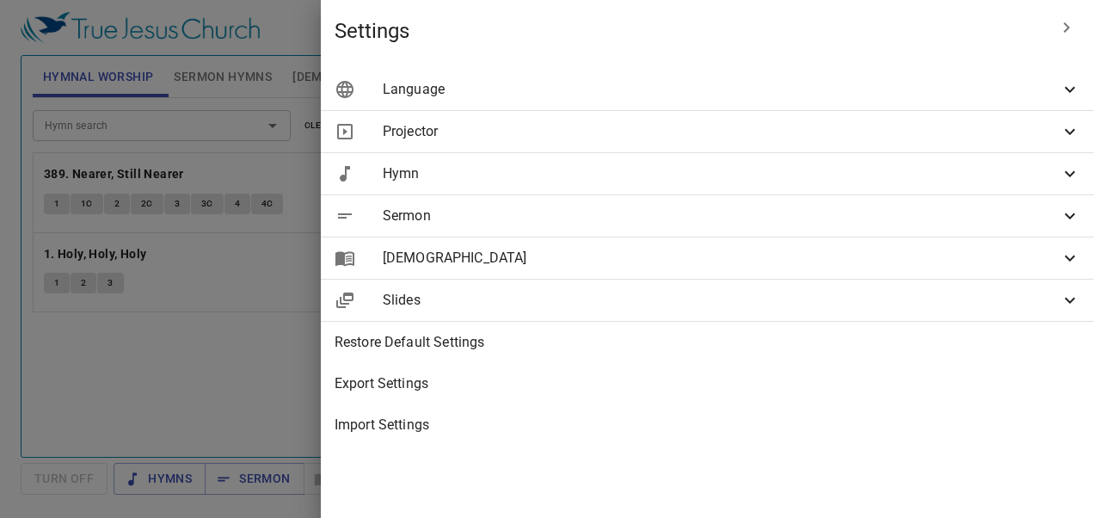
click at [824, 114] on div "Projector" at bounding box center [707, 131] width 773 height 41
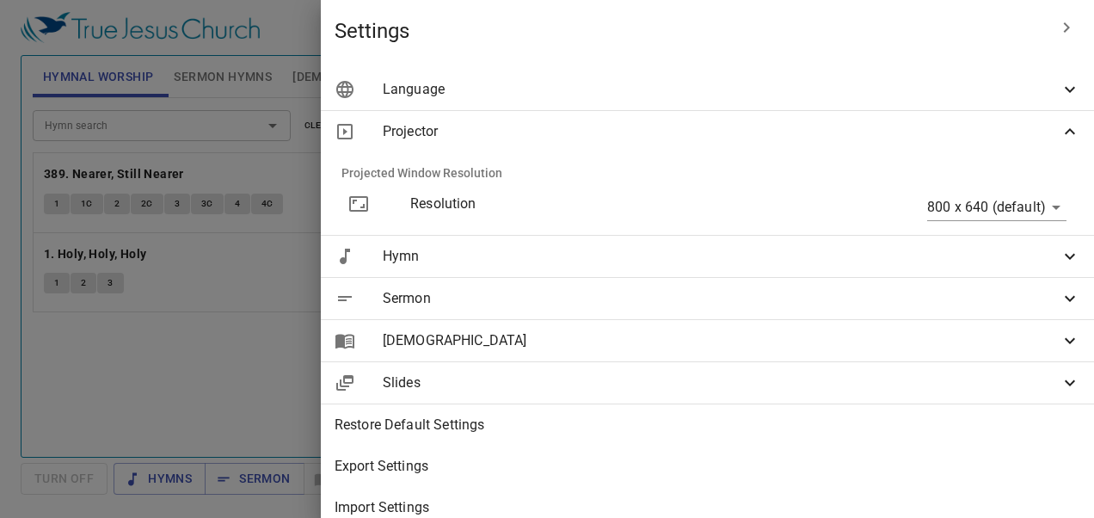
scroll to position [30, 0]
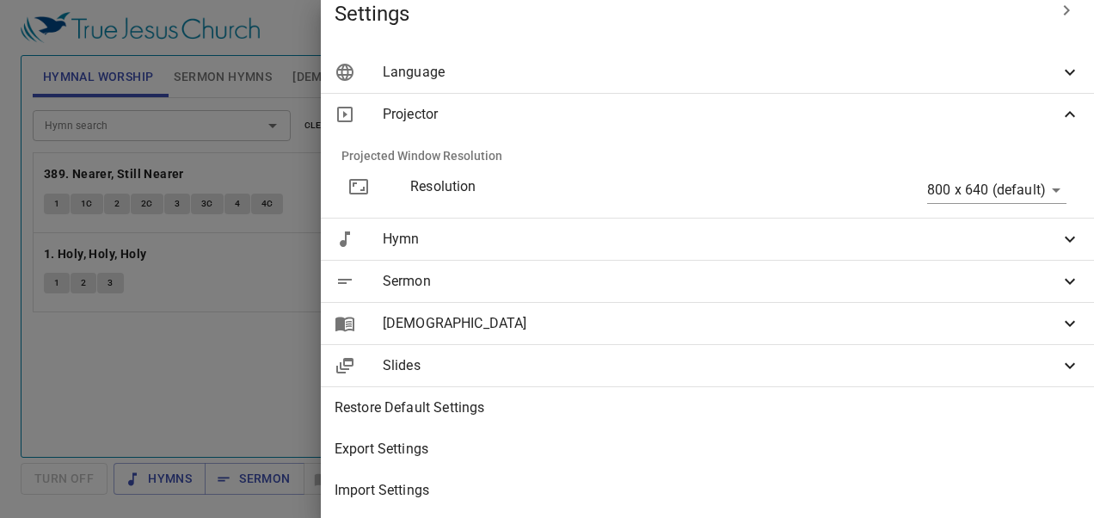
click at [758, 355] on span "Slides" at bounding box center [721, 365] width 677 height 21
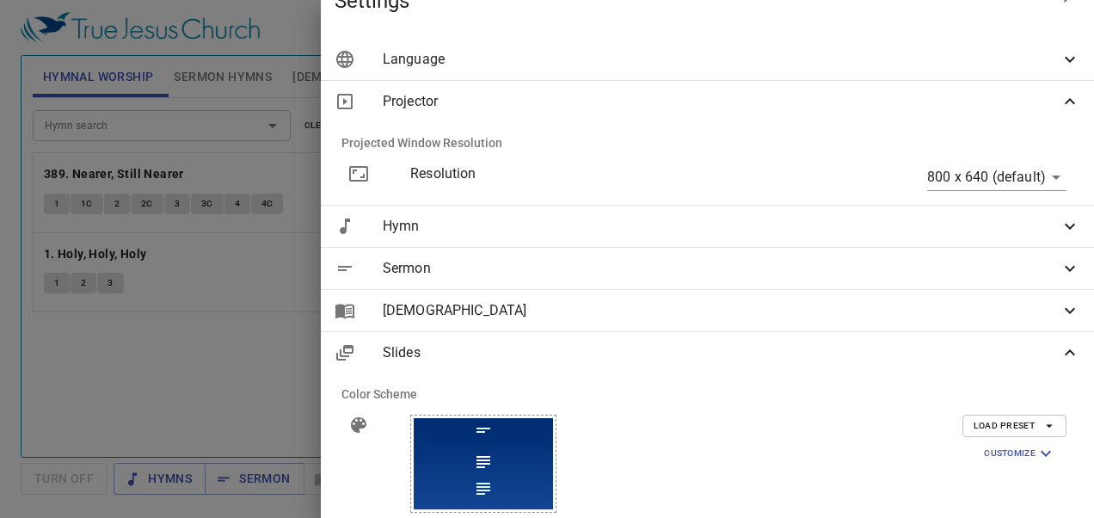
scroll to position [182, 0]
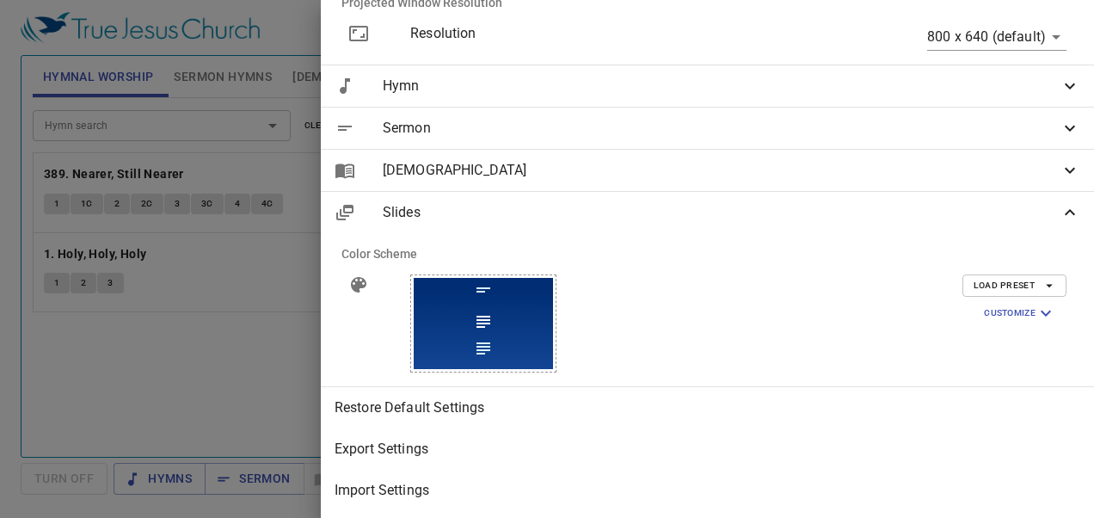
click at [996, 303] on span "Customize" at bounding box center [1020, 313] width 72 height 21
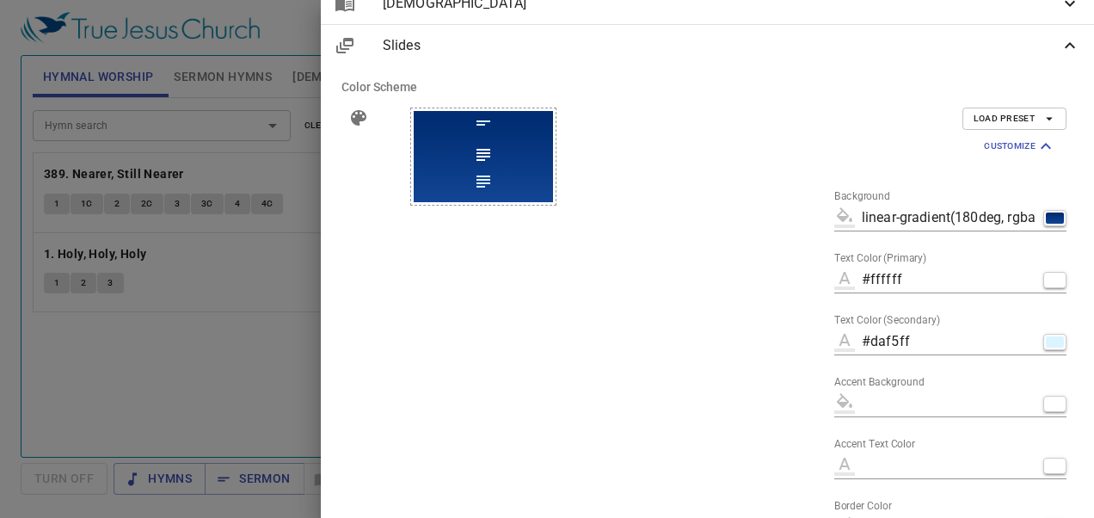
scroll to position [181, 0]
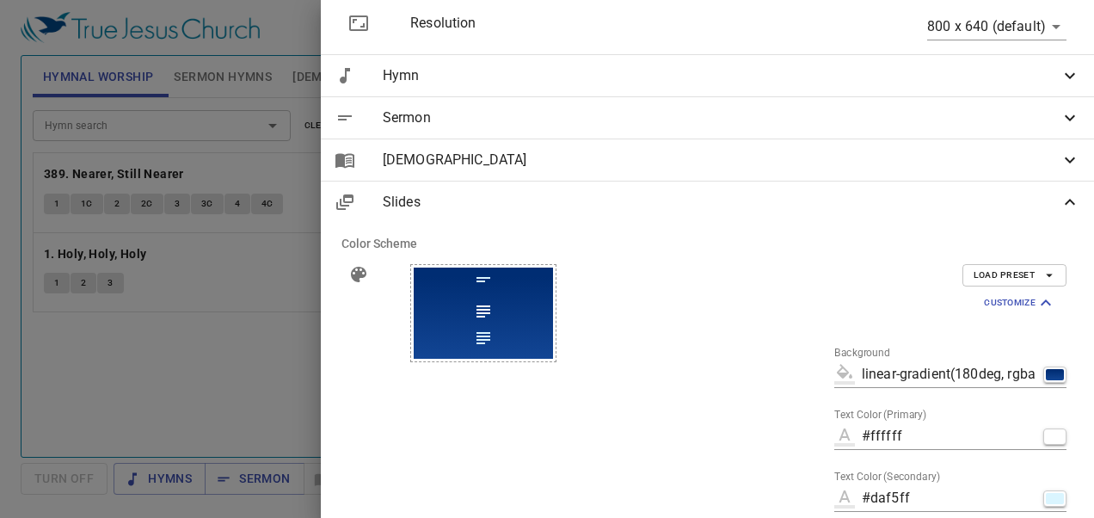
click at [1015, 301] on span "Customize" at bounding box center [1020, 302] width 72 height 21
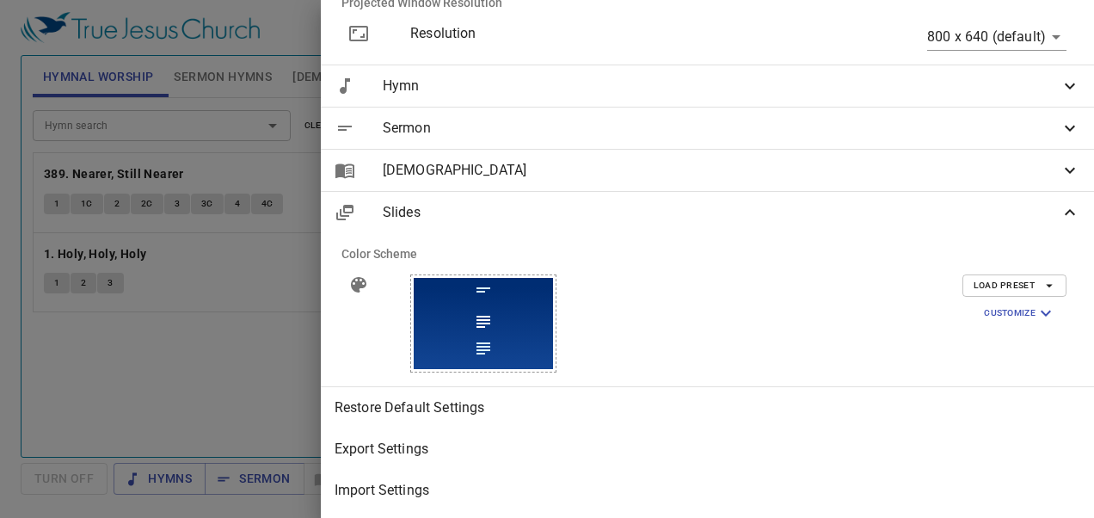
scroll to position [182, 0]
click at [531, 22] on div at bounding box center [547, 259] width 1094 height 518
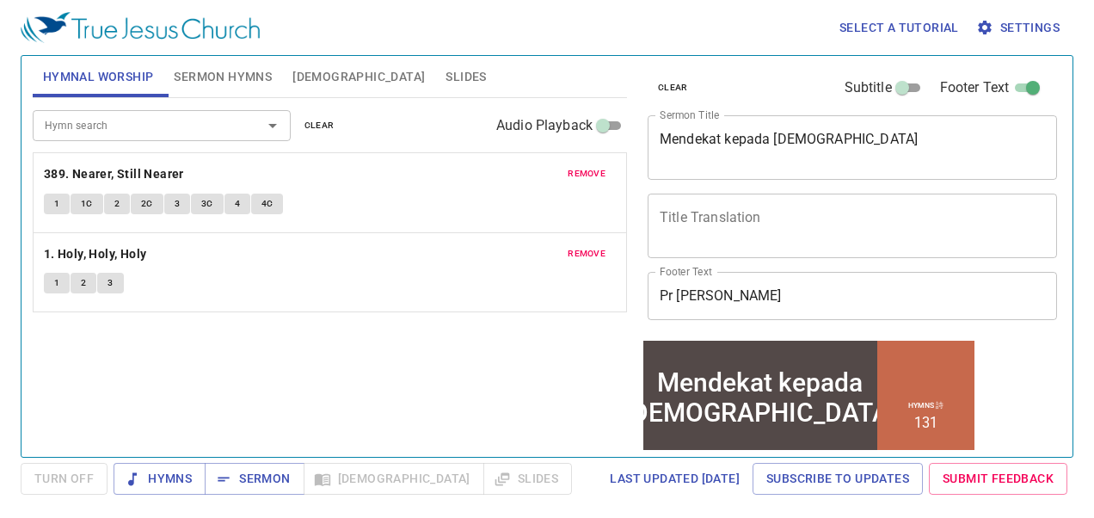
click at [79, 473] on span "Turn Off" at bounding box center [64, 479] width 87 height 32
click at [1003, 34] on span "Settings" at bounding box center [1019, 27] width 80 height 21
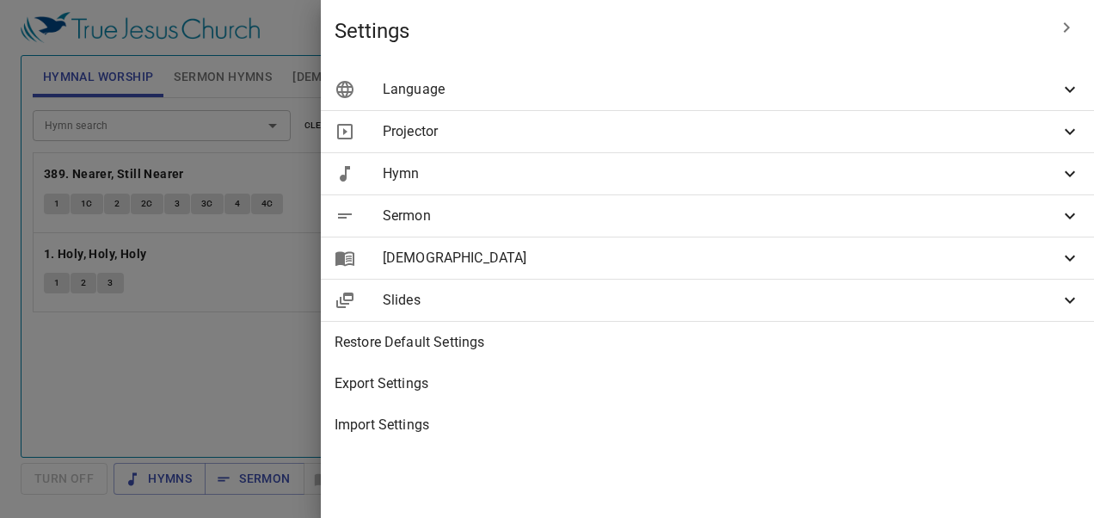
click at [714, 340] on span "Restore Default Settings" at bounding box center [706, 342] width 745 height 21
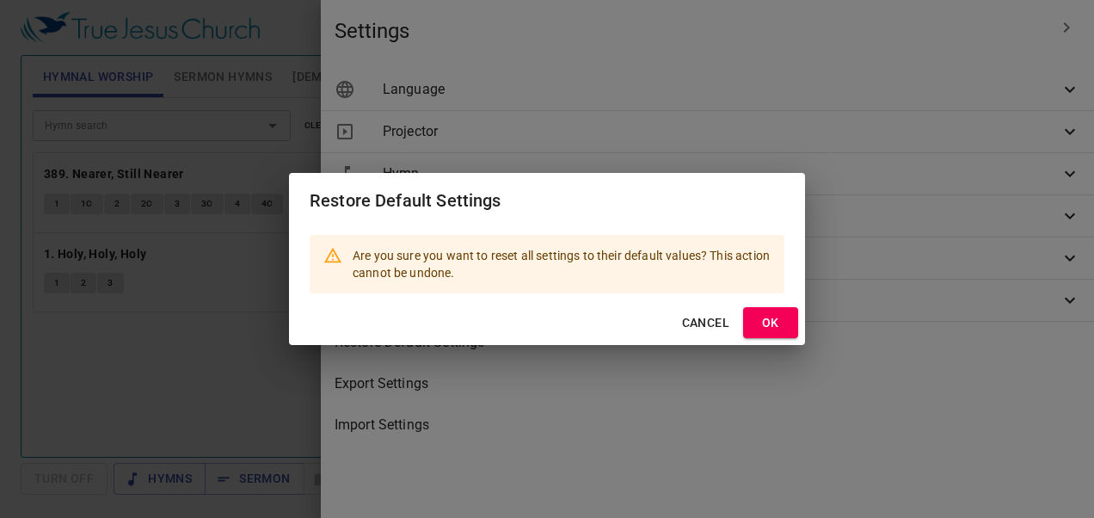
click at [702, 310] on button "Cancel" at bounding box center [705, 323] width 61 height 32
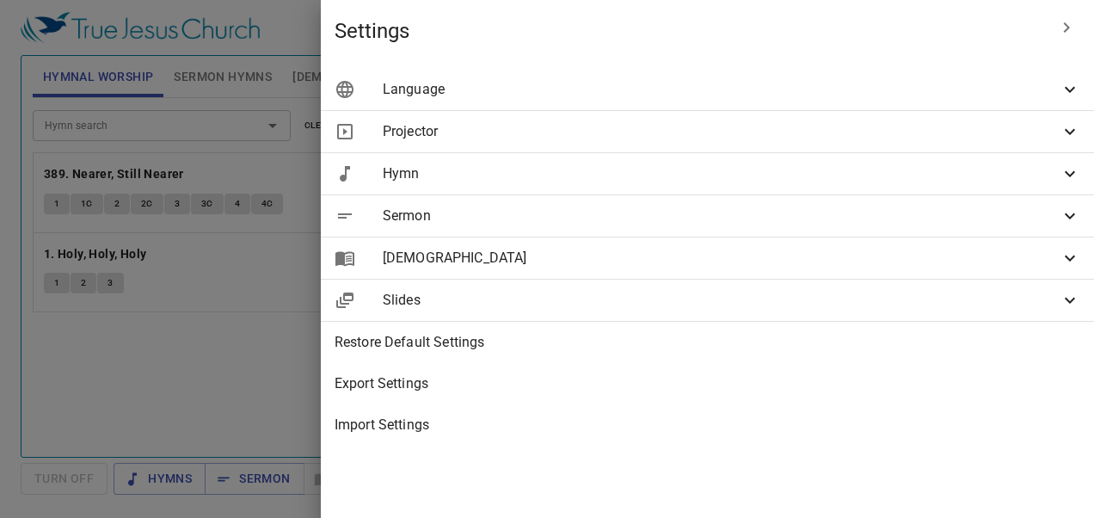
click at [475, 315] on div at bounding box center [547, 259] width 1094 height 518
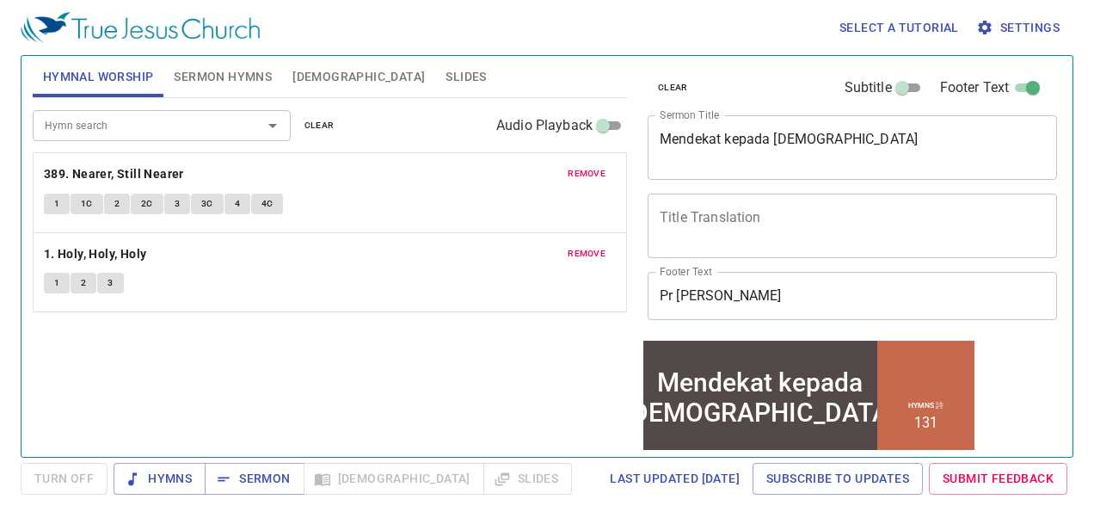
click at [319, 124] on span "clear" at bounding box center [319, 125] width 30 height 15
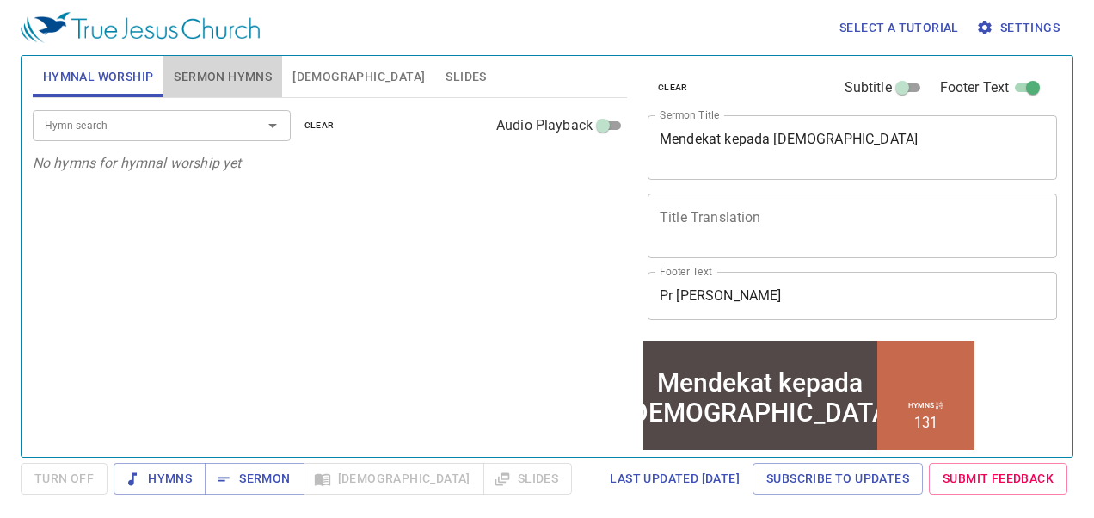
click at [180, 67] on span "Sermon Hymns" at bounding box center [223, 76] width 98 height 21
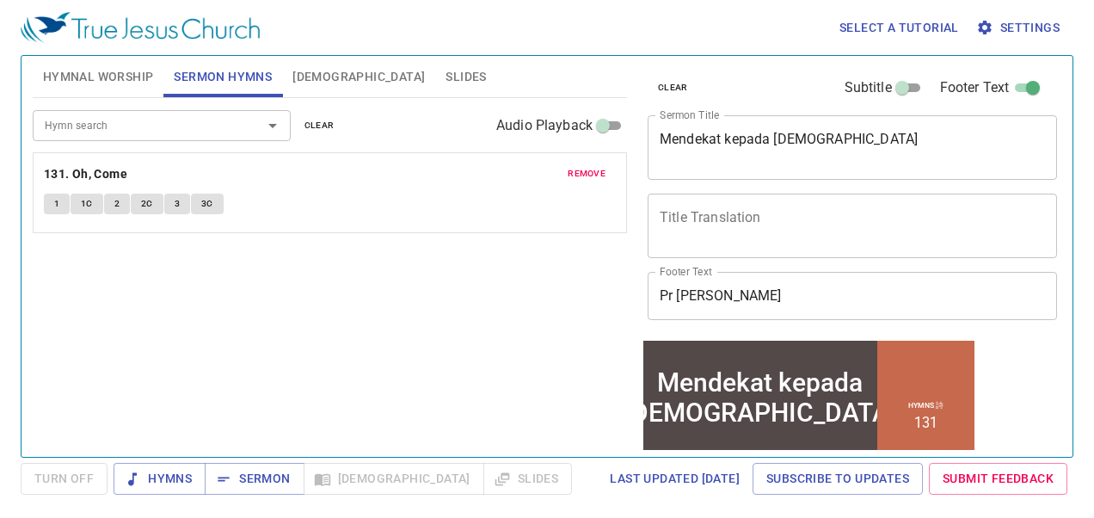
click at [301, 123] on button "clear" at bounding box center [319, 125] width 51 height 21
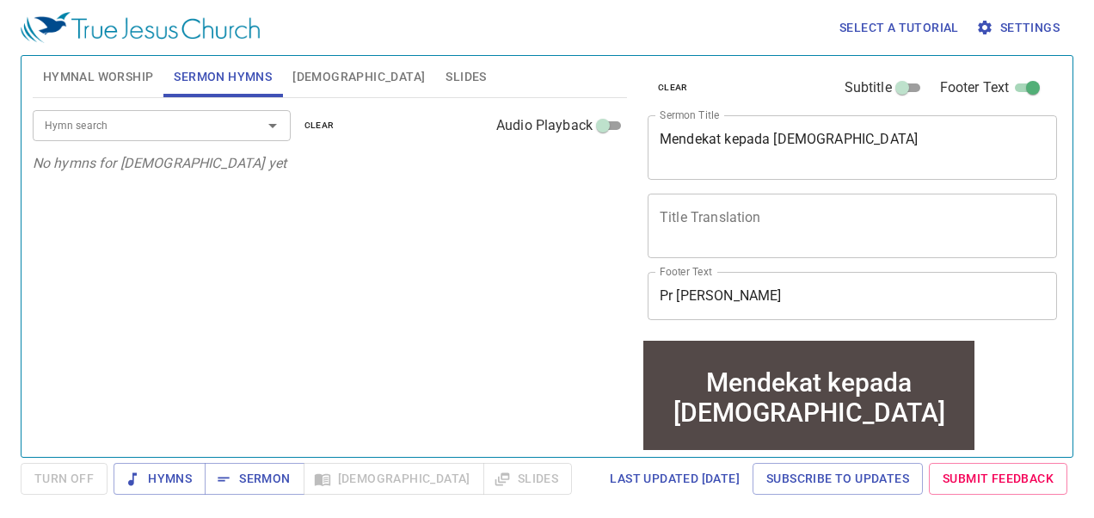
click at [318, 79] on span "[DEMOGRAPHIC_DATA]" at bounding box center [358, 76] width 132 height 21
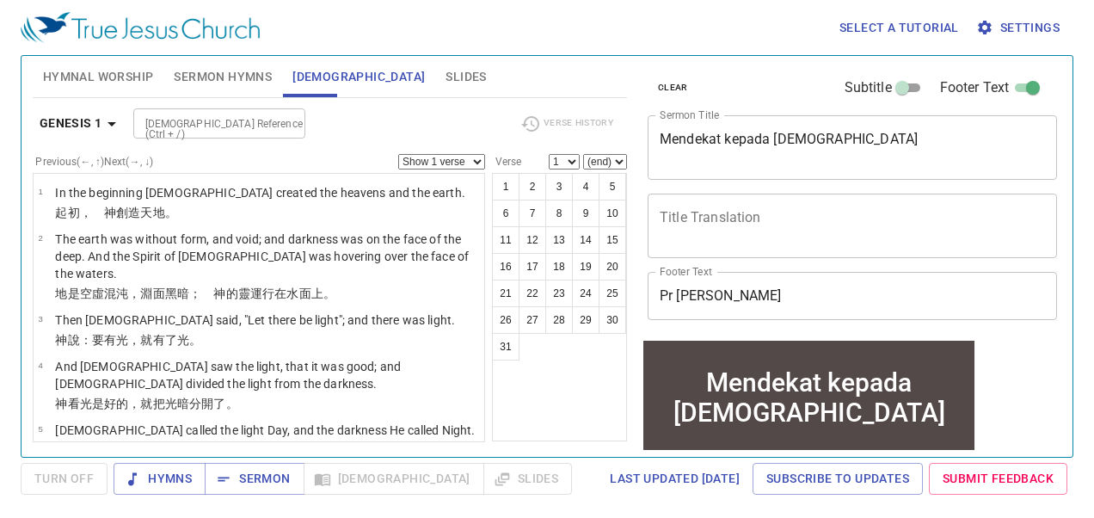
click at [445, 85] on span "Slides" at bounding box center [465, 76] width 40 height 21
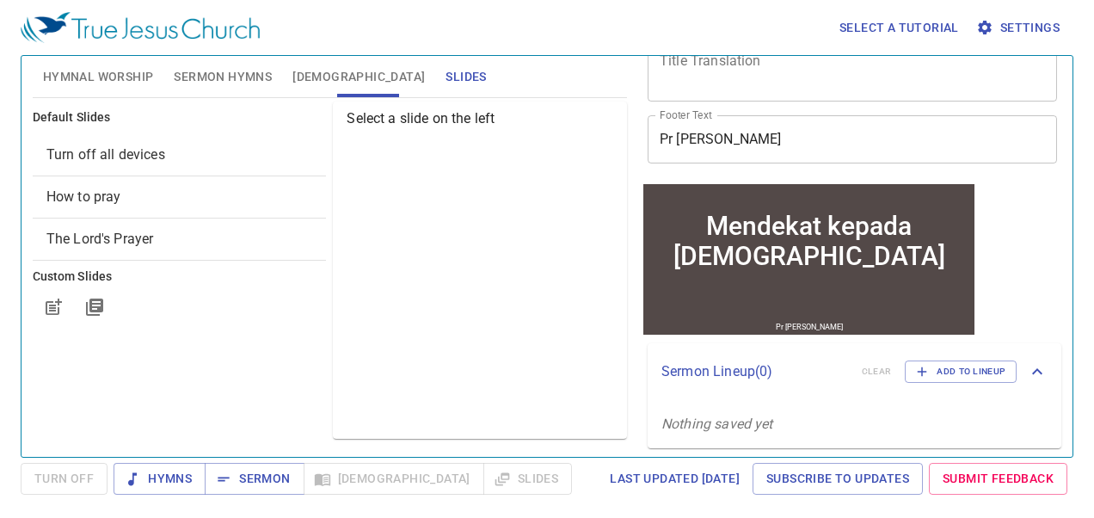
scroll to position [161, 0]
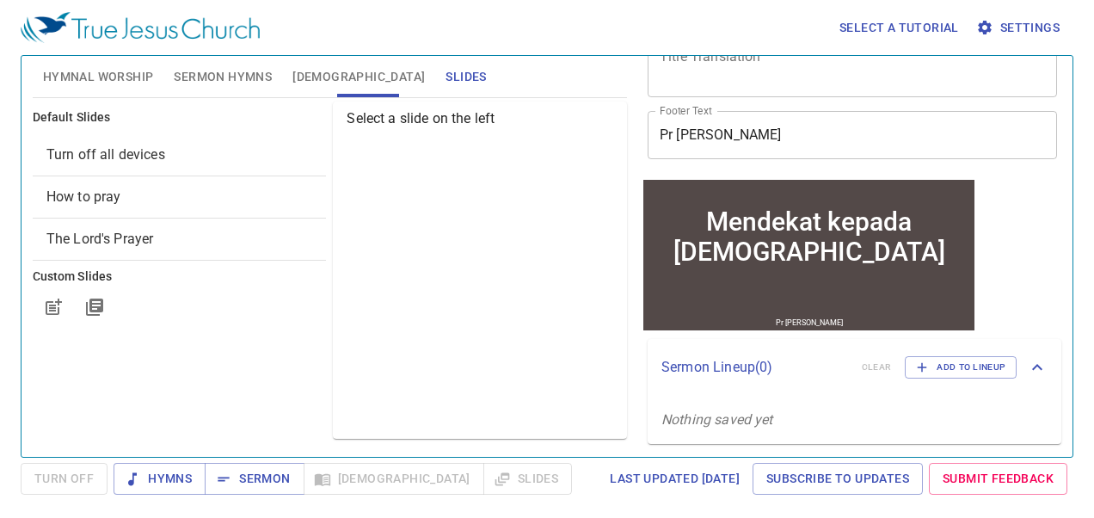
click at [761, 251] on div "Mendekat kepada [DEMOGRAPHIC_DATA]" at bounding box center [808, 235] width 331 height 83
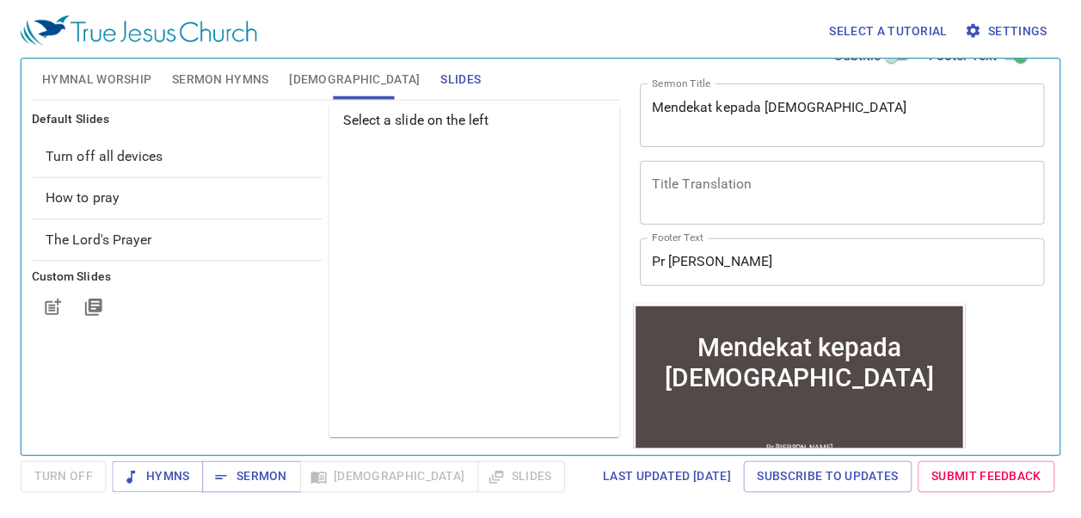
scroll to position [0, 0]
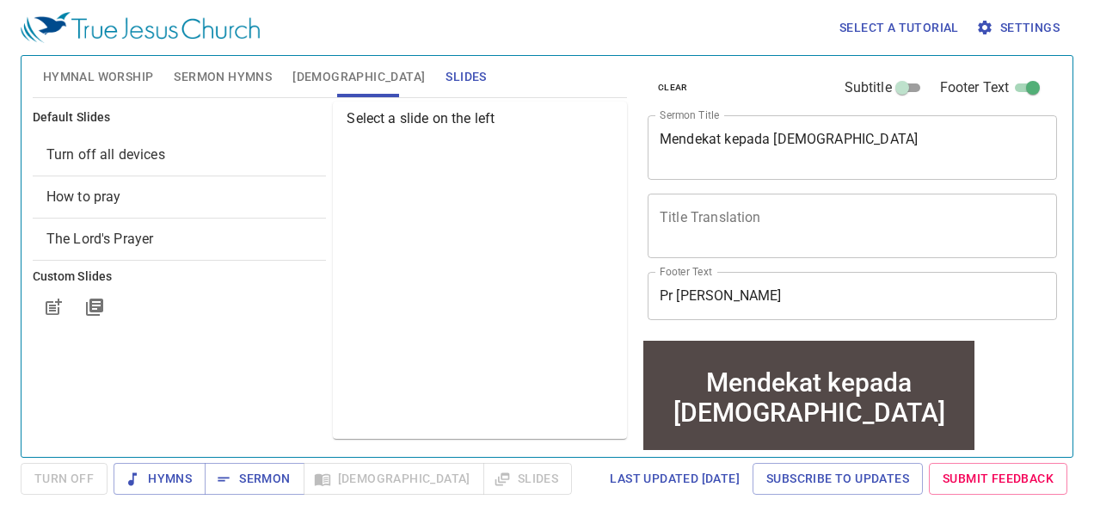
click at [206, 77] on span "Sermon Hymns" at bounding box center [223, 76] width 98 height 21
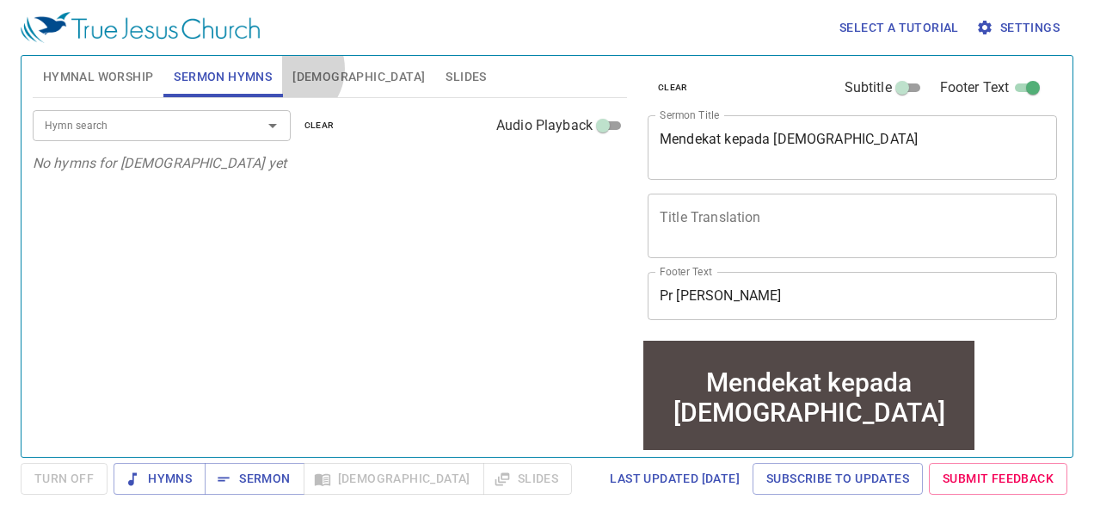
click at [287, 69] on button "[DEMOGRAPHIC_DATA]" at bounding box center [358, 76] width 153 height 41
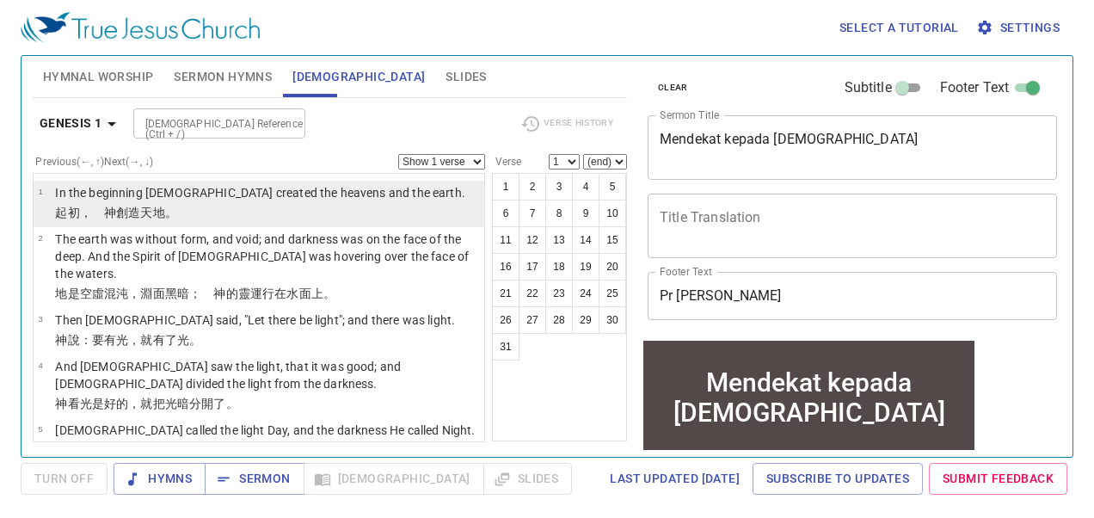
click at [267, 196] on p "In the beginning [DEMOGRAPHIC_DATA] created the heavens and the earth." at bounding box center [260, 192] width 410 height 17
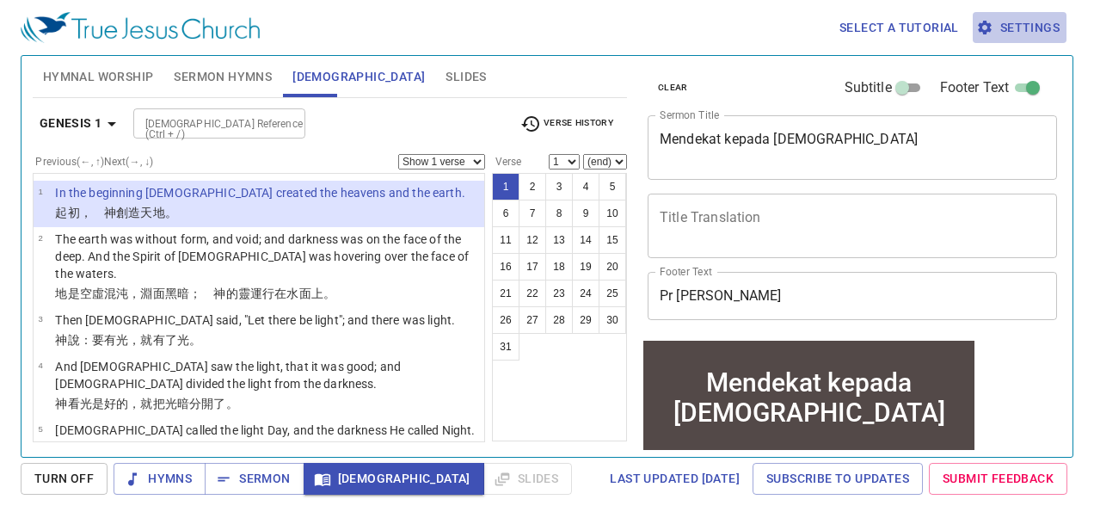
click at [1051, 21] on span "Settings" at bounding box center [1019, 27] width 80 height 21
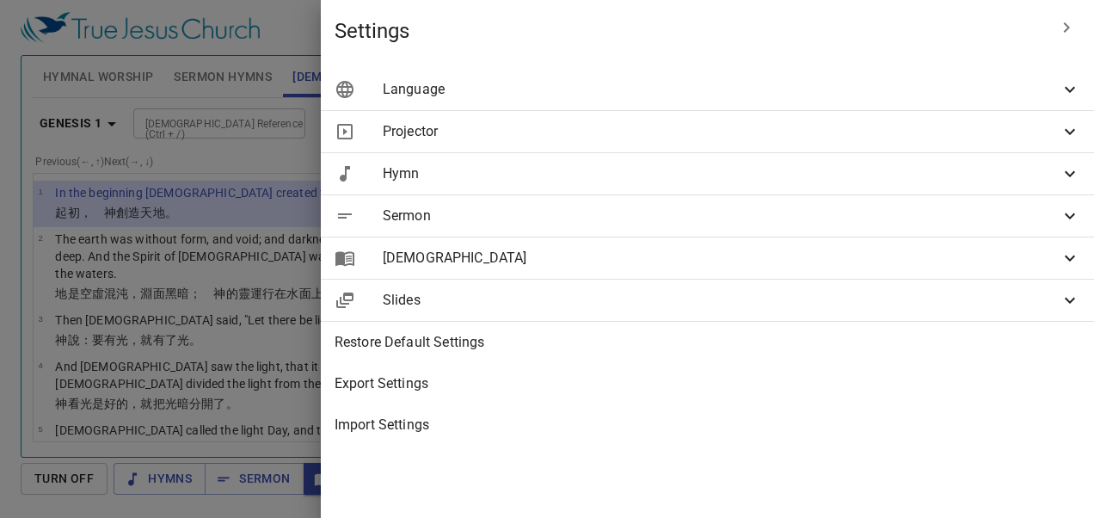
click at [892, 236] on div "Sermon" at bounding box center [707, 215] width 773 height 41
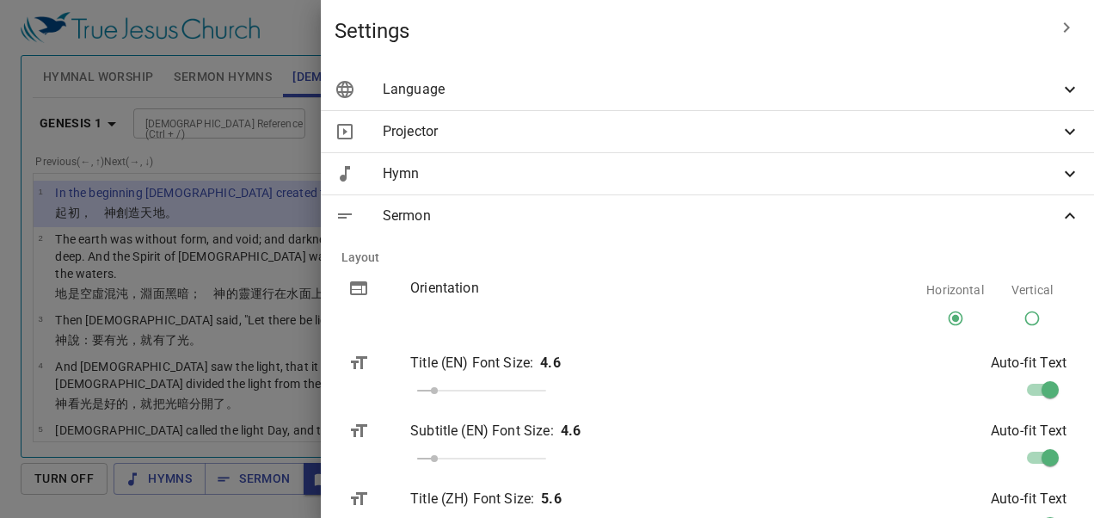
click at [899, 218] on span "Sermon" at bounding box center [721, 216] width 677 height 21
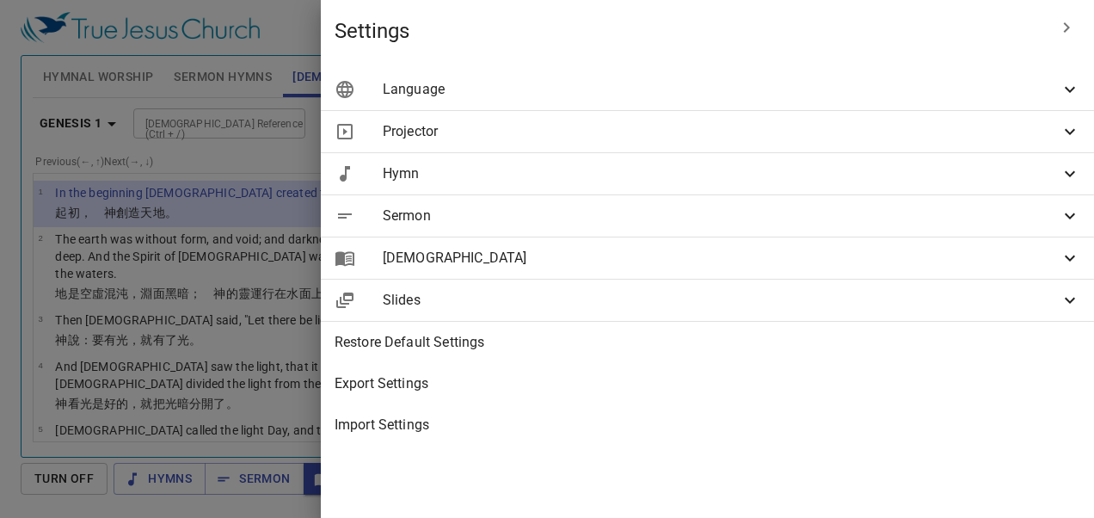
click at [932, 92] on span "Language" at bounding box center [721, 89] width 677 height 21
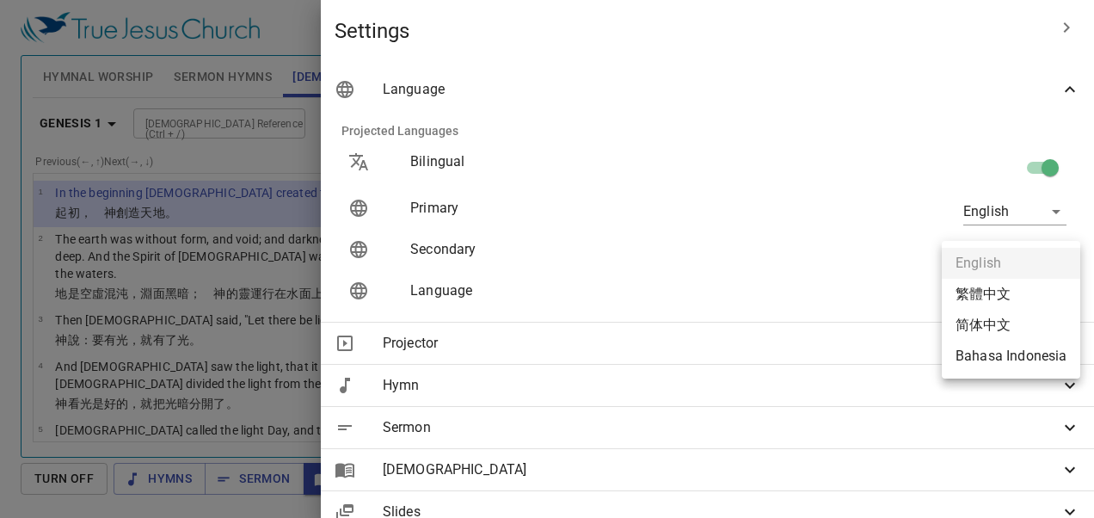
click at [1018, 303] on body "Select a tutorial Settings Hymnal Worship Sermon Hymns Bible Slides Hymn search…" at bounding box center [547, 259] width 1094 height 518
click at [1028, 346] on li "Bahasa Indonesia" at bounding box center [1011, 356] width 138 height 31
type input "id"
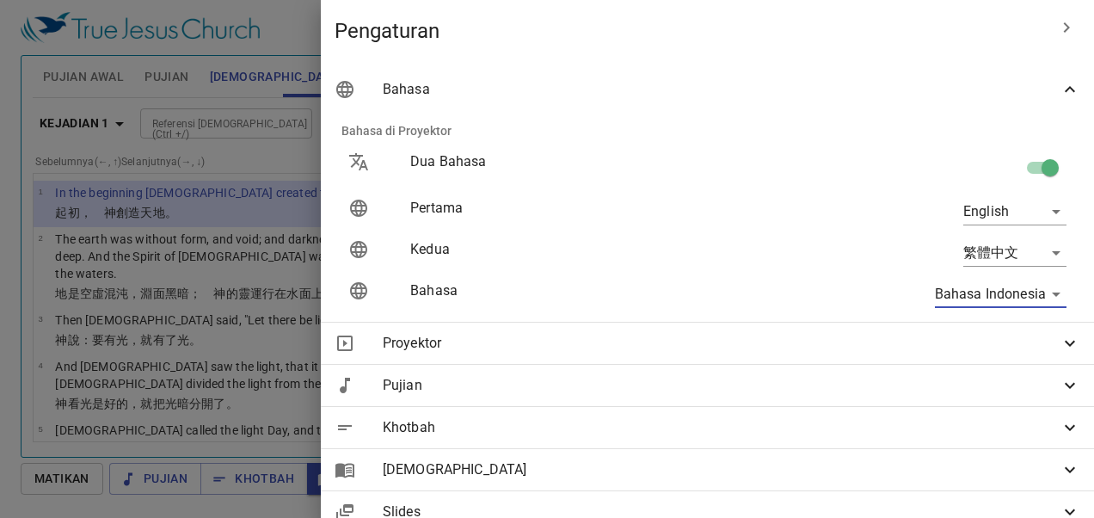
click at [514, 108] on div at bounding box center [547, 259] width 1094 height 518
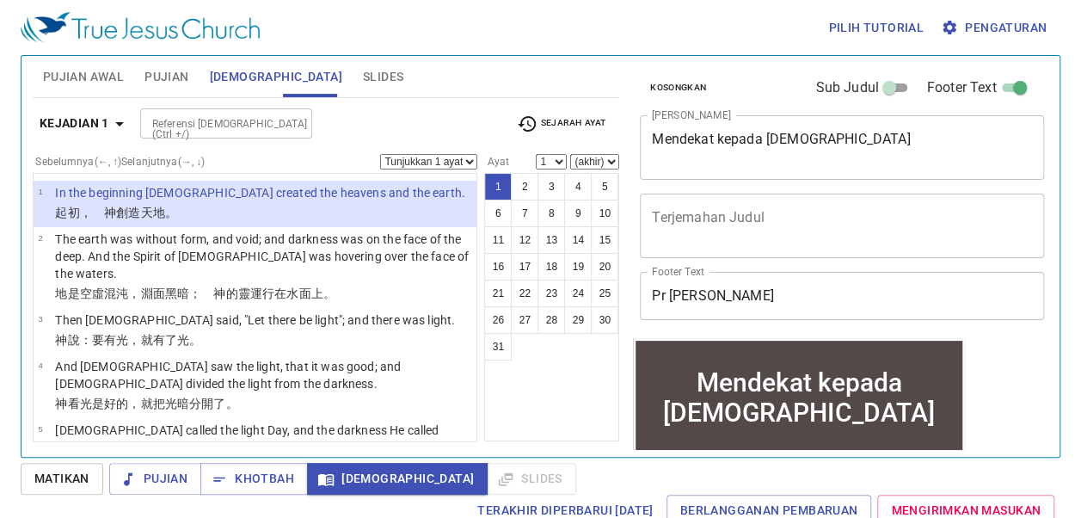
click at [101, 72] on span "Pujian Awal" at bounding box center [83, 76] width 81 height 21
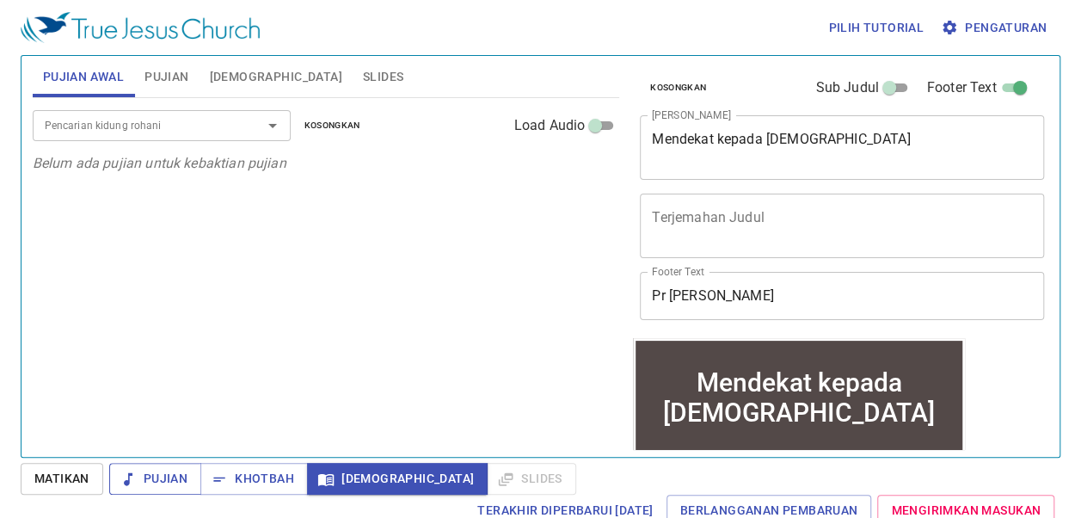
click at [159, 473] on span "Pujian" at bounding box center [155, 478] width 64 height 21
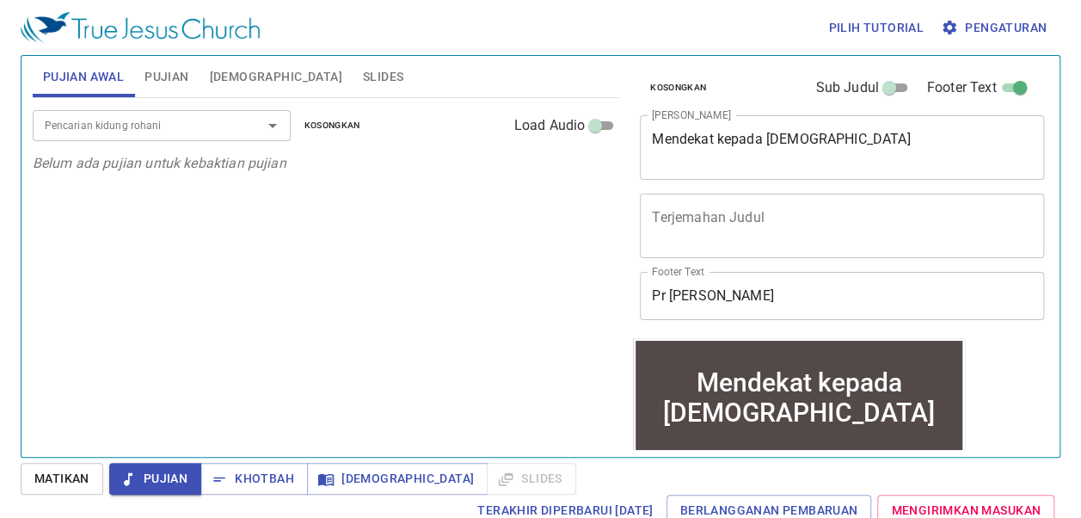
scroll to position [8, 0]
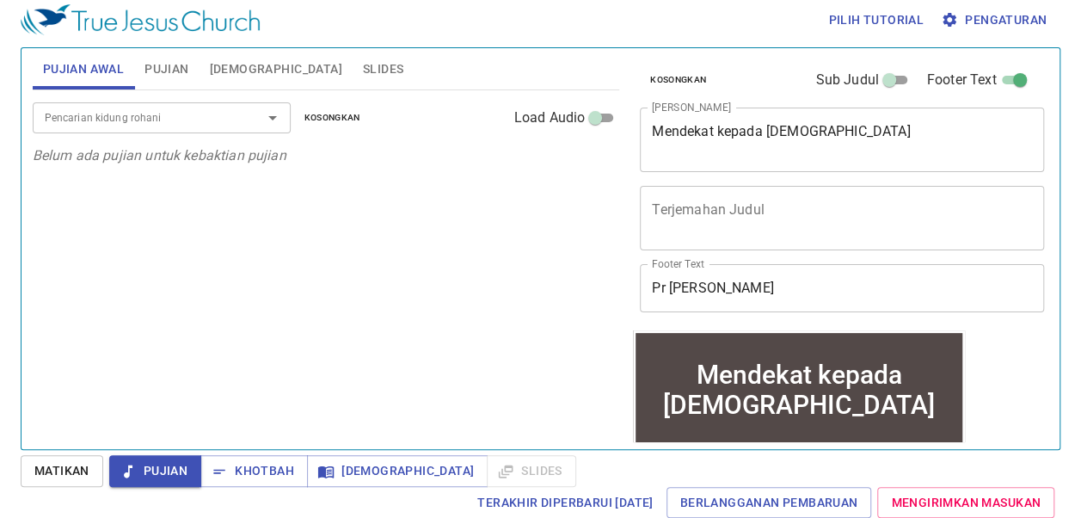
click at [257, 120] on div at bounding box center [260, 118] width 45 height 24
click at [350, 122] on span "Kosongkan" at bounding box center [332, 117] width 56 height 15
click at [182, 75] on span "Pujian" at bounding box center [166, 68] width 44 height 21
click at [318, 115] on span "Kosongkan" at bounding box center [332, 117] width 56 height 15
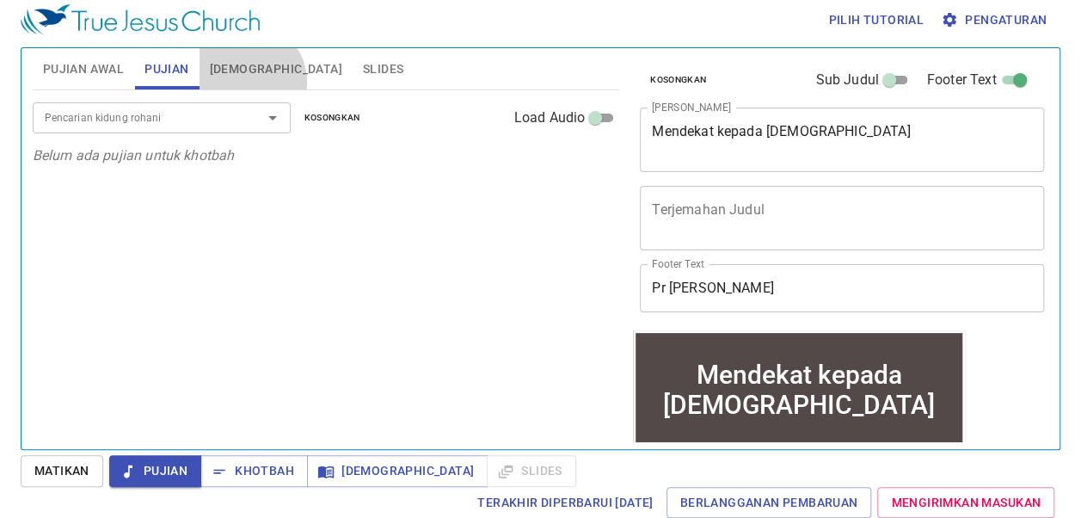
click at [248, 81] on button "[DEMOGRAPHIC_DATA]" at bounding box center [275, 68] width 153 height 41
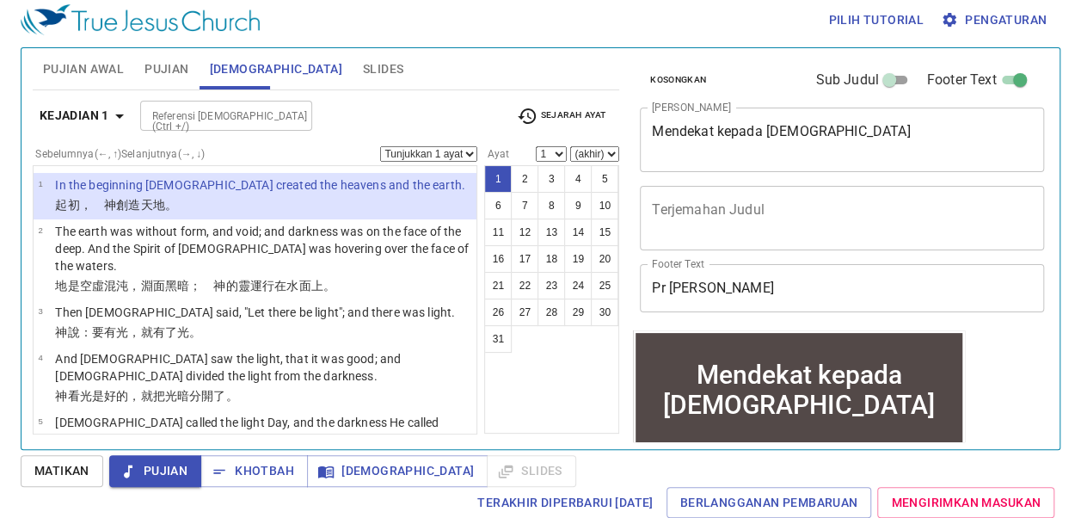
click at [530, 109] on icon "button" at bounding box center [527, 116] width 21 height 21
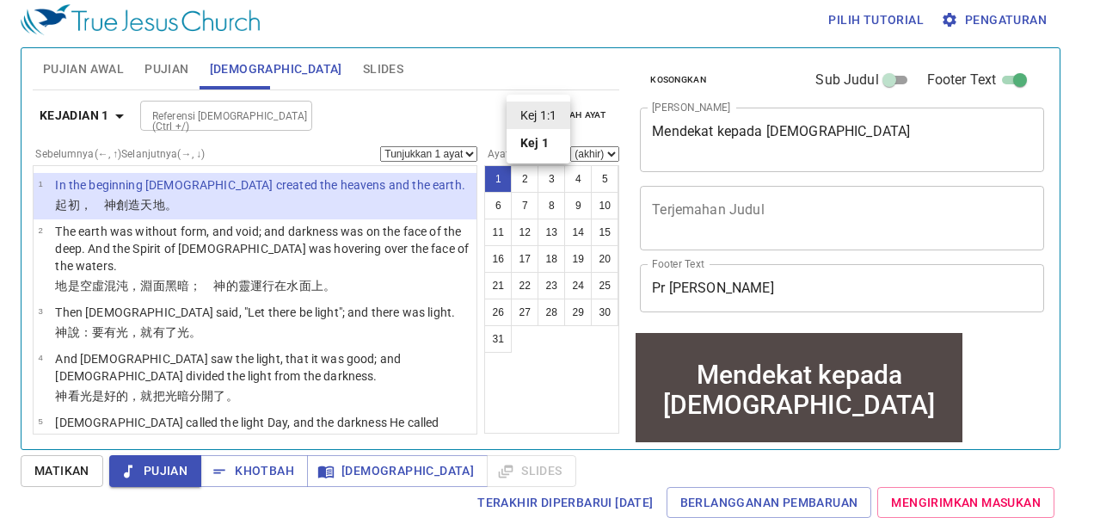
drag, startPoint x: 430, startPoint y: 112, endPoint x: 311, endPoint y: 83, distance: 122.2
click at [428, 112] on div at bounding box center [547, 259] width 1094 height 518
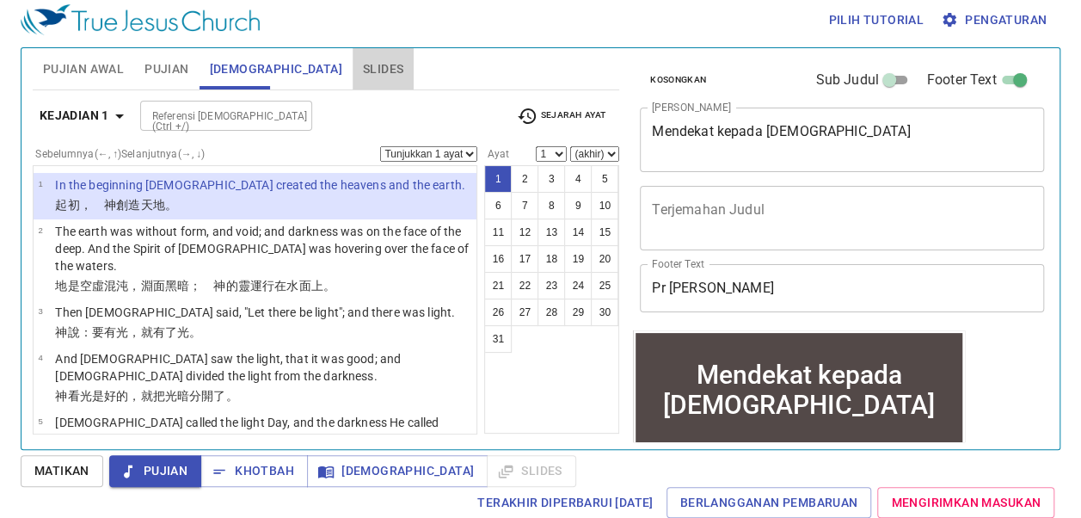
click at [363, 67] on span "Slides" at bounding box center [383, 68] width 40 height 21
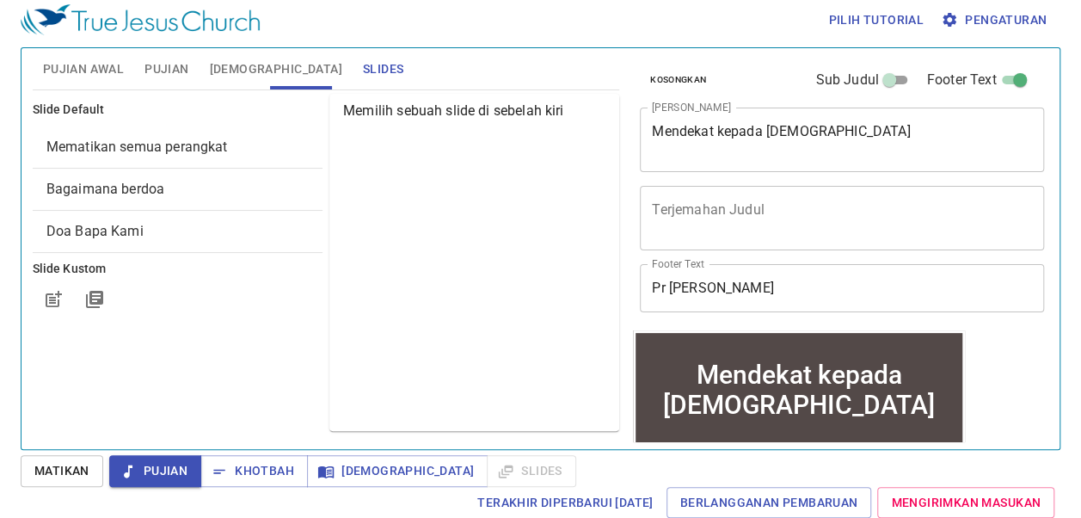
drag, startPoint x: 574, startPoint y: 103, endPoint x: 562, endPoint y: 105, distance: 12.2
click at [571, 104] on p "Memilih sebuah slide di sebelah kiri" at bounding box center [477, 111] width 269 height 21
click at [366, 95] on div "Memilih sebuah slide di sebelah kiri" at bounding box center [474, 262] width 290 height 337
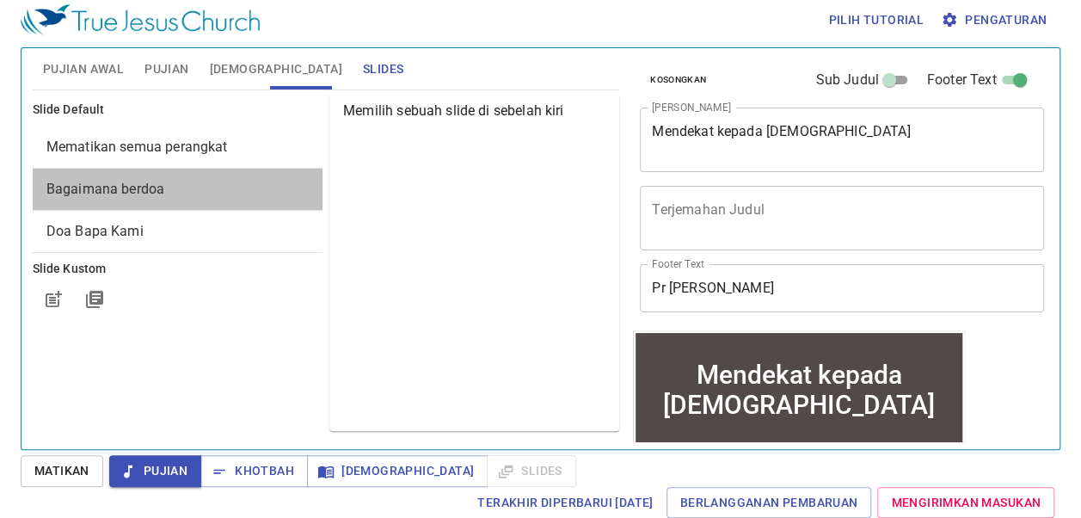
click at [184, 205] on div "Bagaimana berdoa" at bounding box center [178, 189] width 290 height 41
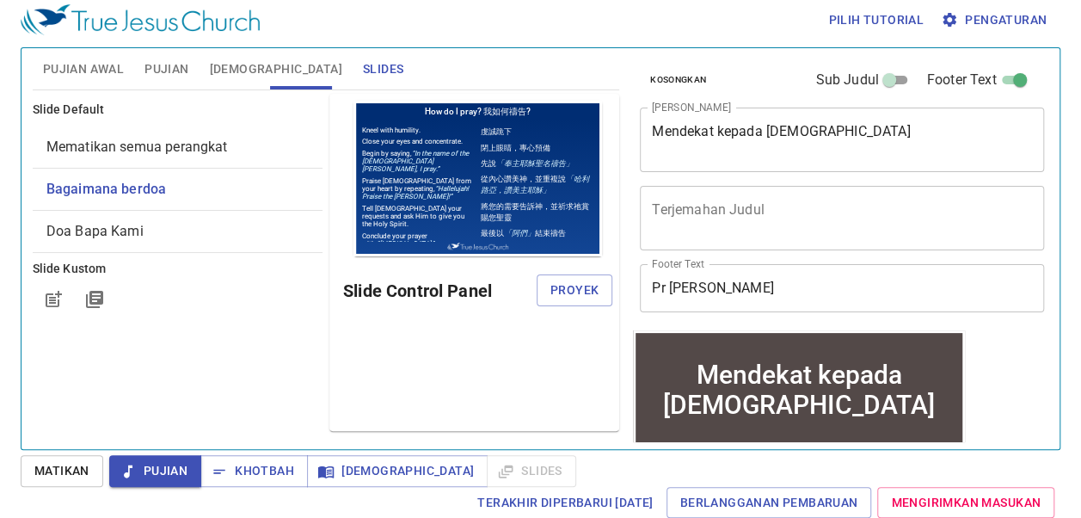
scroll to position [0, 0]
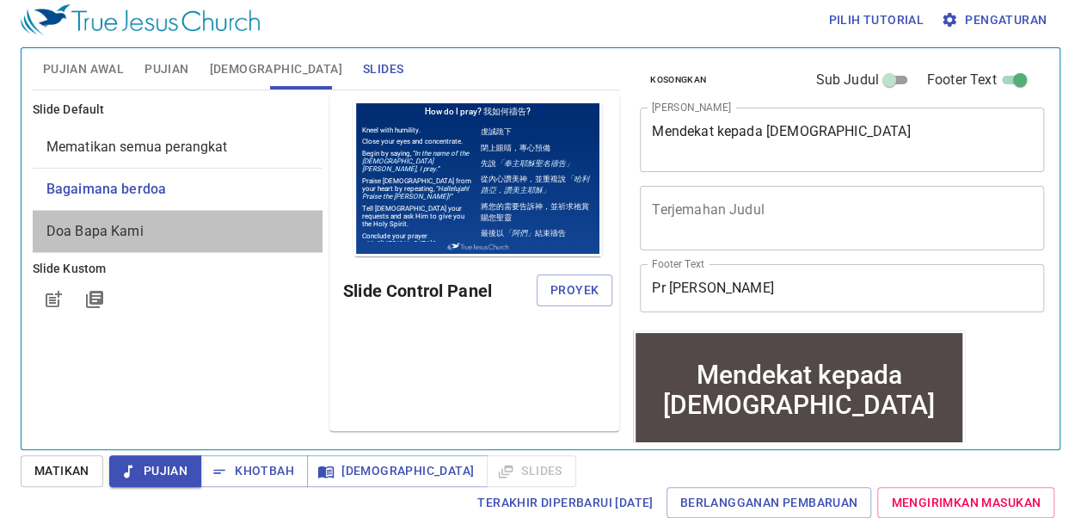
click at [179, 224] on span "Doa Bapa Kami" at bounding box center [177, 231] width 262 height 21
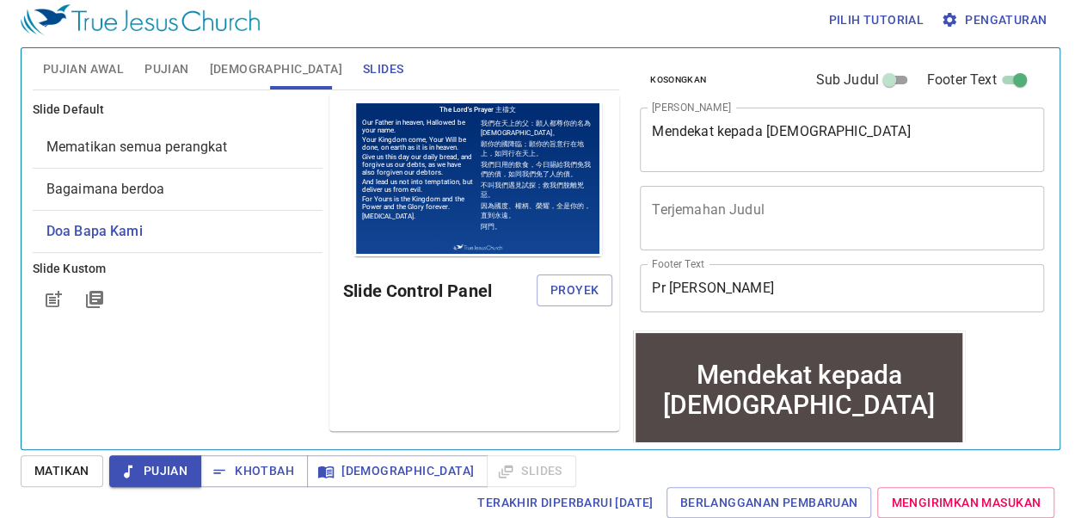
click at [212, 148] on span "Mematikan semua perangkat" at bounding box center [136, 146] width 181 height 16
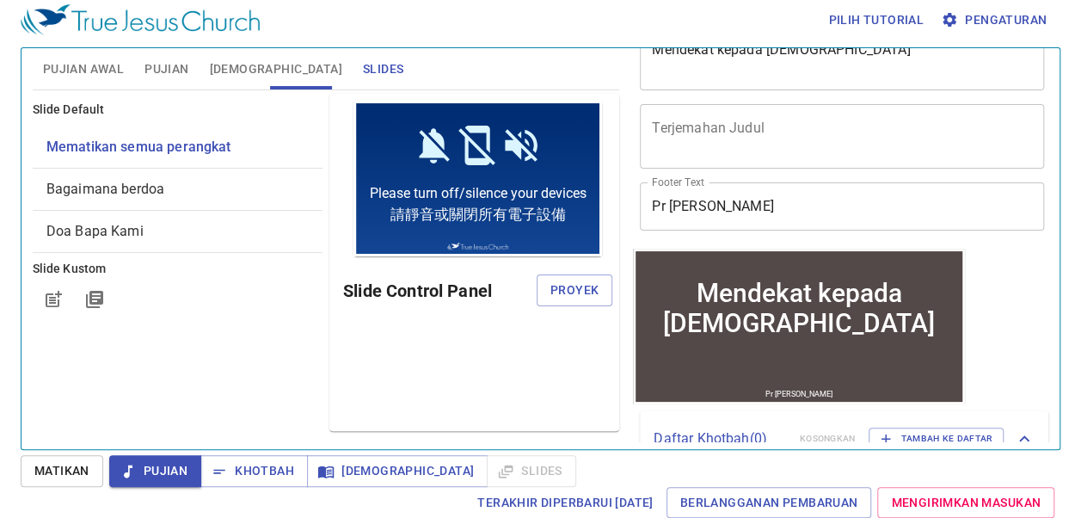
scroll to position [161, 0]
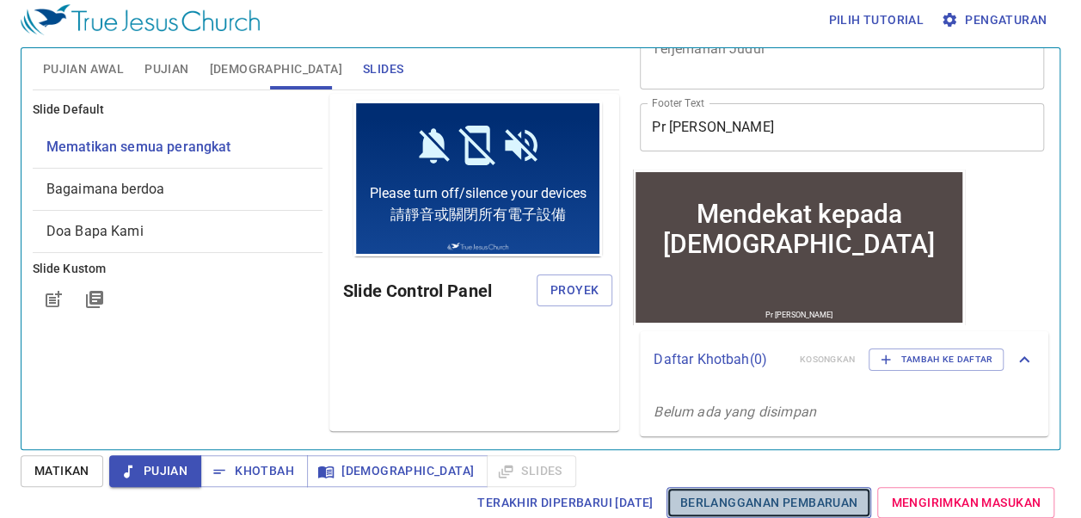
click at [726, 506] on span "Berlangganan Pembaruan" at bounding box center [769, 502] width 178 height 21
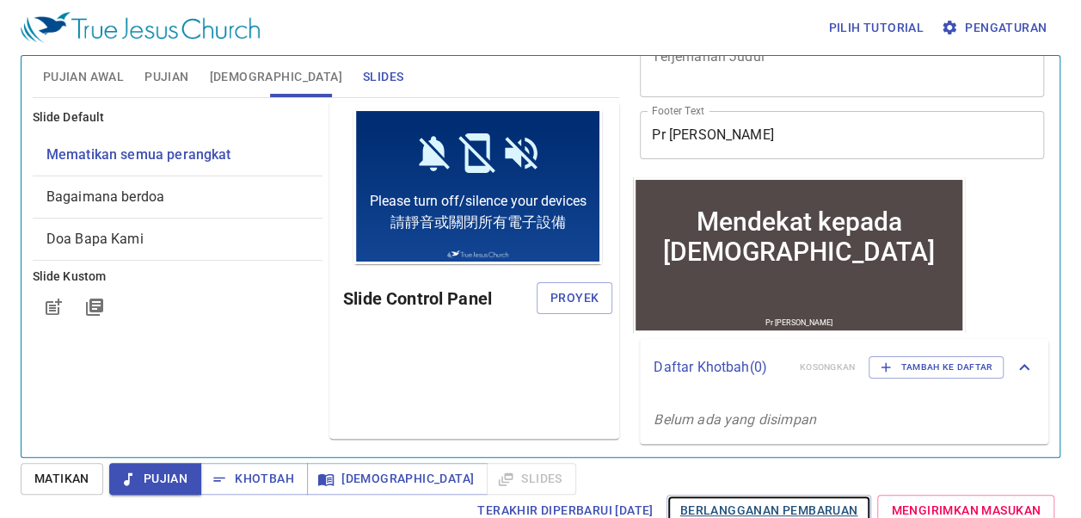
scroll to position [8, 0]
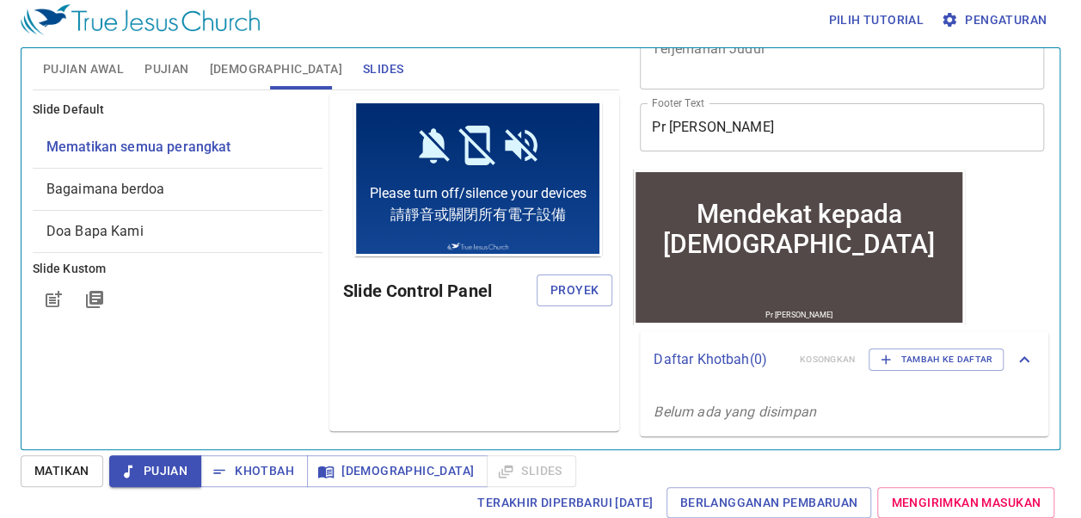
click at [886, 21] on span "Pilih tutorial" at bounding box center [875, 19] width 95 height 21
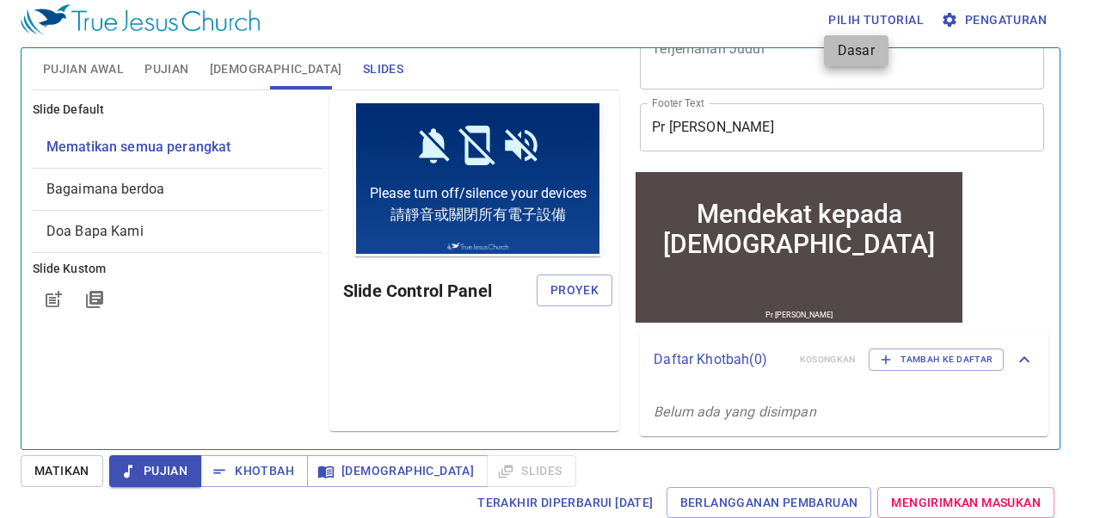
click at [860, 64] on li "Dasar" at bounding box center [856, 50] width 64 height 31
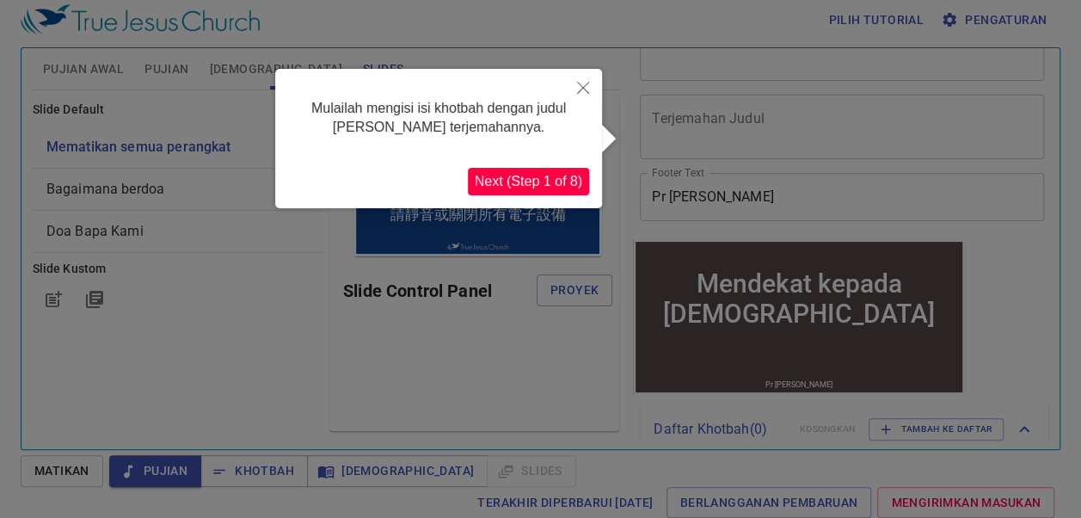
scroll to position [0, 0]
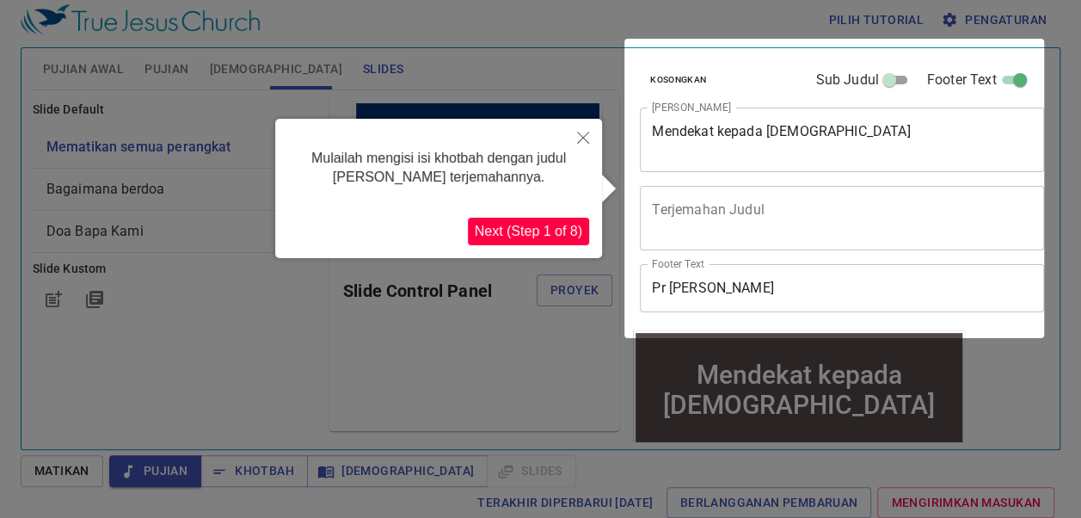
click at [544, 226] on button "Next (Step 1 of 8)" at bounding box center [528, 232] width 121 height 28
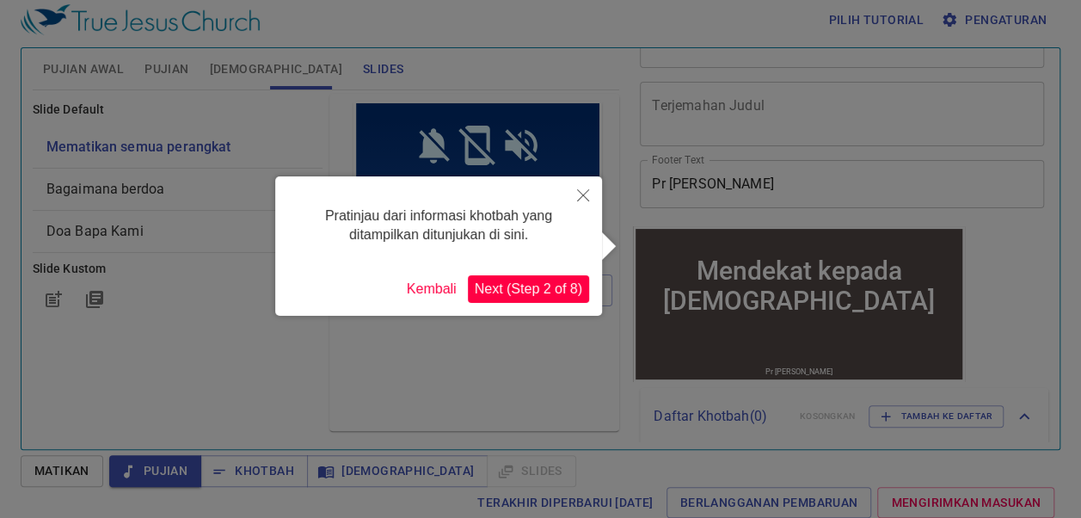
scroll to position [161, 0]
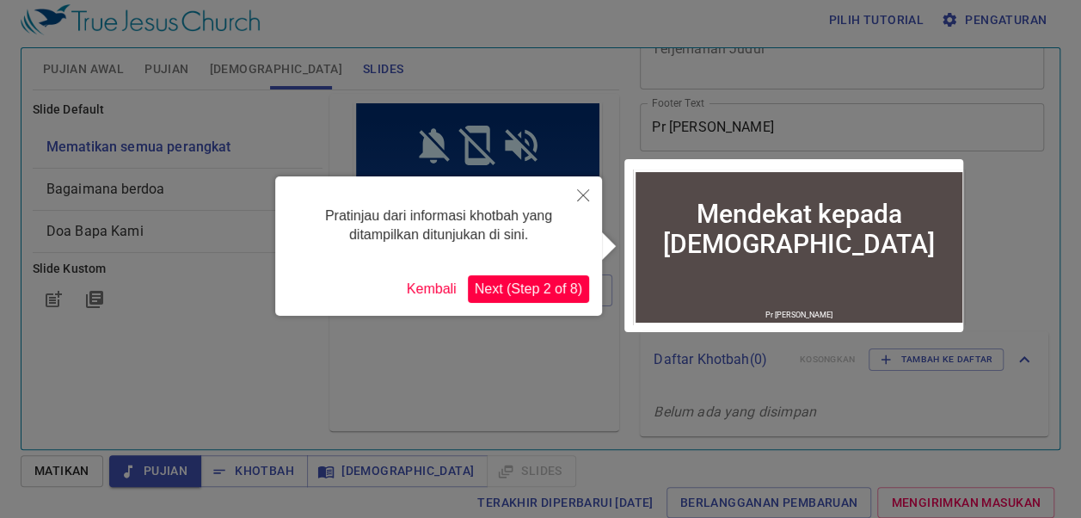
click at [518, 300] on button "Next (Step 2 of 8)" at bounding box center [528, 289] width 121 height 28
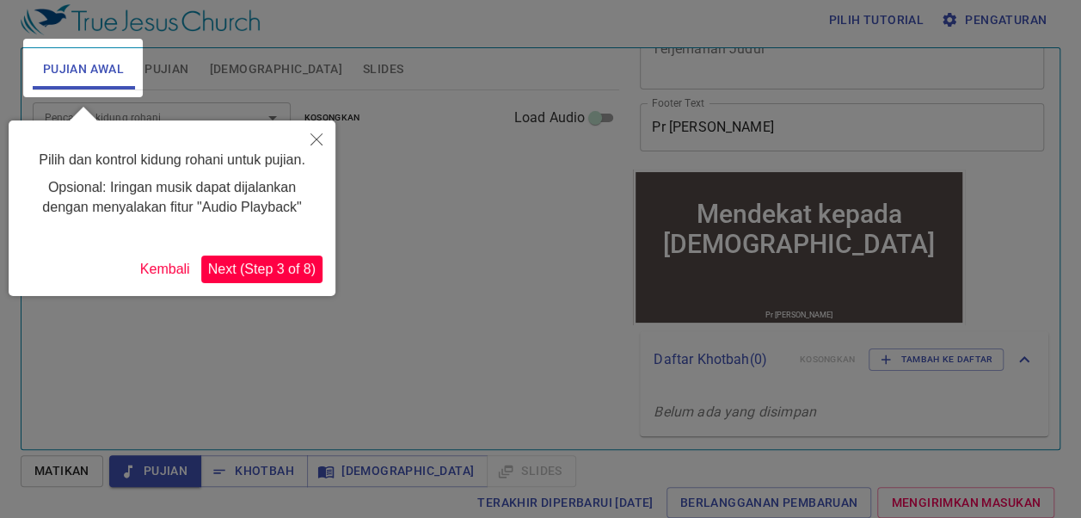
click at [252, 263] on button "Next (Step 3 of 8)" at bounding box center [261, 269] width 121 height 28
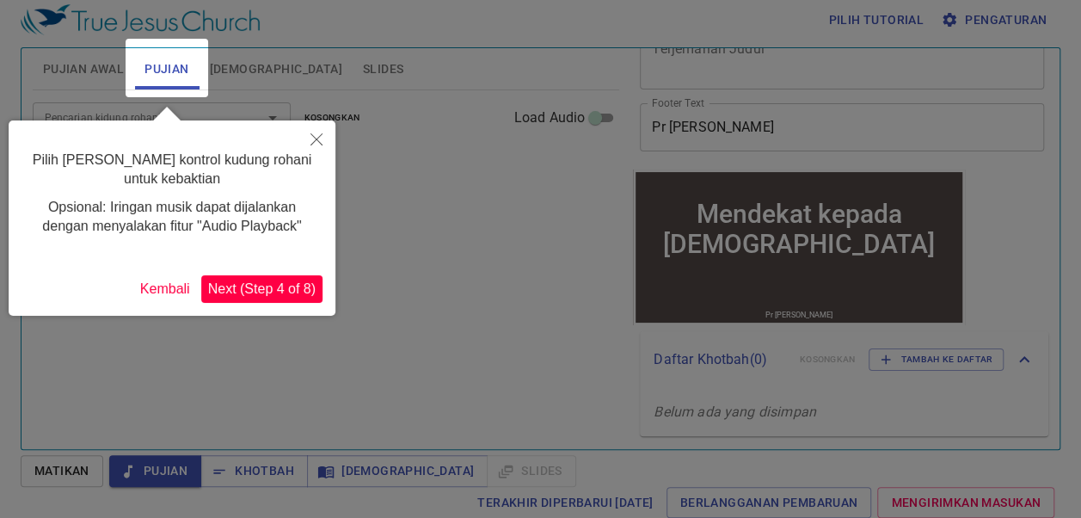
click at [276, 280] on button "Next (Step 4 of 8)" at bounding box center [261, 289] width 121 height 28
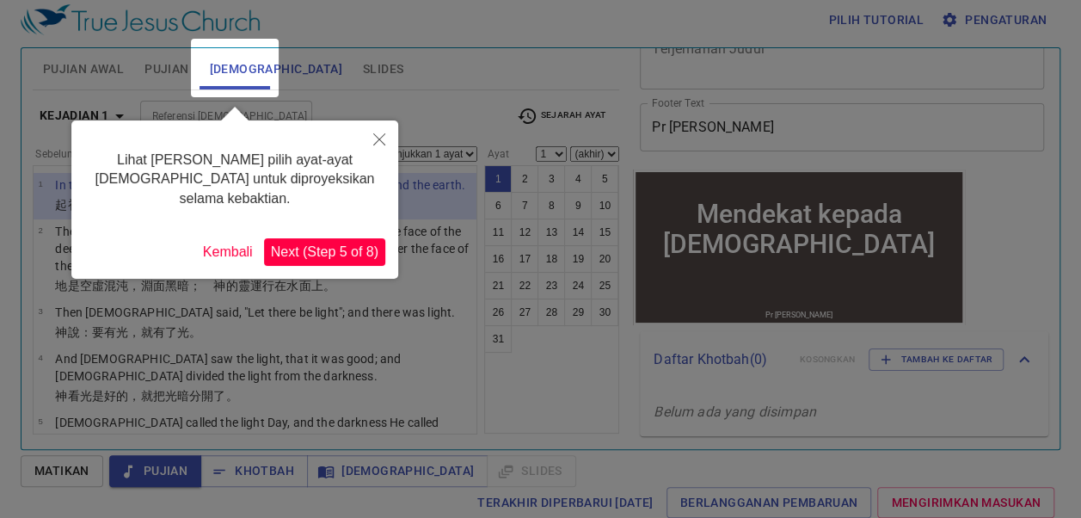
click at [321, 238] on button "Next (Step 5 of 8)" at bounding box center [324, 252] width 121 height 28
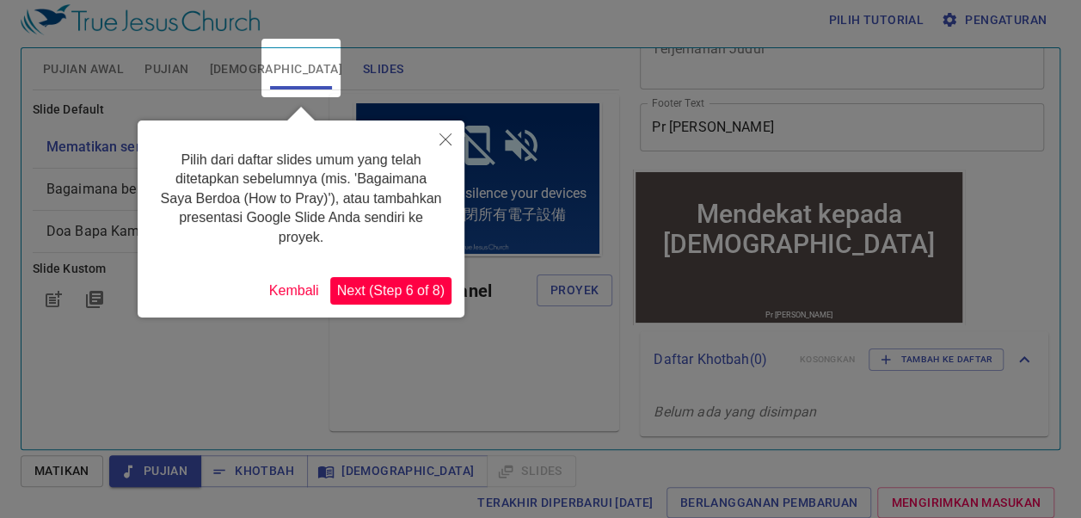
click at [387, 291] on button "Next (Step 6 of 8)" at bounding box center [390, 291] width 121 height 28
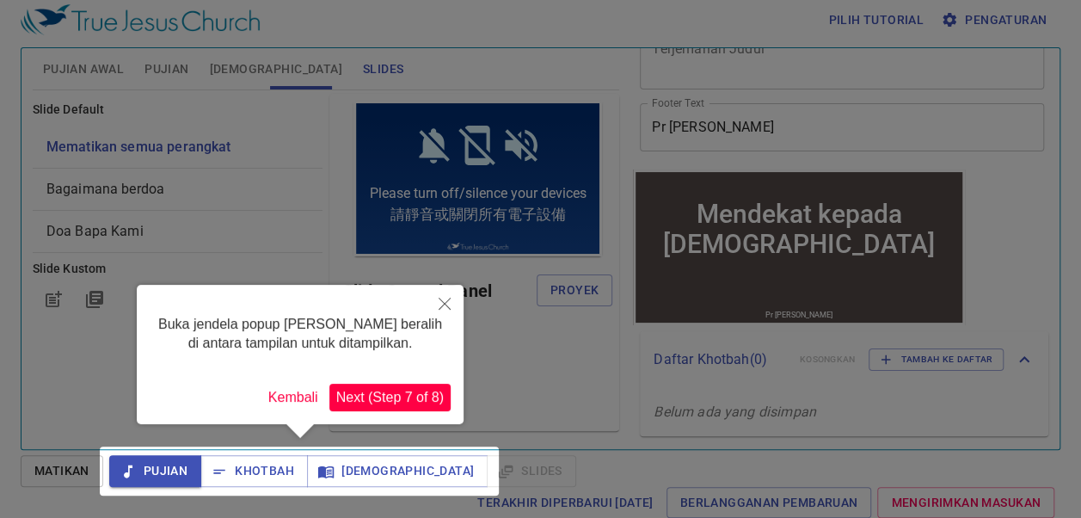
click at [373, 390] on button "Next (Step 7 of 8)" at bounding box center [389, 397] width 121 height 28
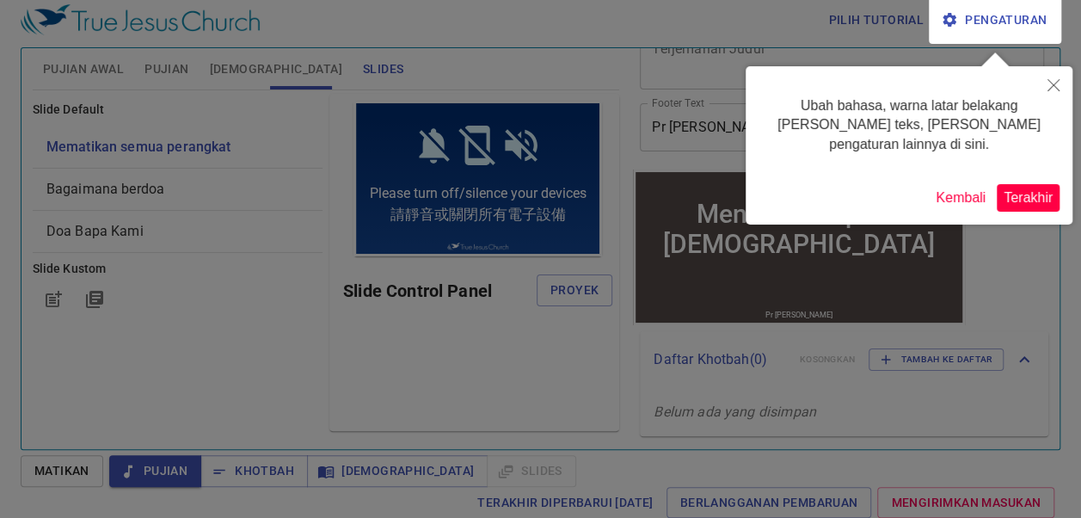
scroll to position [0, 0]
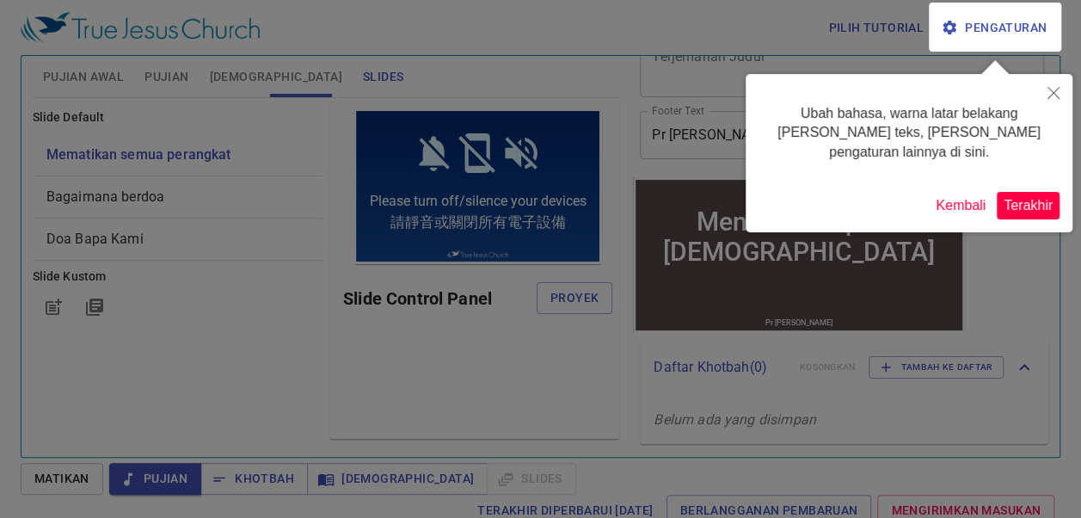
click at [1018, 192] on button "Terakhir" at bounding box center [1028, 206] width 63 height 28
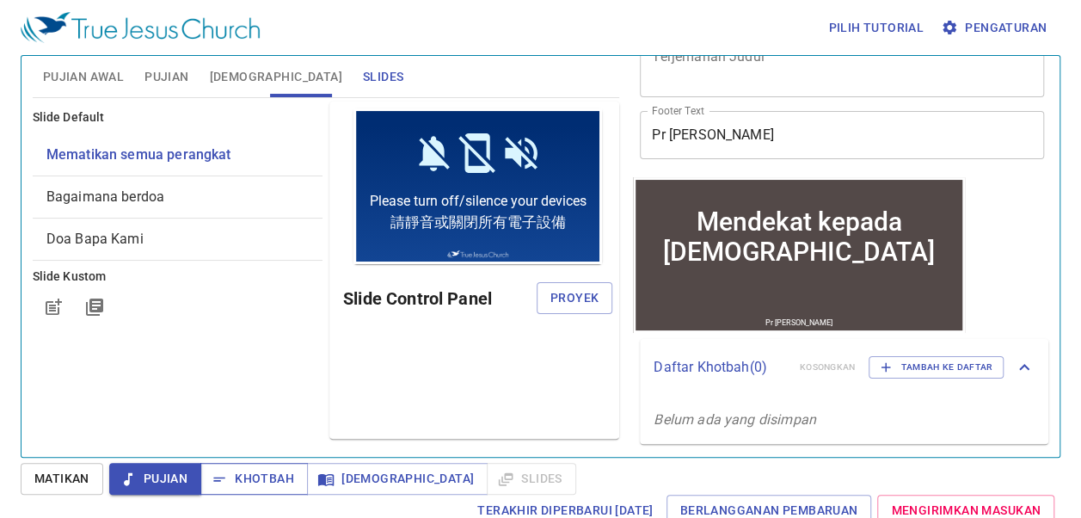
click at [240, 479] on span "Khotbah" at bounding box center [254, 478] width 80 height 21
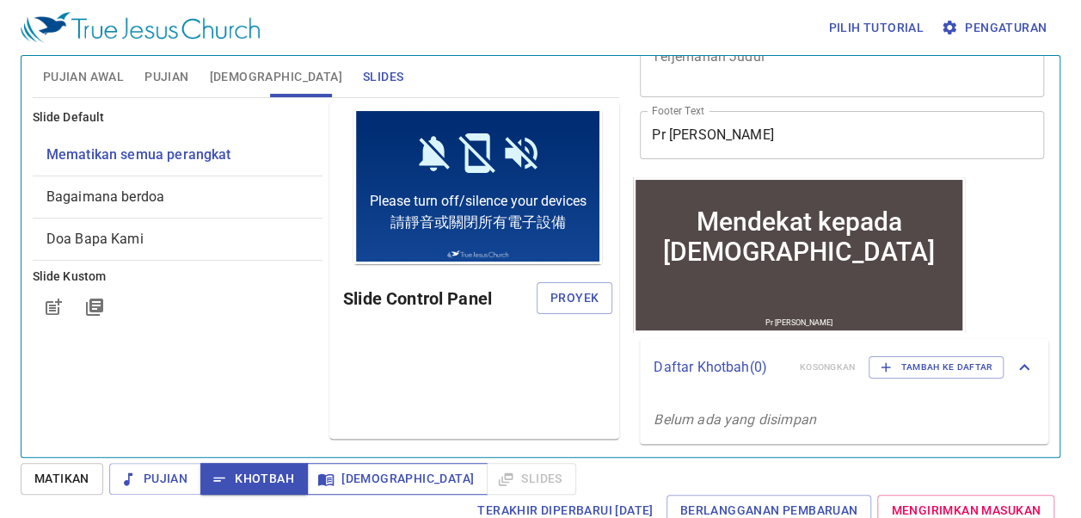
click at [342, 469] on span "[DEMOGRAPHIC_DATA]" at bounding box center [397, 478] width 153 height 21
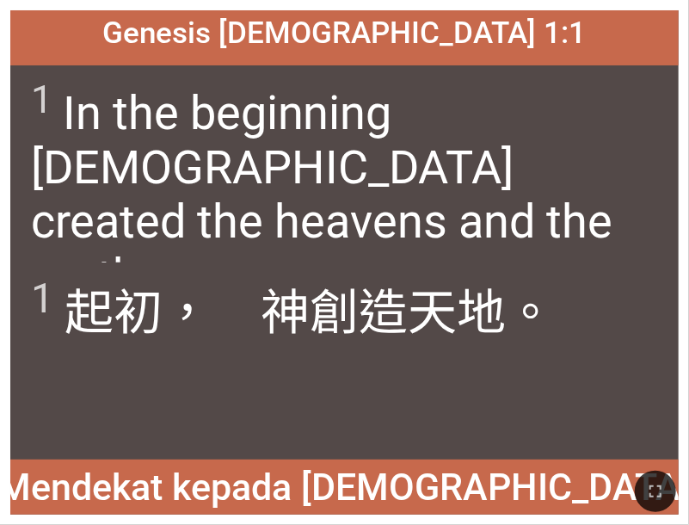
drag, startPoint x: 656, startPoint y: 485, endPoint x: 868, endPoint y: 539, distance: 219.2
click at [656, 485] on icon "button" at bounding box center [655, 491] width 21 height 21
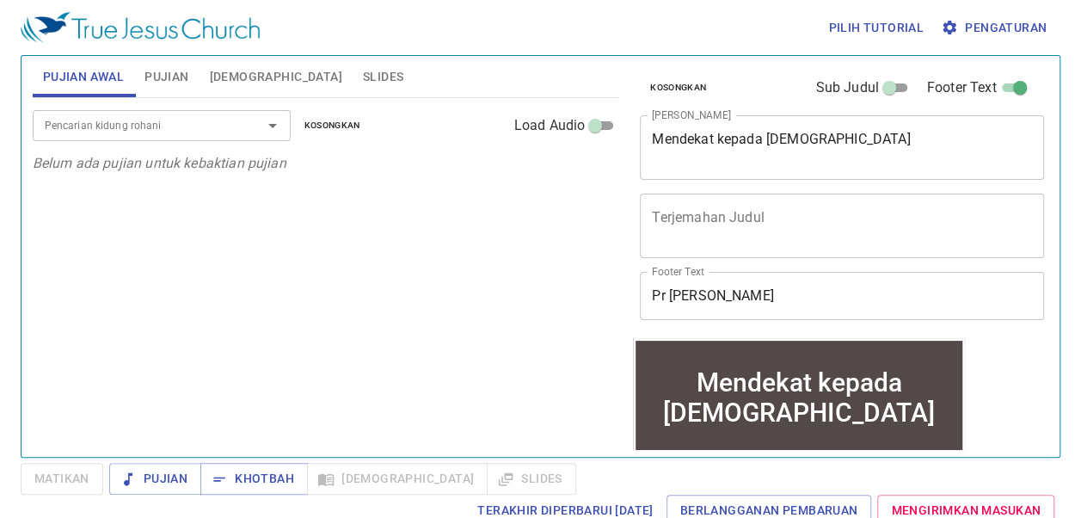
click at [281, 387] on div "Pencarian kidung rohani Pencarian kidung rohani Kosongkan Load Audio Belum ada …" at bounding box center [326, 270] width 586 height 344
click at [642, 58] on div "Kosongkan Sub Judul Footer Text Judul Khotbah Mendekat kepada [DEMOGRAPHIC_DATA…" at bounding box center [840, 197] width 415 height 282
click at [942, 14] on button "Pengaturan" at bounding box center [995, 28] width 116 height 32
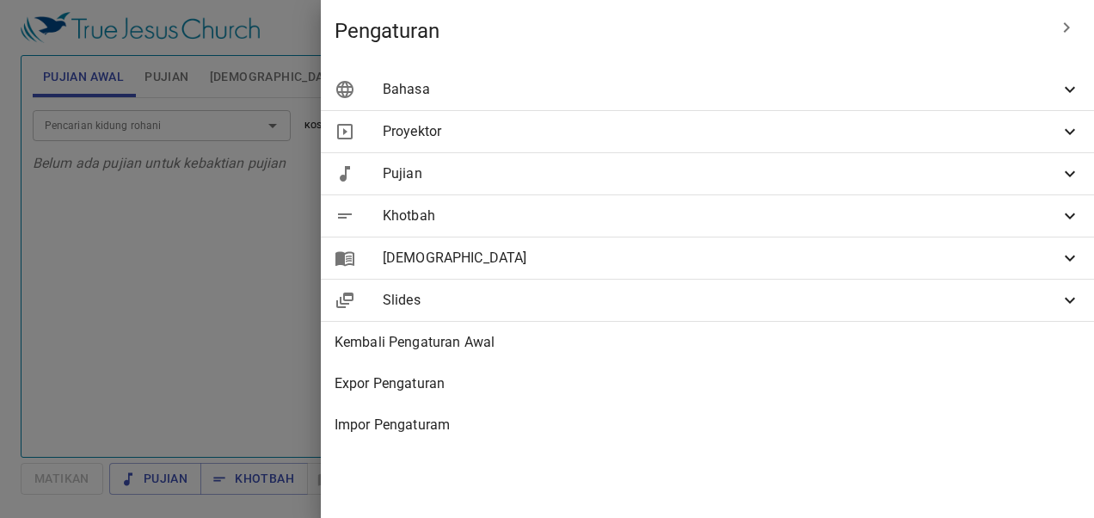
click at [502, 89] on div at bounding box center [547, 259] width 1094 height 518
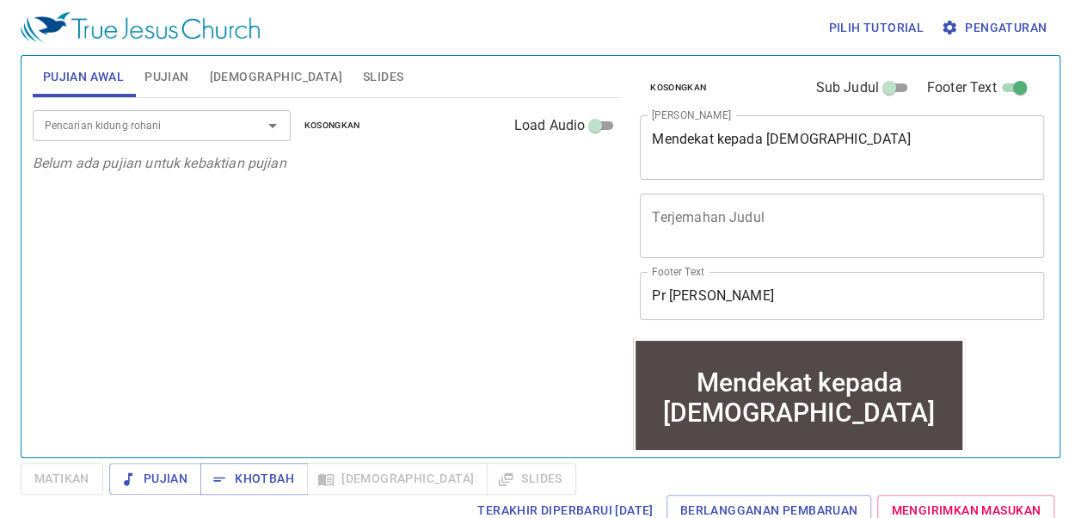
click at [117, 1] on div "Pilih tutorial Pengaturan" at bounding box center [537, 27] width 1033 height 55
click at [560, 380] on div "Pencarian kidung rohani Pencarian kidung rohani Kosongkan Load Audio Belum ada …" at bounding box center [326, 270] width 586 height 344
click at [338, 387] on div "Pencarian kidung rohani Pencarian kidung rohani Kosongkan Load Audio Belum ada …" at bounding box center [326, 270] width 586 height 344
click at [204, 379] on div "Pencarian kidung rohani Pencarian kidung rohani Kosongkan Load Audio Belum ada …" at bounding box center [326, 270] width 586 height 344
click at [819, 289] on input "Pr [PERSON_NAME]" at bounding box center [842, 296] width 404 height 48
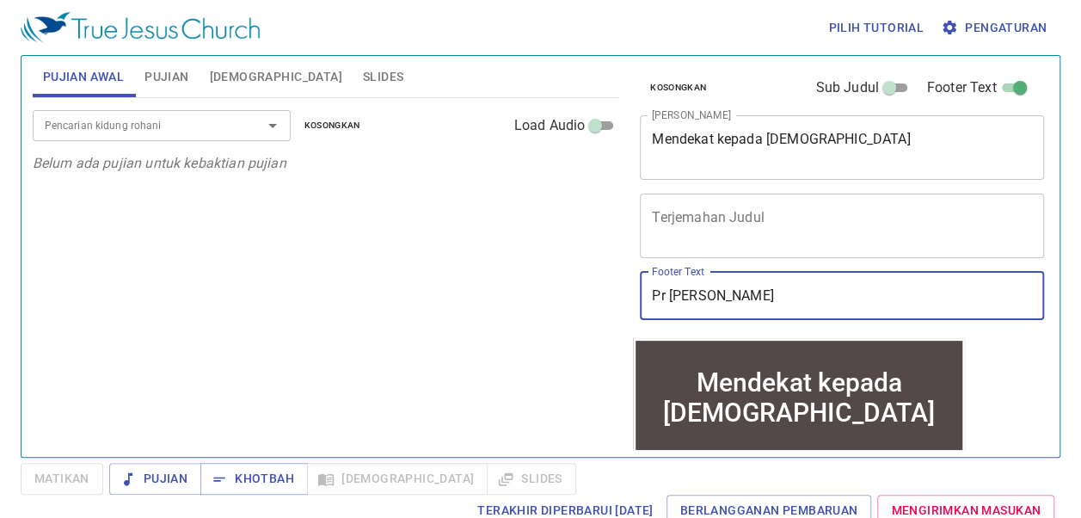
click at [910, 292] on input "Pr [PERSON_NAME]" at bounding box center [842, 296] width 404 height 48
click at [905, 289] on input "Pr [PERSON_NAME]" at bounding box center [842, 296] width 404 height 48
click at [904, 289] on input "Pr [PERSON_NAME]" at bounding box center [842, 296] width 404 height 48
click at [899, 294] on input "Pr [PERSON_NAME]" at bounding box center [842, 296] width 404 height 48
click at [894, 301] on input "Pr [PERSON_NAME]" at bounding box center [842, 296] width 404 height 48
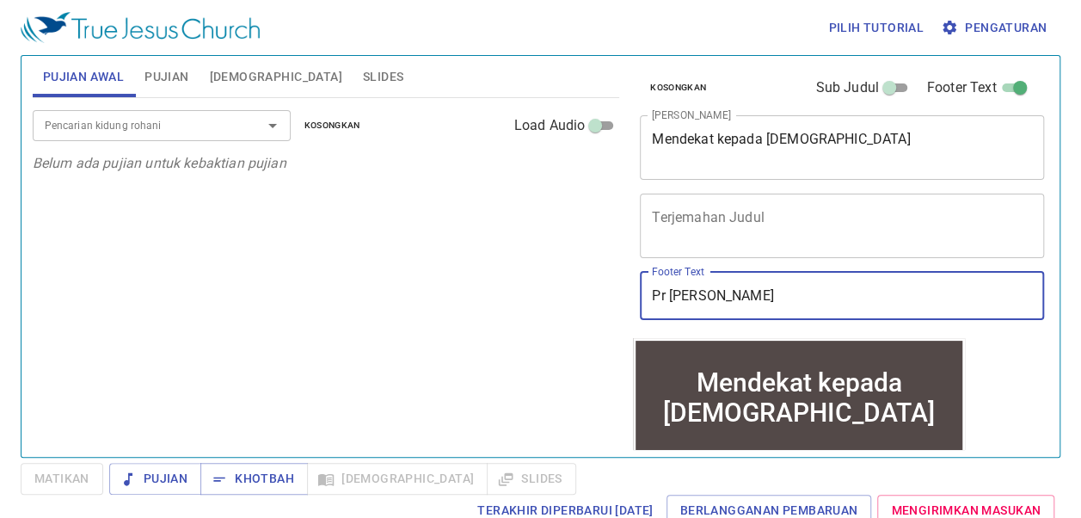
click at [893, 301] on input "Pr [PERSON_NAME]" at bounding box center [842, 296] width 404 height 48
click at [714, 303] on input "Pr [PERSON_NAME]" at bounding box center [842, 296] width 404 height 48
click at [709, 291] on input "Pr [PERSON_NAME]" at bounding box center [842, 296] width 404 height 48
click at [709, 294] on input "Pr [PERSON_NAME]" at bounding box center [842, 296] width 404 height 48
click at [701, 301] on input "Pr [PERSON_NAME]" at bounding box center [842, 296] width 404 height 48
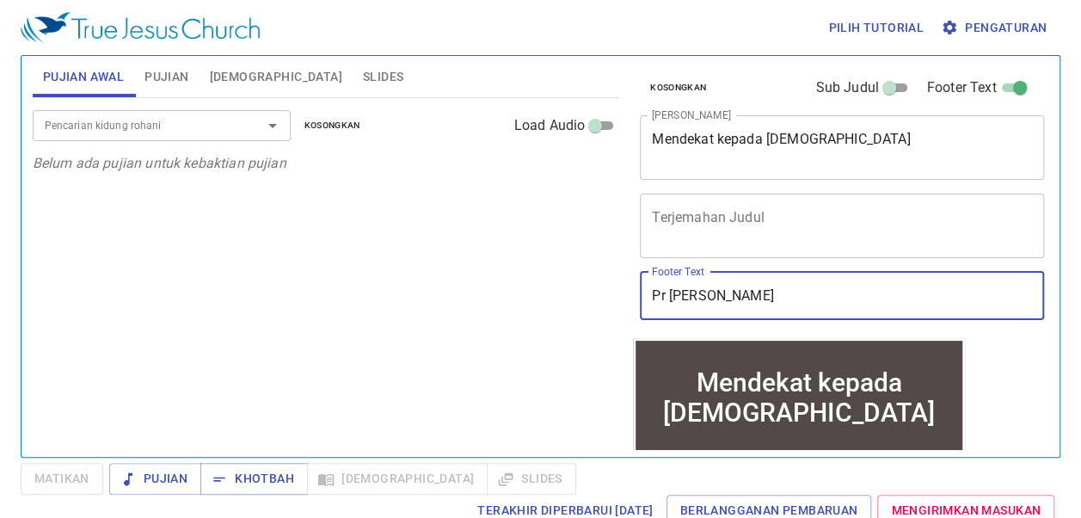
click at [698, 296] on input "Pr [PERSON_NAME]" at bounding box center [842, 296] width 404 height 48
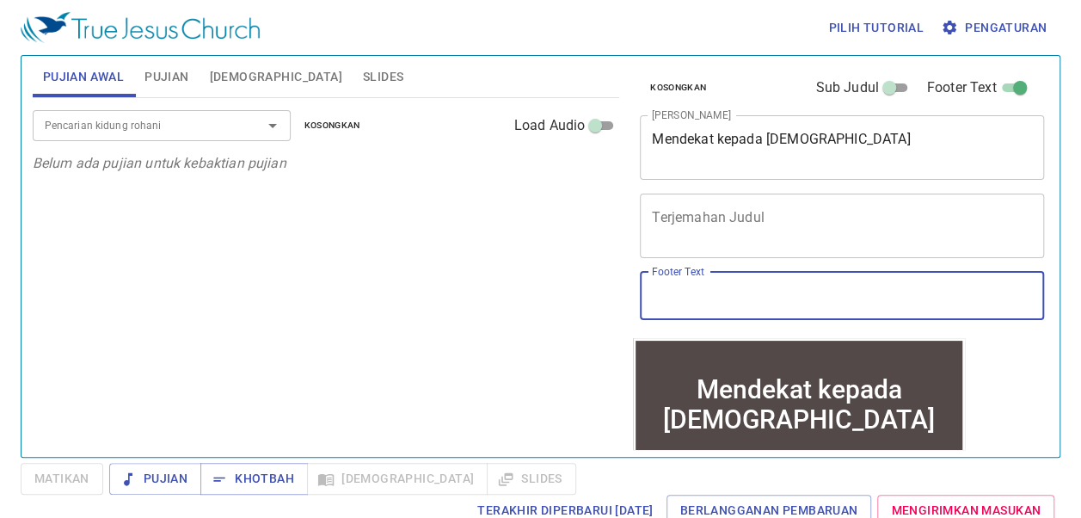
click at [251, 388] on div "Pencarian kidung rohani Pencarian kidung rohani Kosongkan Load Audio Belum ada …" at bounding box center [326, 270] width 586 height 344
